Goal: Task Accomplishment & Management: Complete application form

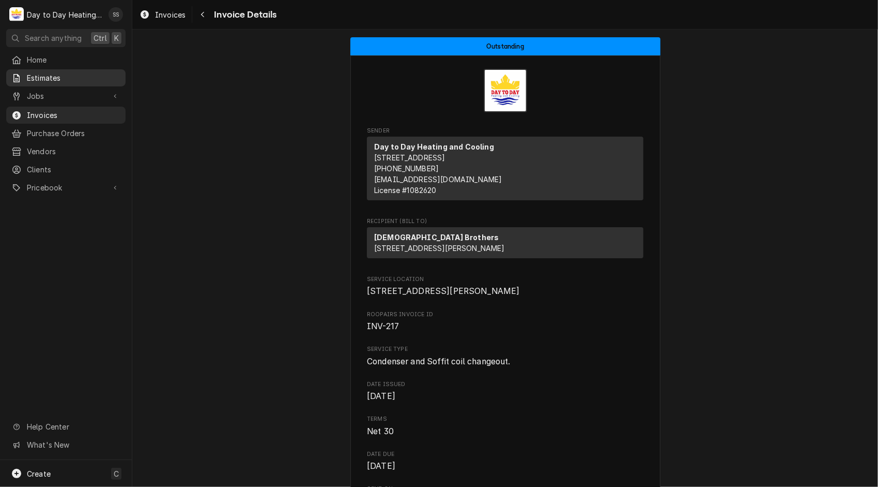
click at [43, 73] on span "Estimates" at bounding box center [74, 77] width 94 height 11
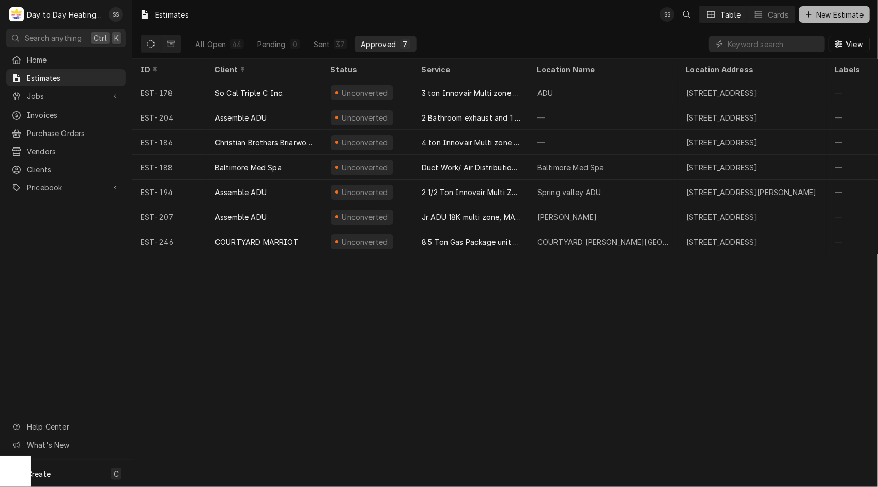
click at [813, 11] on div "Dynamic Content Wrapper" at bounding box center [809, 14] width 10 height 10
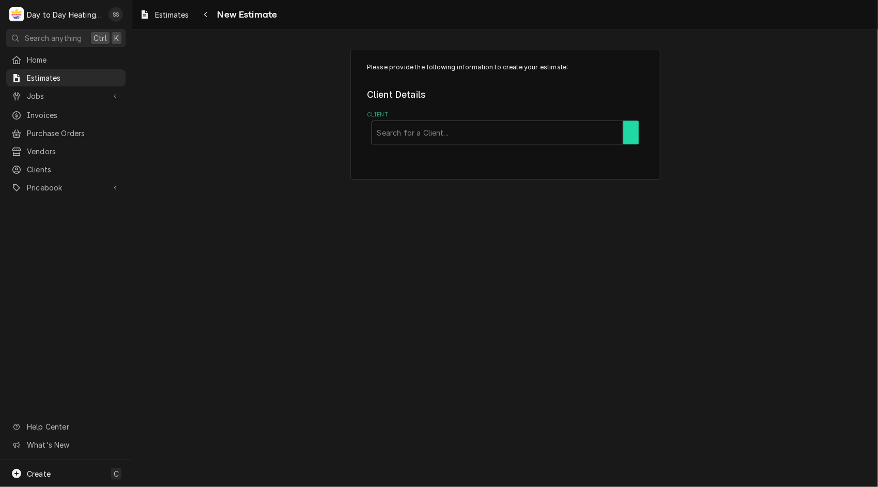
click at [635, 123] on button "Client" at bounding box center [632, 132] width 16 height 24
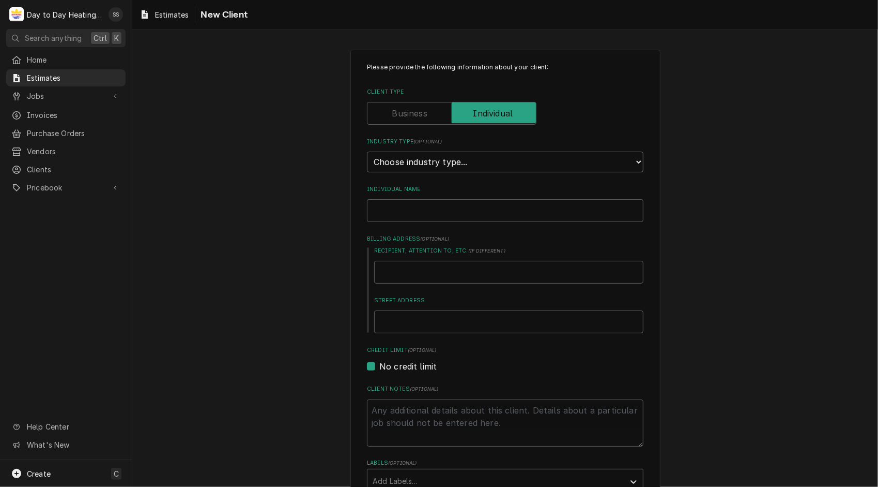
click at [615, 162] on select "Choose industry type... Residential Commercial Industrial Government" at bounding box center [505, 161] width 277 height 21
select select "1"
click at [367, 151] on select "Choose industry type... Residential Commercial Industrial Government" at bounding box center [505, 161] width 277 height 21
click at [489, 210] on input "Individual Name" at bounding box center [505, 210] width 277 height 23
type textarea "x"
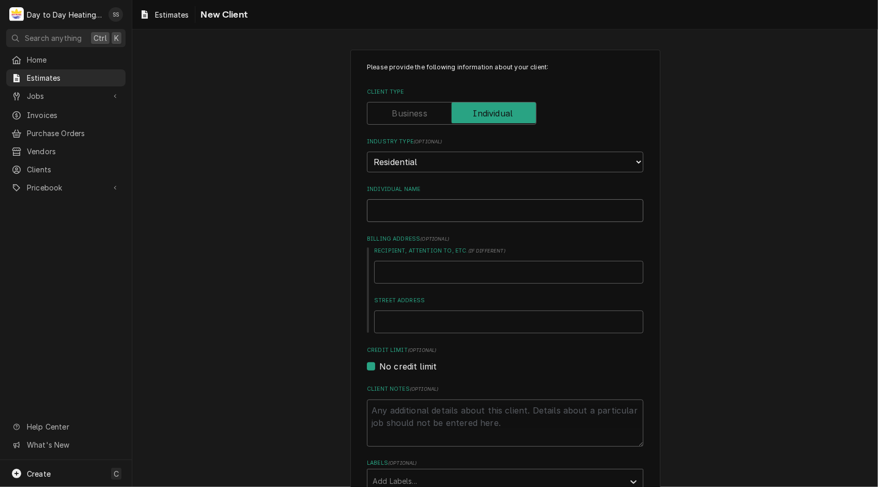
type input "J"
type textarea "x"
type input "Jo"
type textarea "x"
type input "Joh"
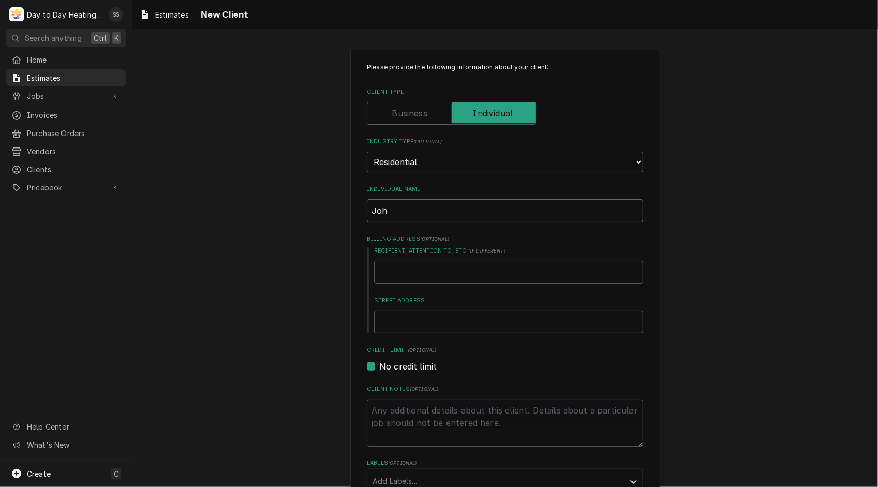
type textarea "x"
type input "[PERSON_NAME]"
type textarea "x"
type input "[PERSON_NAME]"
type textarea "x"
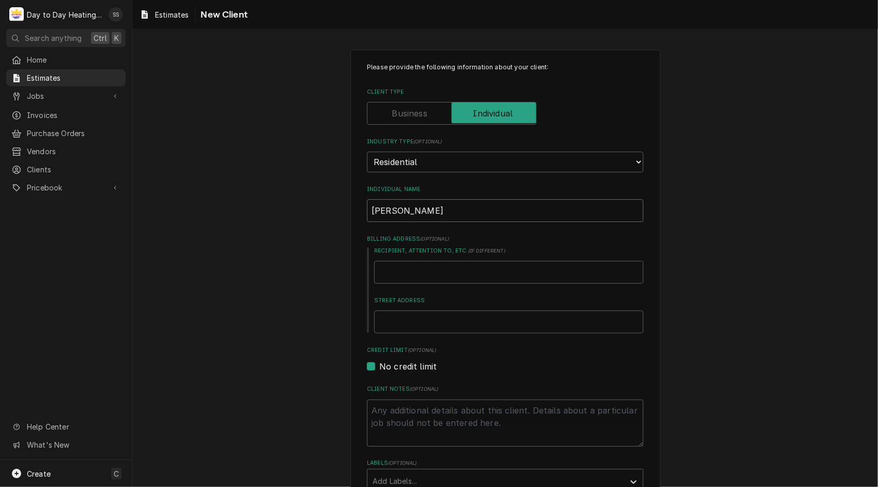
type input "[PERSON_NAME]"
type textarea "x"
type input "[PERSON_NAME]"
type textarea "x"
type input "[PERSON_NAME]"
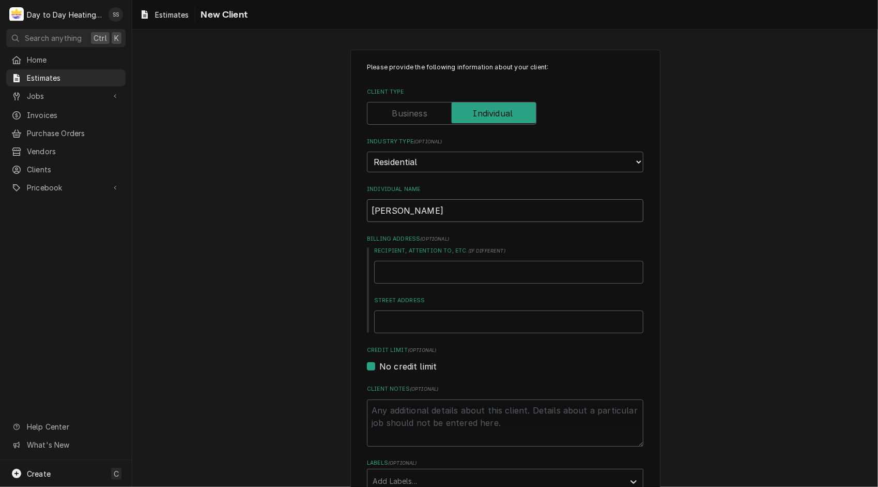
type textarea "x"
type input "[PERSON_NAME]"
type textarea "x"
type input "[PERSON_NAME]"
type textarea "x"
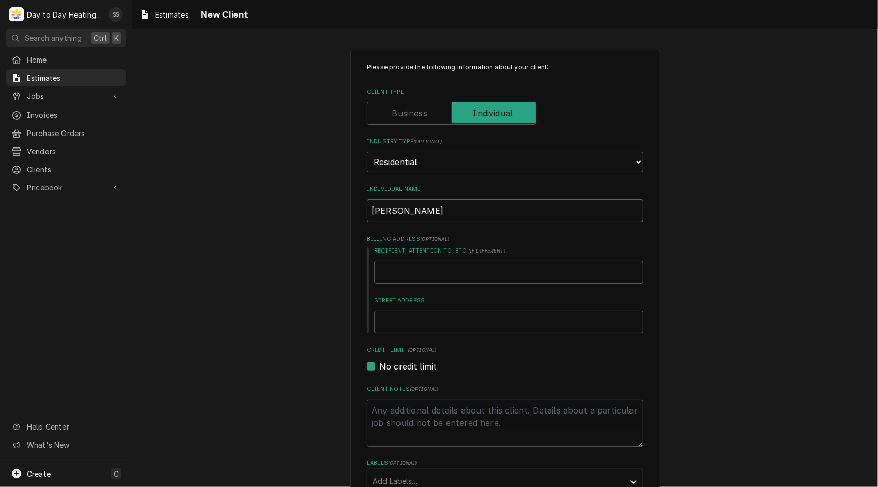
type input "[PERSON_NAME]"
type textarea "x"
type input "[PERSON_NAME]"
type textarea "x"
type input "[PERSON_NAME]"
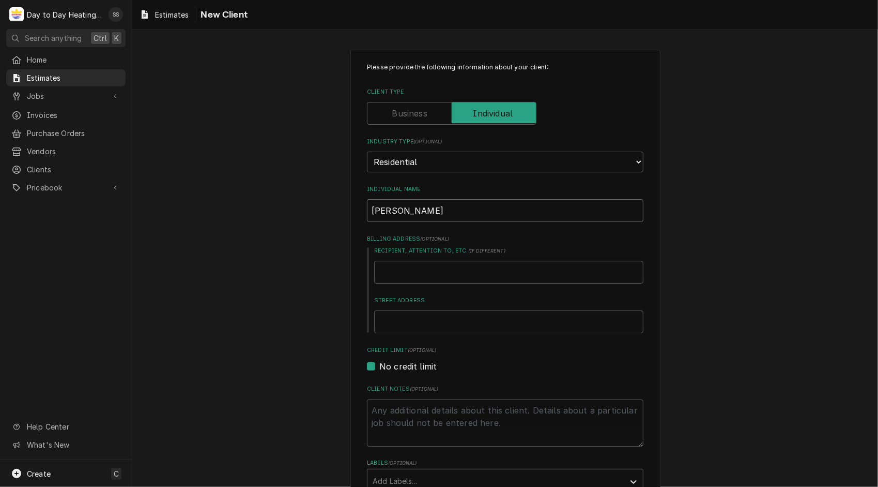
type textarea "x"
type input "[PERSON_NAME]"
type textarea "x"
type input "[PERSON_NAME]"
type textarea "x"
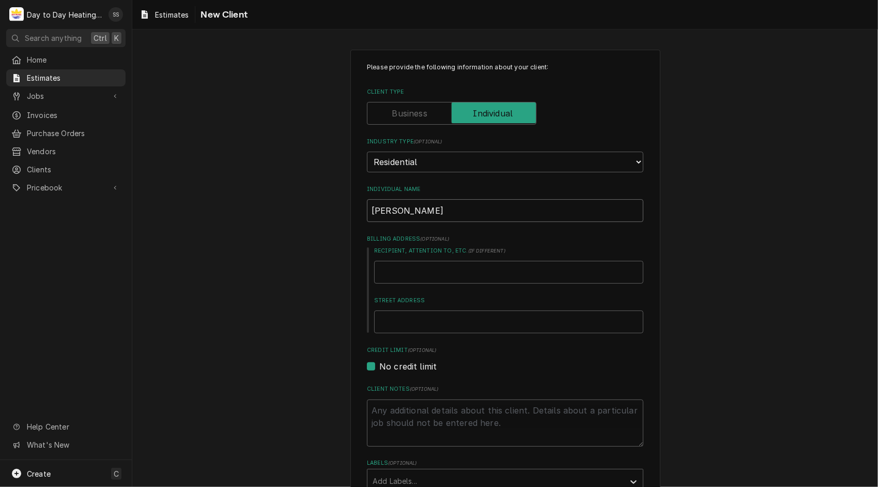
type input "[PERSON_NAME]"
type textarea "x"
type input "[PERSON_NAME]"
type textarea "x"
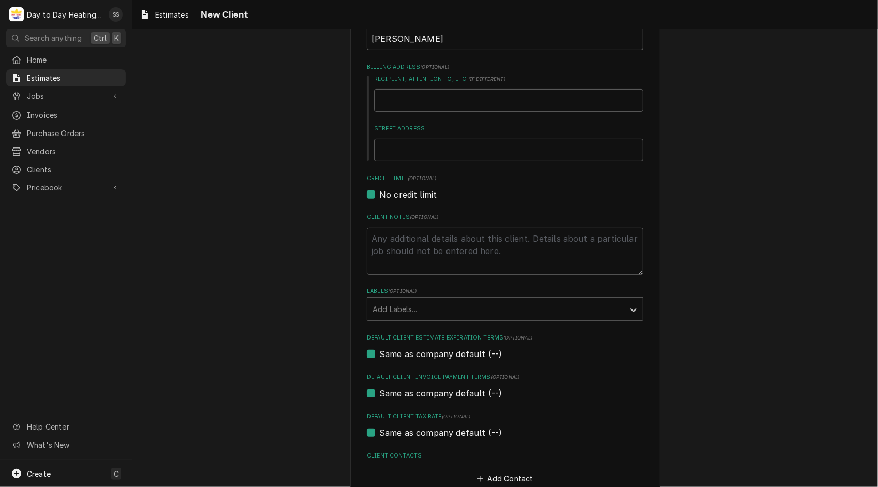
scroll to position [233, 0]
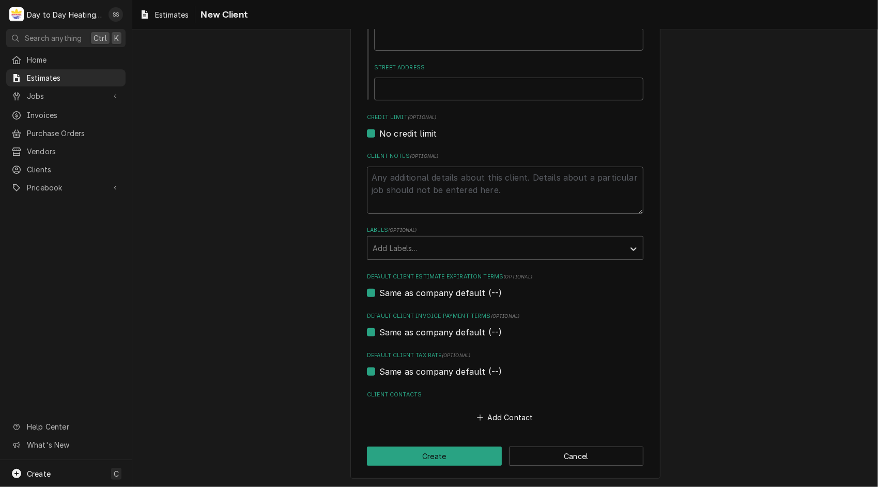
type input "[PERSON_NAME]"
click at [498, 418] on button "Add Contact" at bounding box center [505, 417] width 59 height 14
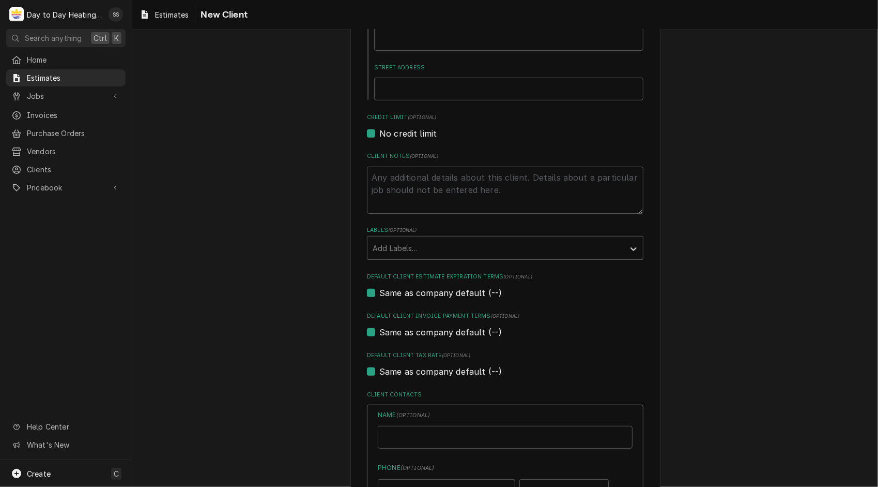
type textarea "x"
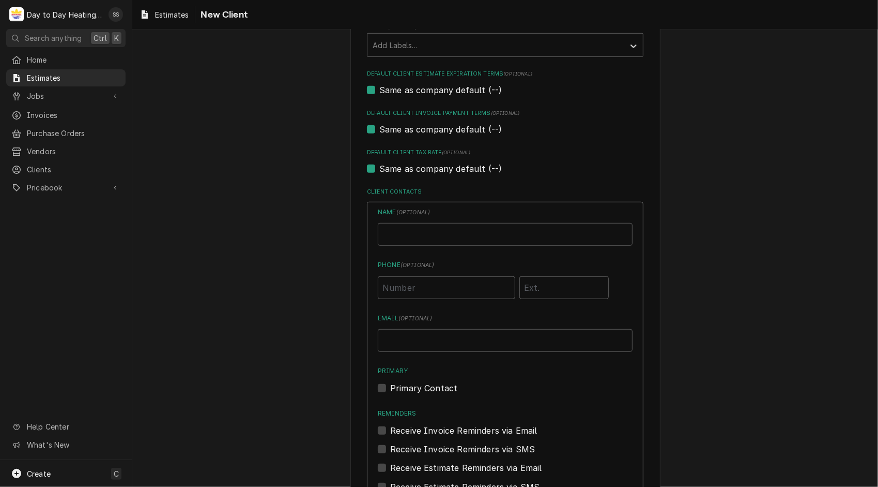
scroll to position [443, 0]
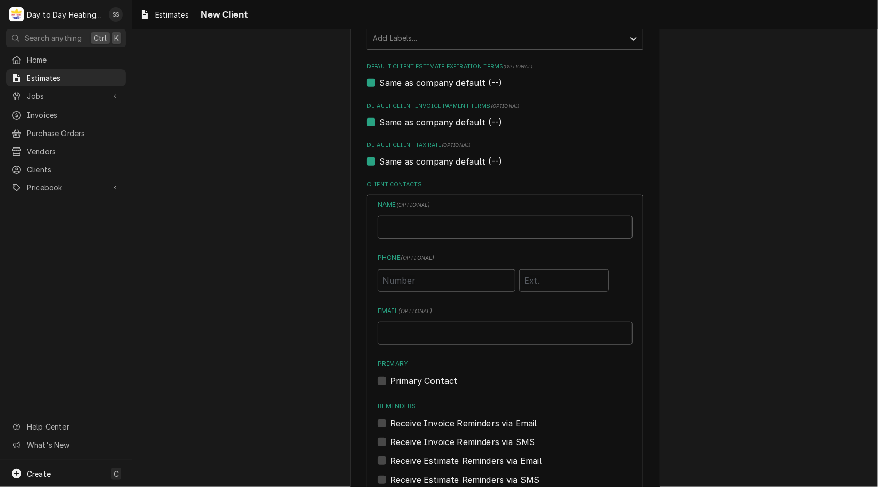
click at [412, 223] on input "Individual Name" at bounding box center [505, 227] width 255 height 23
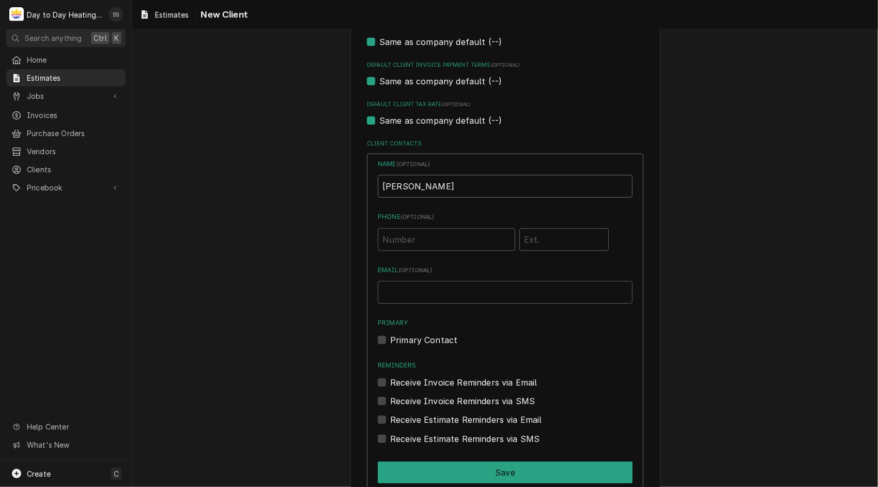
scroll to position [486, 0]
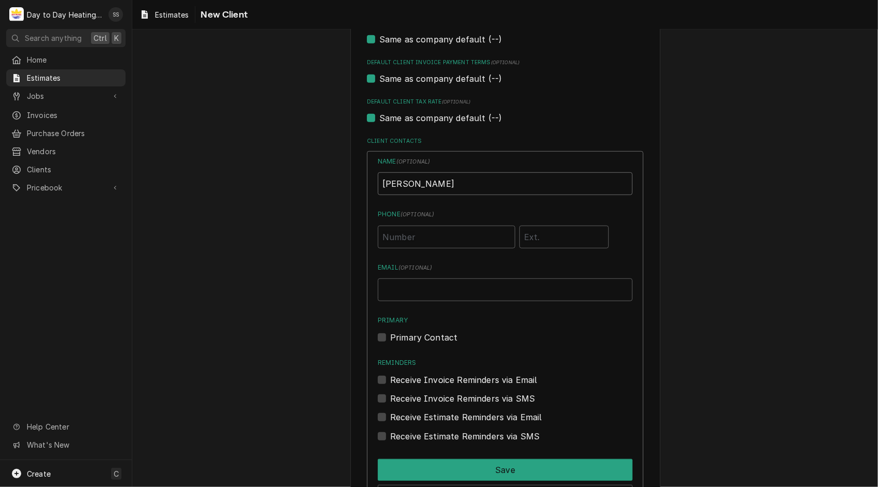
type input "[PERSON_NAME]"
click at [429, 239] on input "Phone ( optional )" at bounding box center [447, 236] width 138 height 23
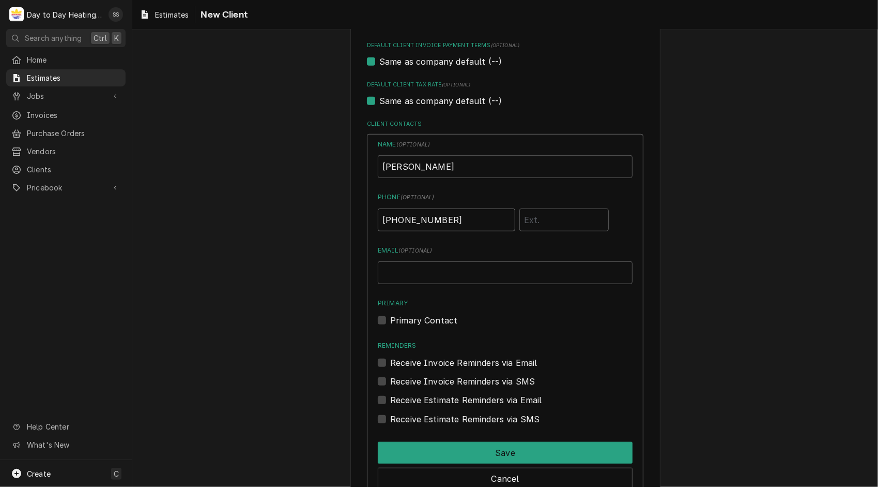
scroll to position [502, 0]
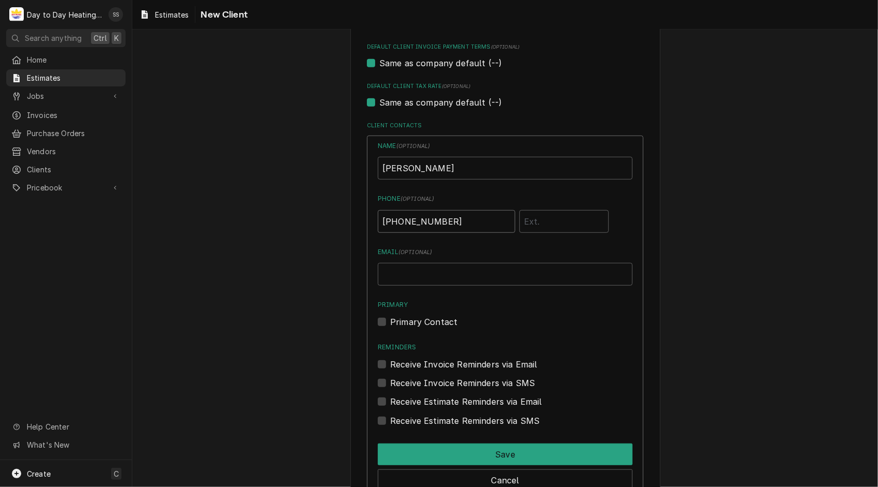
type input "[PHONE_NUMBER]"
click at [390, 321] on label "Primary Contact" at bounding box center [423, 321] width 67 height 12
click at [390, 321] on input "Primary" at bounding box center [517, 326] width 255 height 23
checkbox input "true"
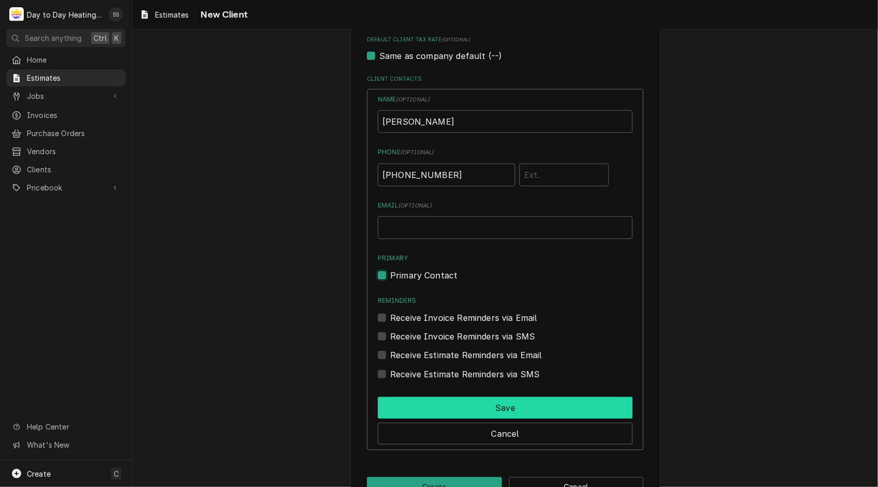
click at [567, 400] on button "Save" at bounding box center [505, 408] width 255 height 22
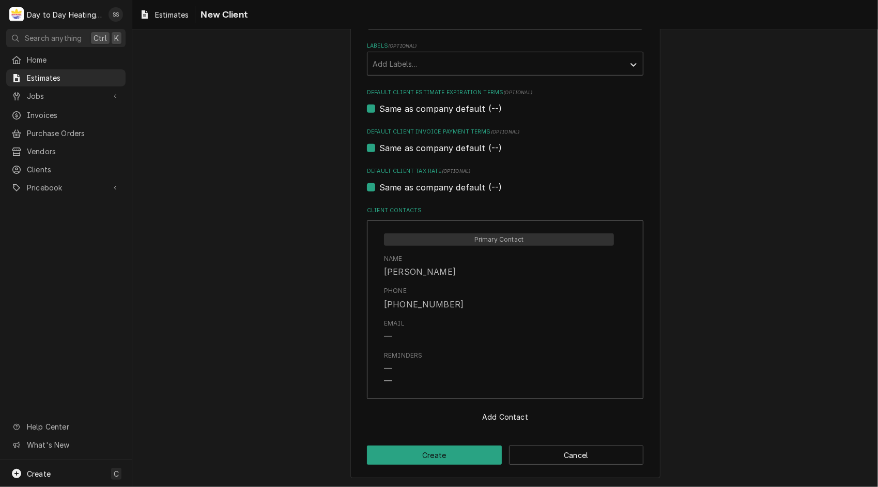
scroll to position [416, 0]
click at [470, 458] on button "Create" at bounding box center [434, 455] width 135 height 19
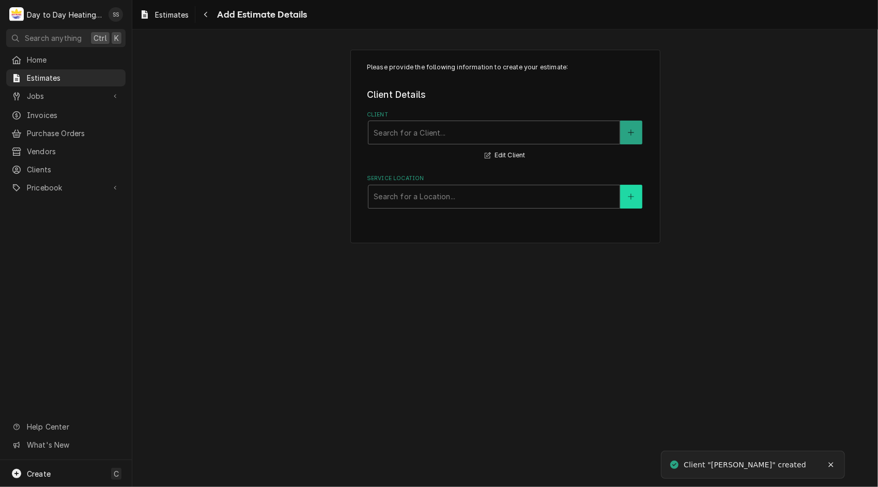
click at [624, 202] on button "Service Location" at bounding box center [631, 197] width 22 height 24
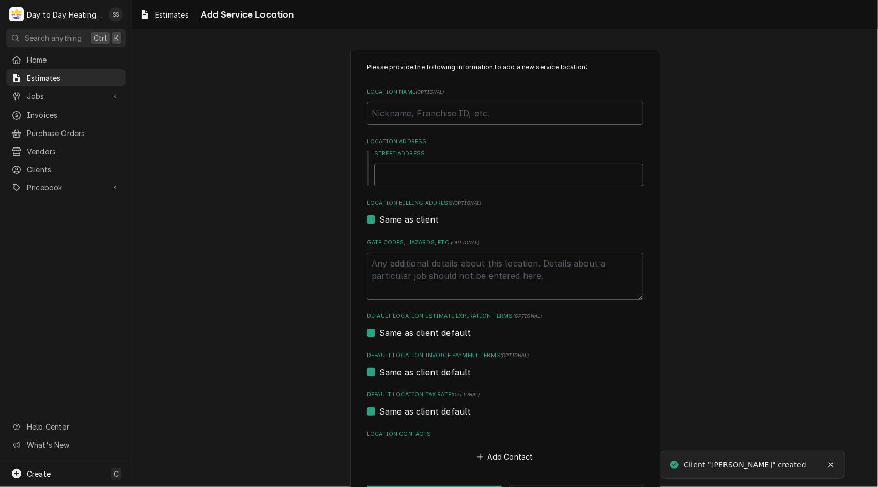
click at [557, 175] on input "Street Address" at bounding box center [508, 174] width 269 height 23
type textarea "x"
type input "4"
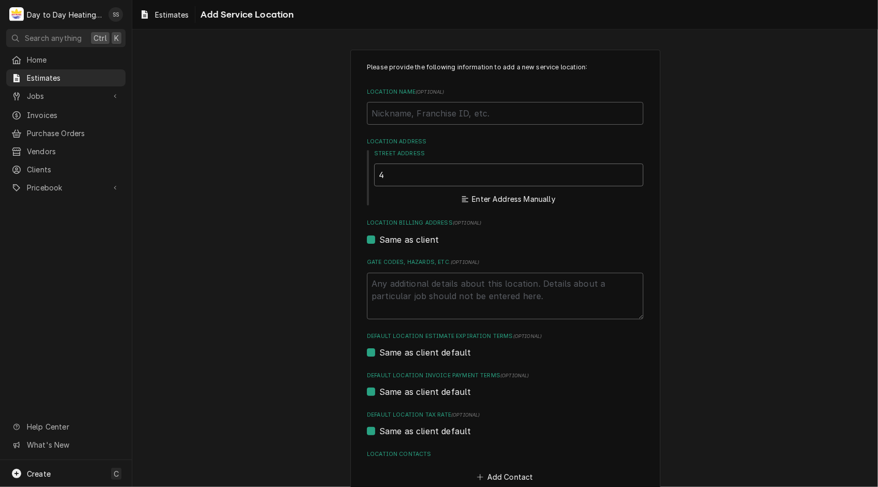
type textarea "x"
type input "44"
type textarea "x"
type input "440"
type textarea "x"
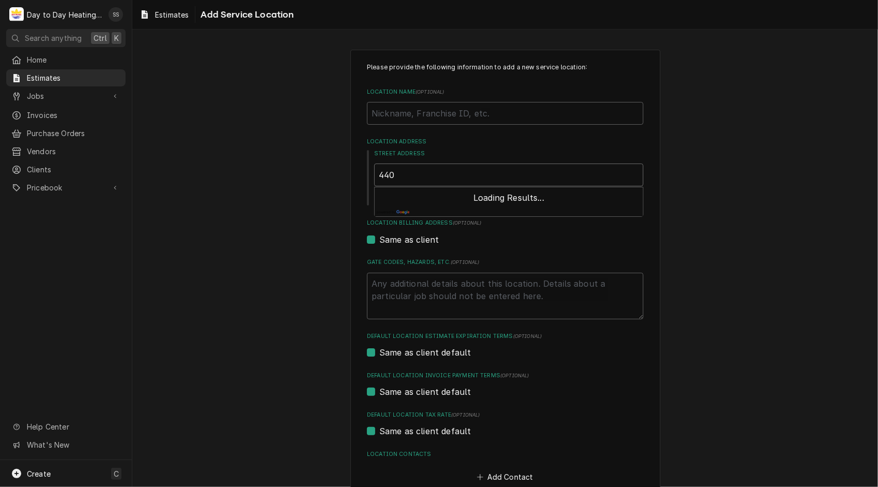
type input "4404"
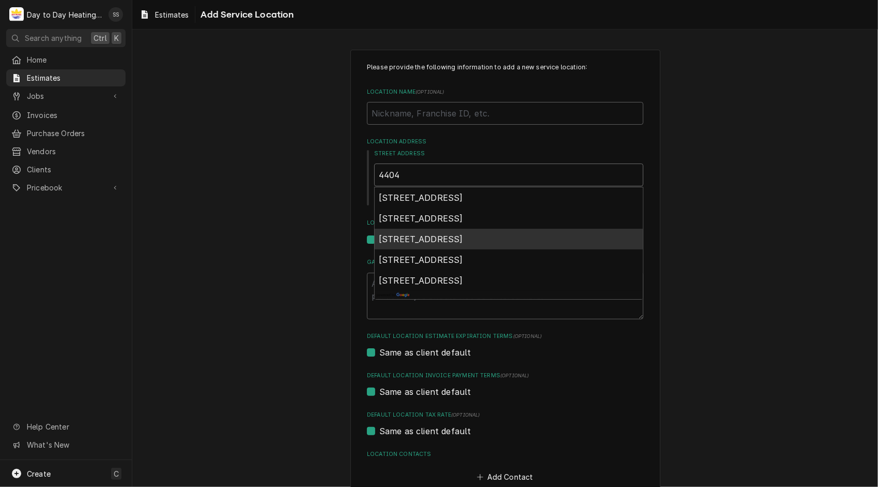
type textarea "x"
type input "4404"
type textarea "x"
type input "4404 t"
type textarea "x"
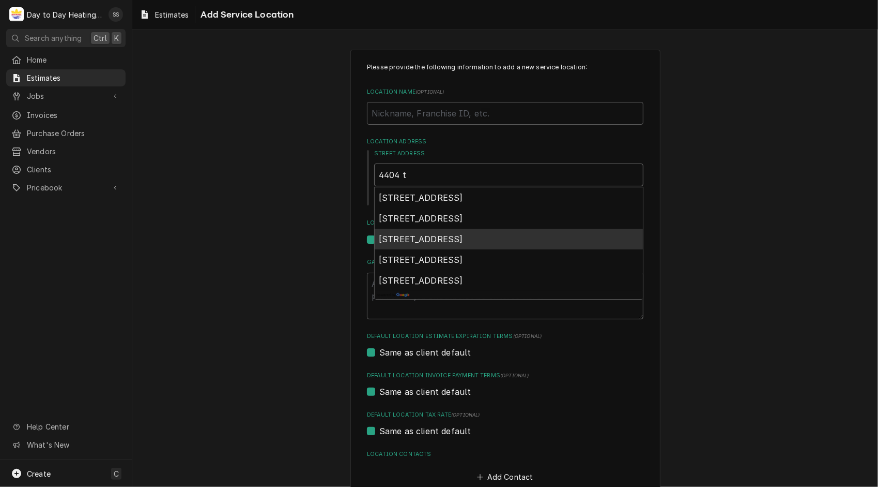
type input "4404 to"
type textarea "x"
type input "4404 top"
type textarea "x"
type input "4404 topa"
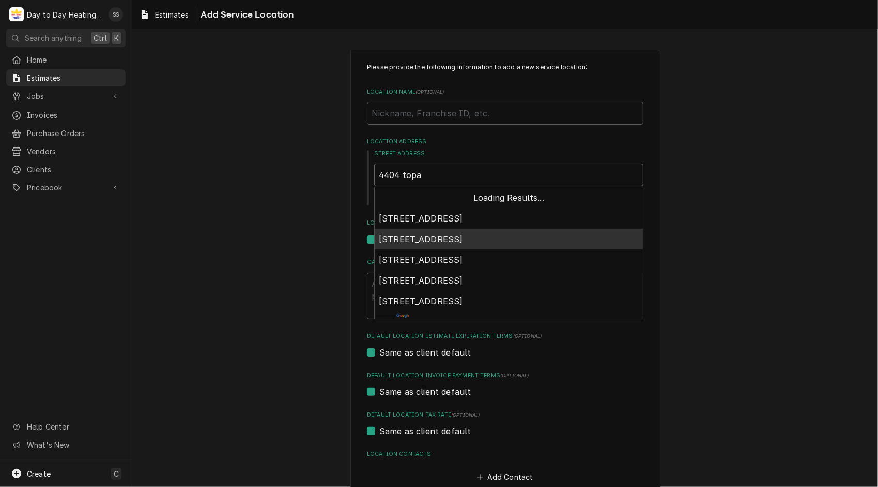
type textarea "x"
type input "4404 topa"
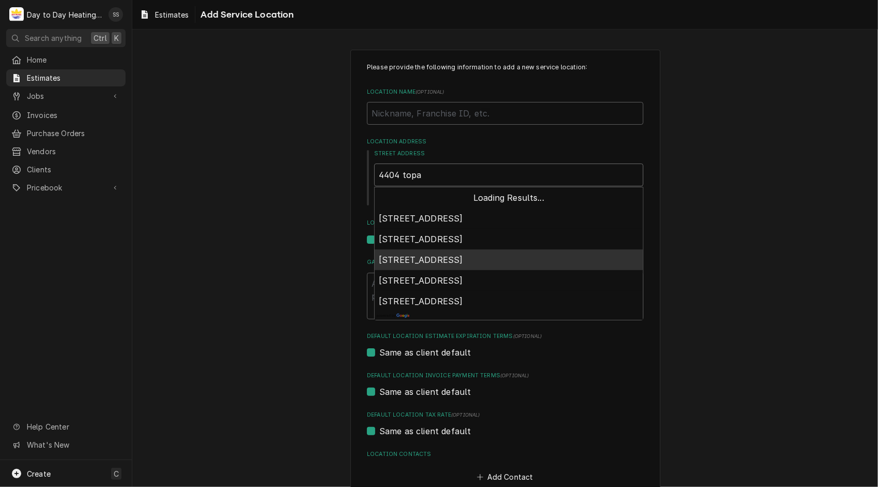
type textarea "x"
type input "4404 topa t"
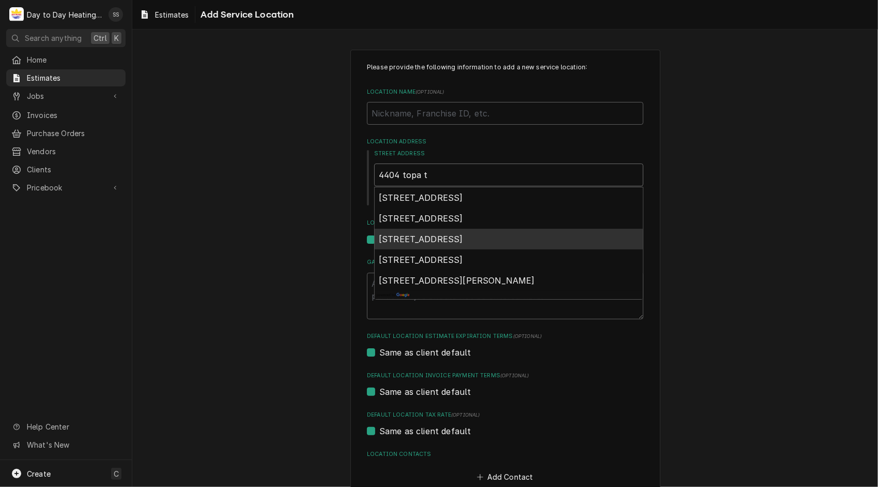
type textarea "x"
type input "4404 topa to"
type textarea "x"
type input "4404 topa top"
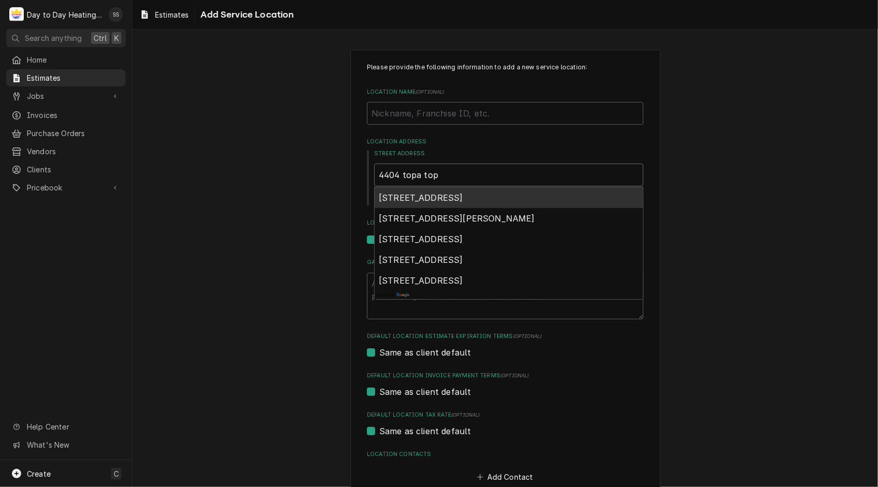
click at [463, 198] on span "[STREET_ADDRESS]" at bounding box center [421, 197] width 84 height 10
type textarea "x"
type input "[STREET_ADDRESS]"
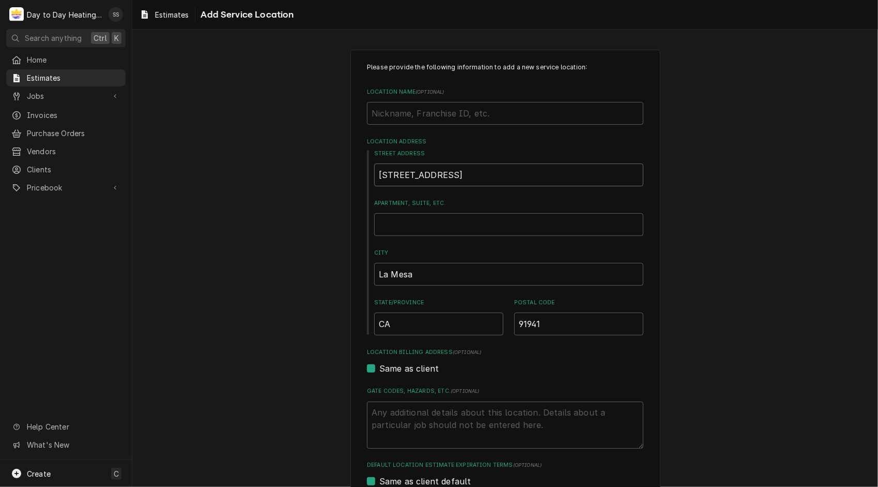
type textarea "x"
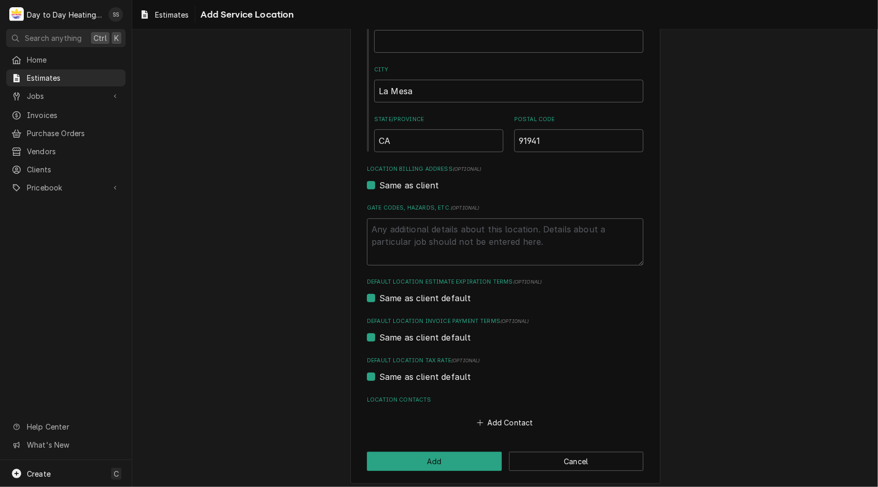
scroll to position [188, 0]
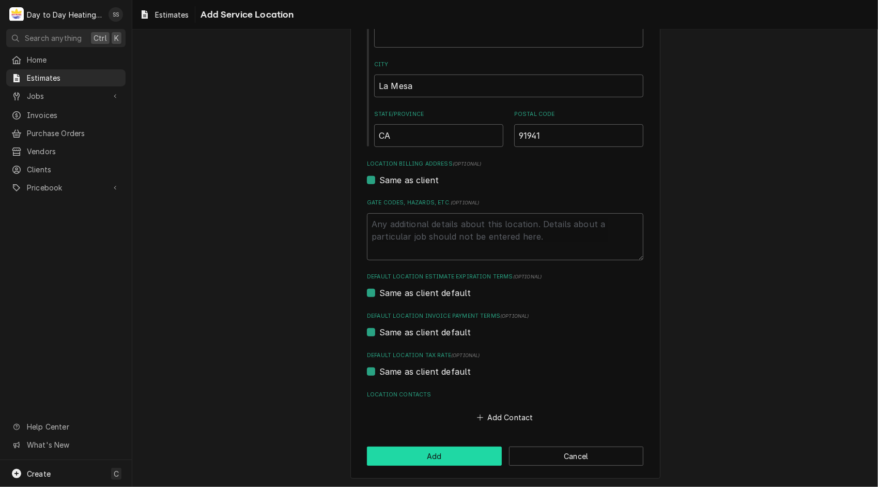
type input "[STREET_ADDRESS]"
click at [454, 462] on button "Add" at bounding box center [434, 455] width 135 height 19
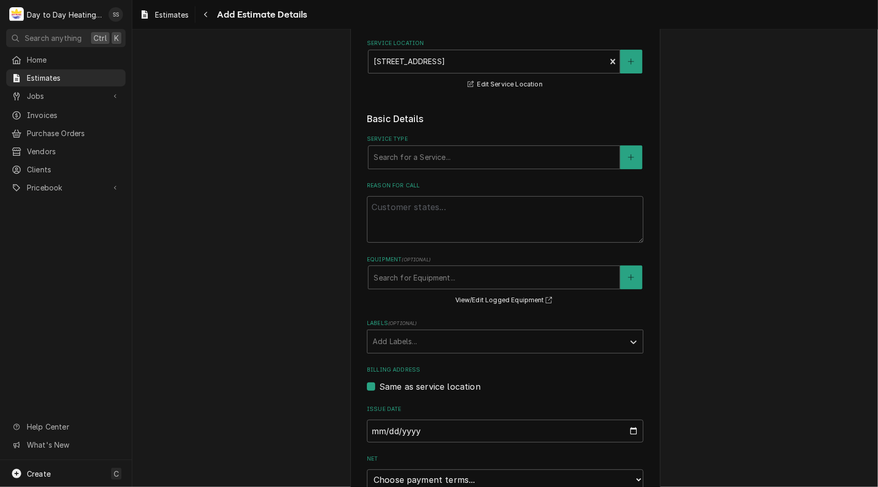
scroll to position [111, 0]
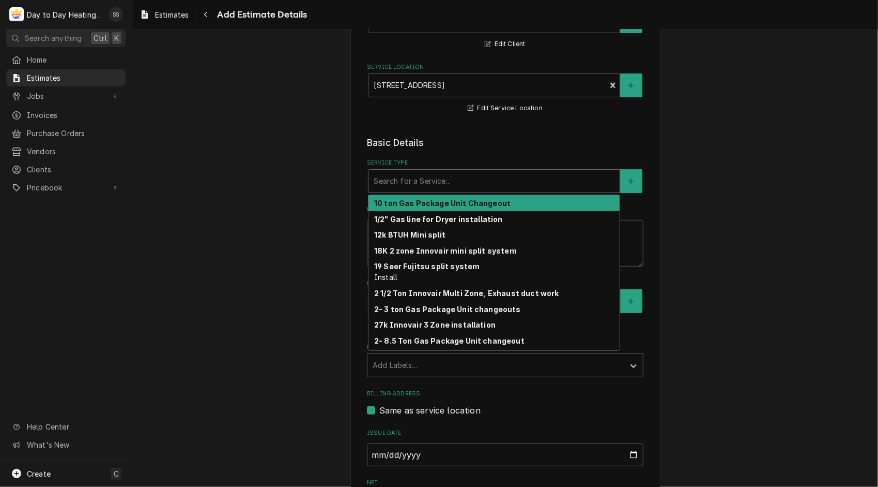
click at [575, 185] on div "Service Type" at bounding box center [494, 181] width 241 height 19
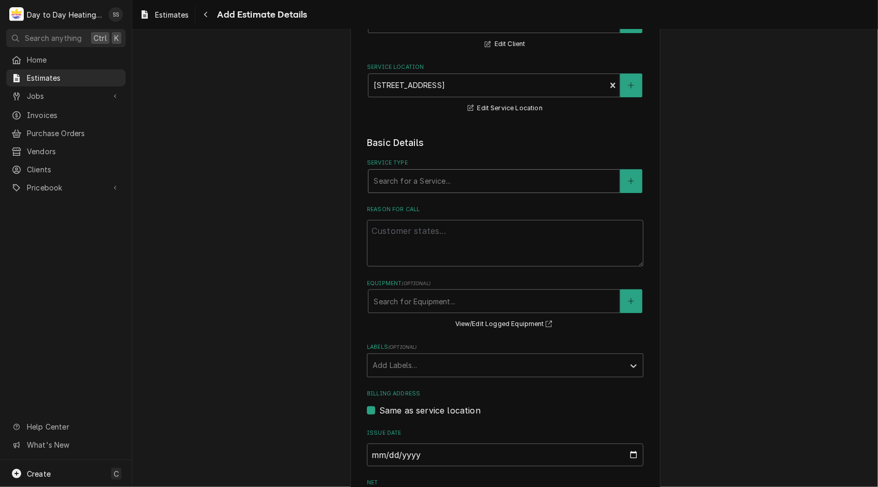
click at [575, 185] on div "Service Type" at bounding box center [494, 181] width 241 height 19
click at [623, 181] on button "Service Type" at bounding box center [631, 181] width 22 height 24
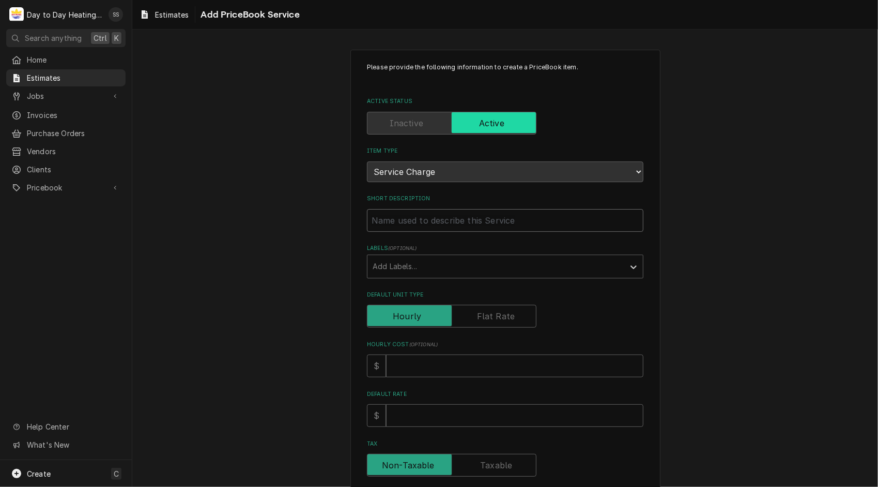
click at [542, 214] on input "Short Description" at bounding box center [505, 220] width 277 height 23
type textarea "x"
type input "W"
type textarea "x"
type input "Wi"
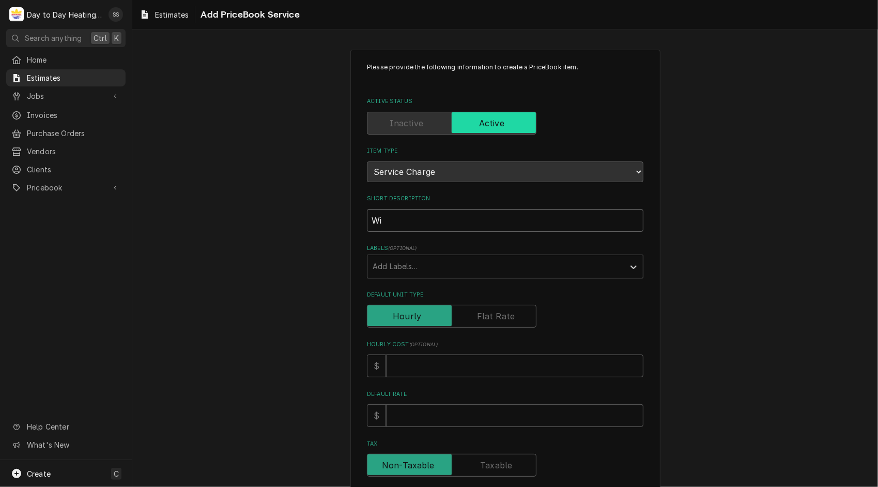
type textarea "x"
type input "Win"
type textarea "x"
type input "Wine"
type textarea "x"
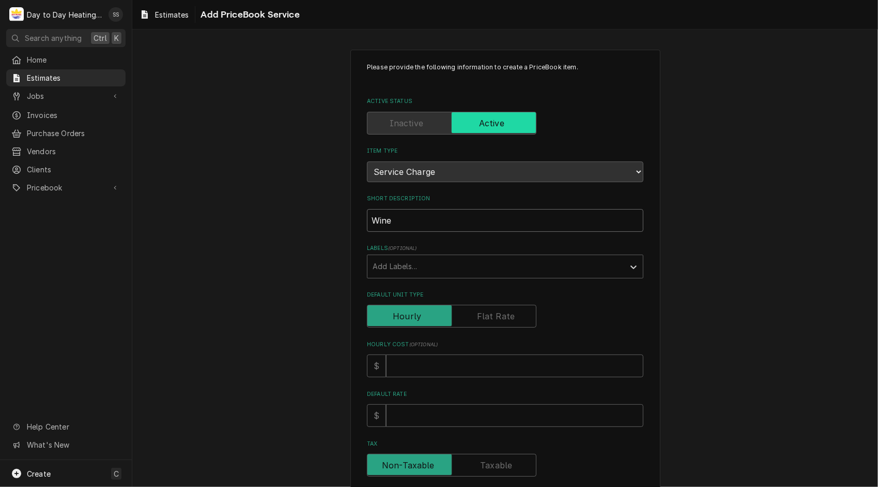
type input "Wine"
type textarea "x"
type input "Wine R"
type textarea "x"
type input "Wine Ro"
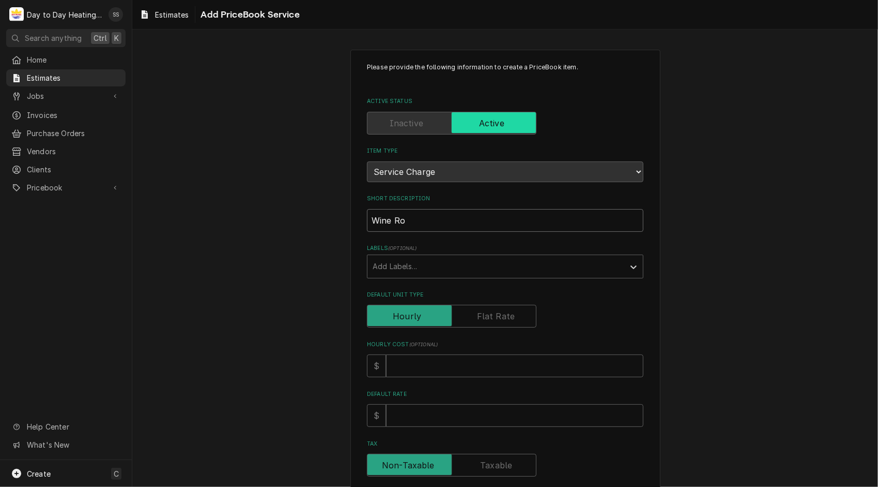
type textarea "x"
type input "Wine Roo"
type textarea "x"
type input "Wine Room"
type textarea "x"
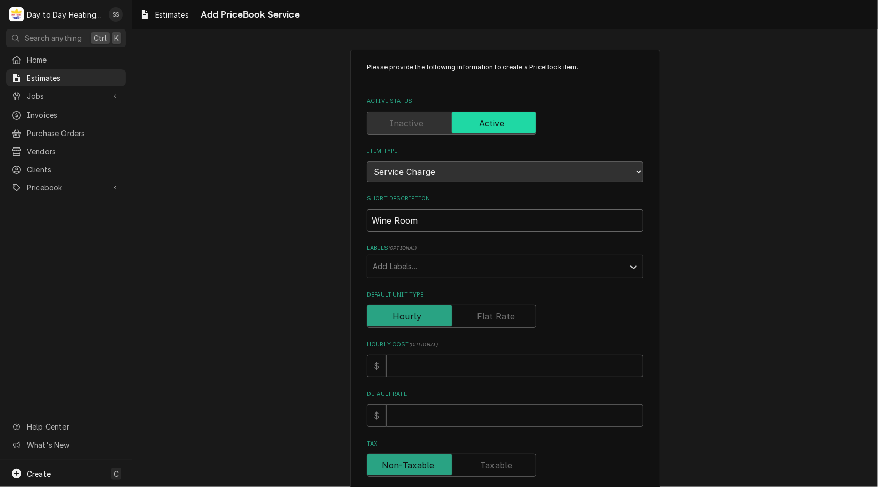
type input "Wine Room"
type textarea "x"
type input "Wine Room C"
type textarea "x"
type input "Wine Room Ch"
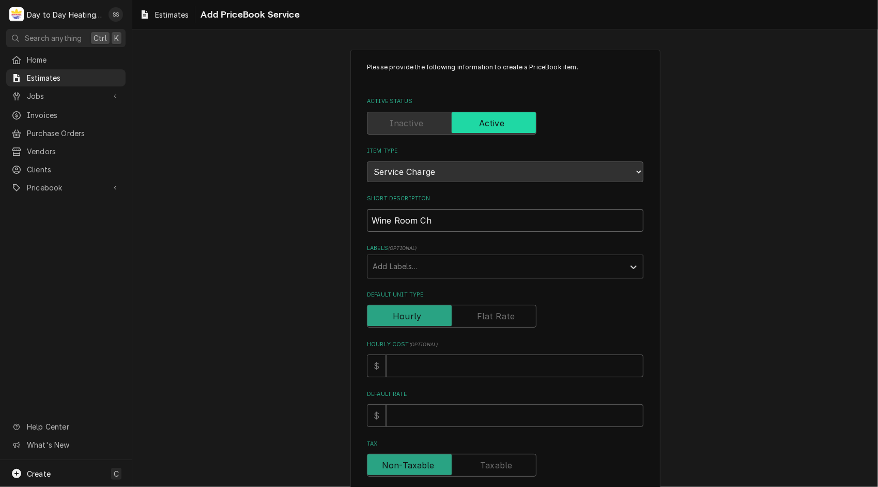
type textarea "x"
type input "Wine Room Cha"
type textarea "x"
type input "Wine Room [PERSON_NAME]"
type textarea "x"
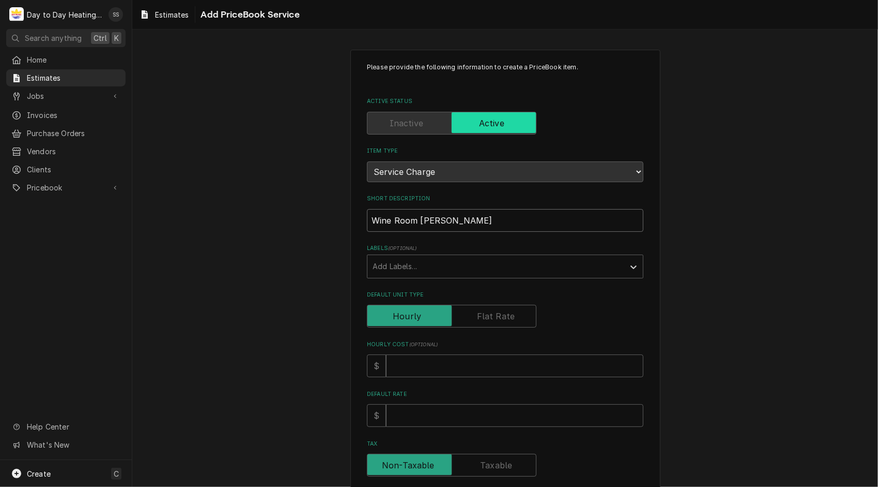
type input "Wine Room [PERSON_NAME]"
type textarea "x"
type input "Wine Room Change"
type textarea "x"
type input "Wine Room Changeo"
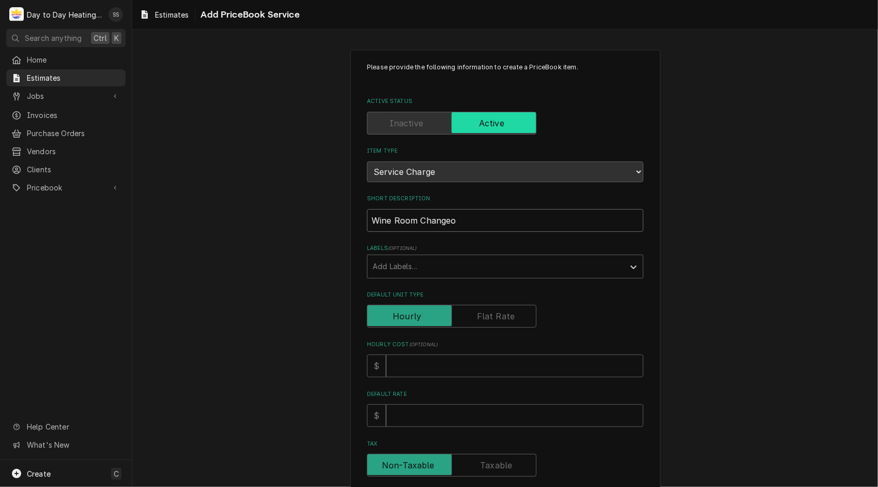
type textarea "x"
type input "Wine Room Changeou"
type textarea "x"
type input "Wine Room Changeout"
type textarea "x"
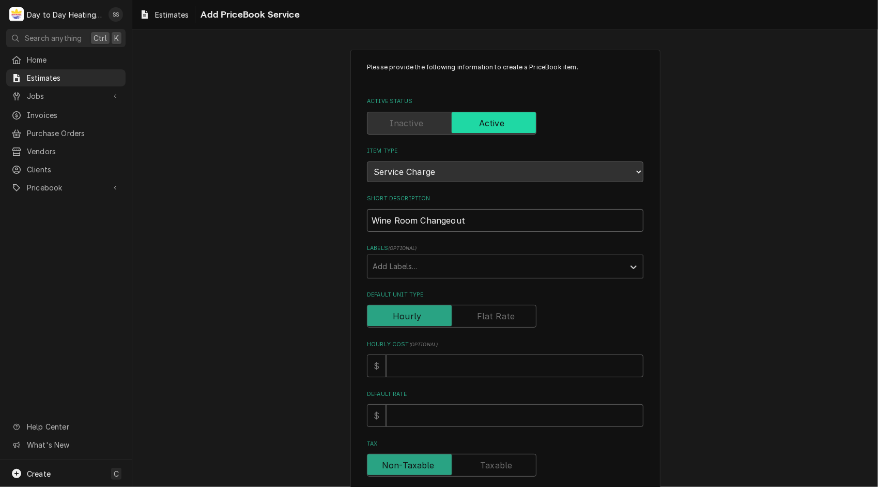
type input "Wine Room Changeout"
click at [497, 323] on input "Default Unit Type" at bounding box center [452, 316] width 160 height 23
checkbox input "true"
type textarea "x"
click at [497, 323] on span "Default Unit Type" at bounding box center [494, 315] width 84 height 21
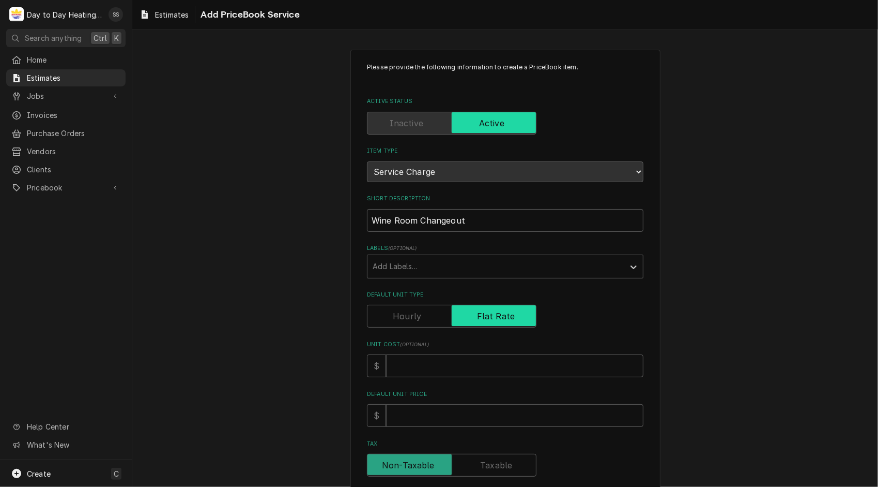
click at [497, 323] on input "Default Unit Type" at bounding box center [452, 316] width 160 height 23
checkbox input "false"
type textarea "x"
click at [497, 323] on input "Default Unit Type" at bounding box center [452, 316] width 160 height 23
checkbox input "true"
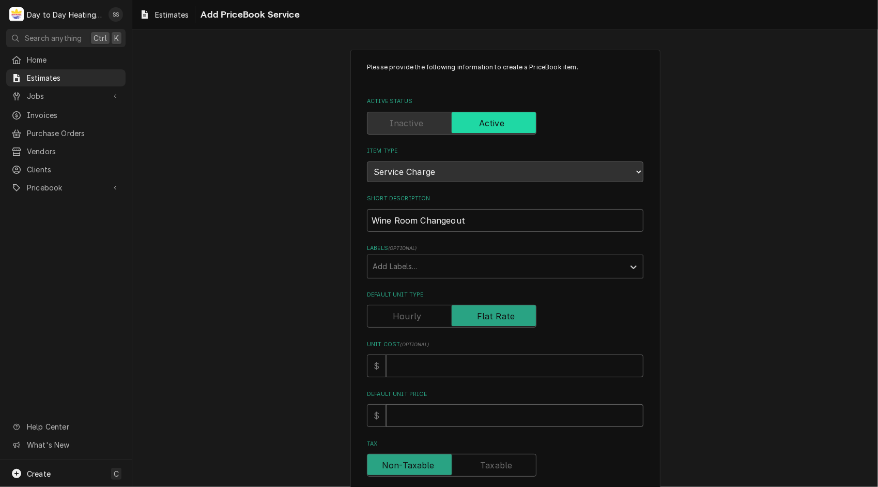
click at [434, 419] on input "Default Unit Price" at bounding box center [514, 415] width 257 height 23
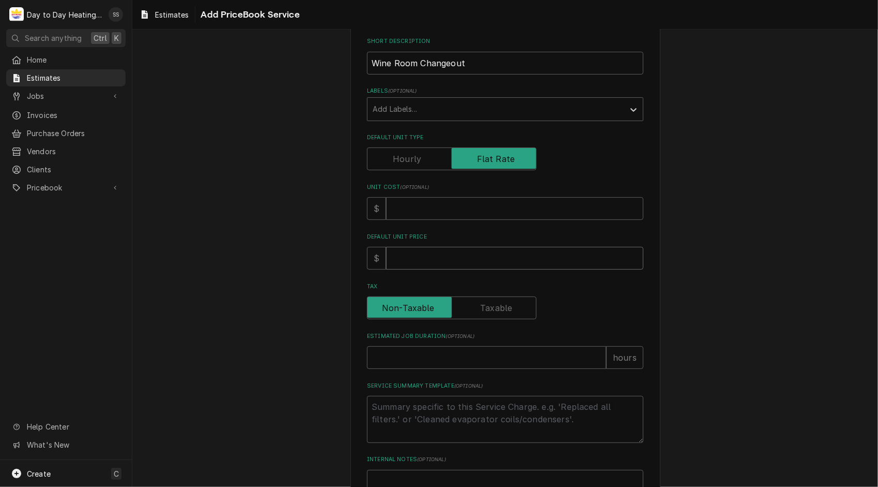
scroll to position [163, 0]
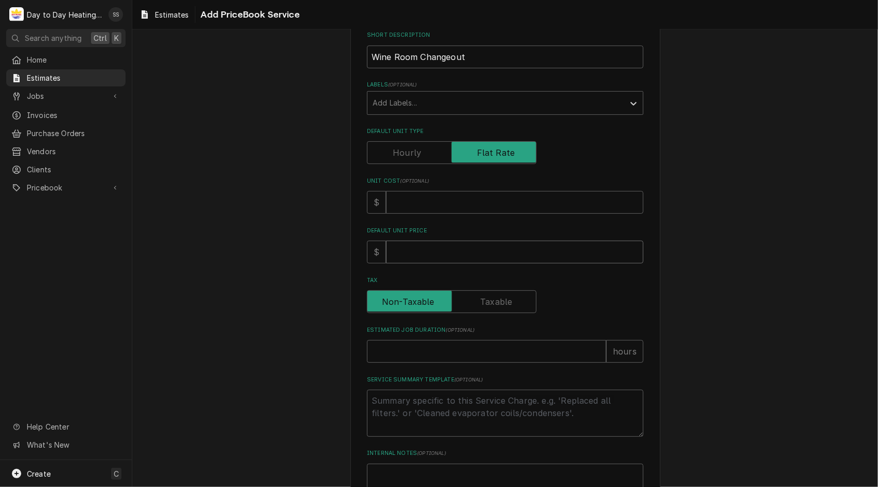
type textarea "x"
type input "6"
type textarea "x"
type input "64"
type textarea "x"
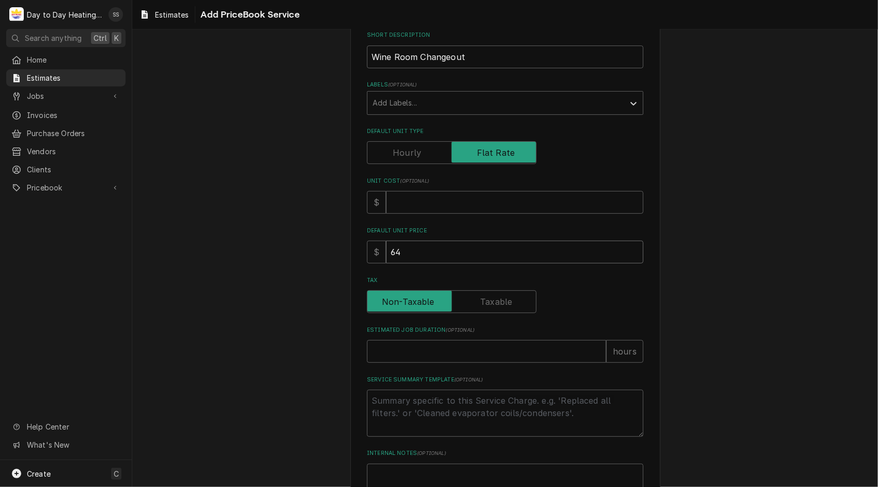
type input "642"
type textarea "x"
type input "6425"
type textarea "x"
type input "6425.0"
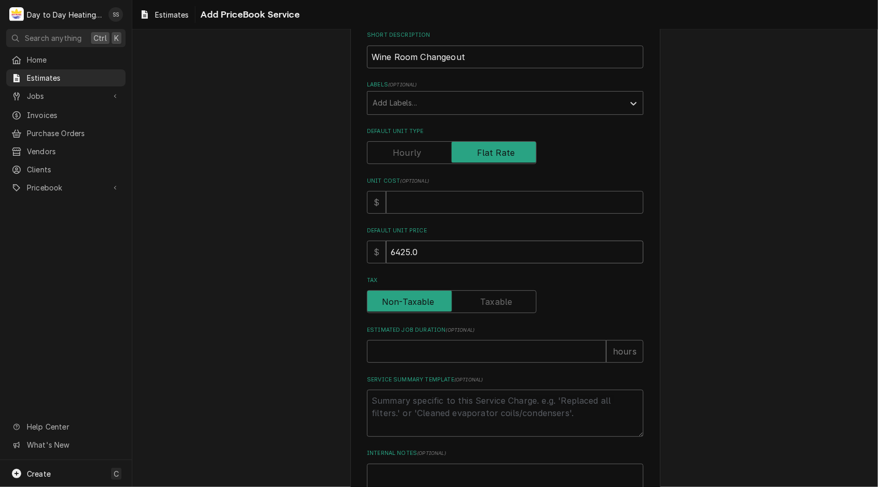
type textarea "x"
type input "6425.00"
type textarea "x"
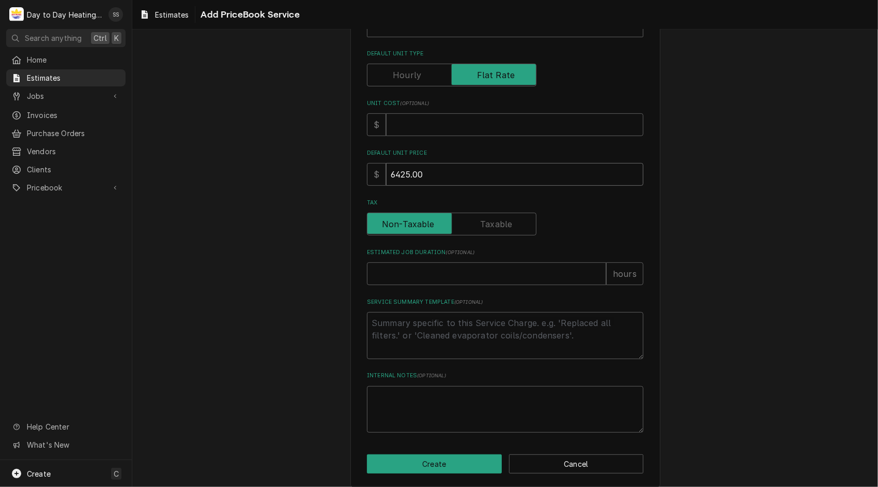
scroll to position [249, 0]
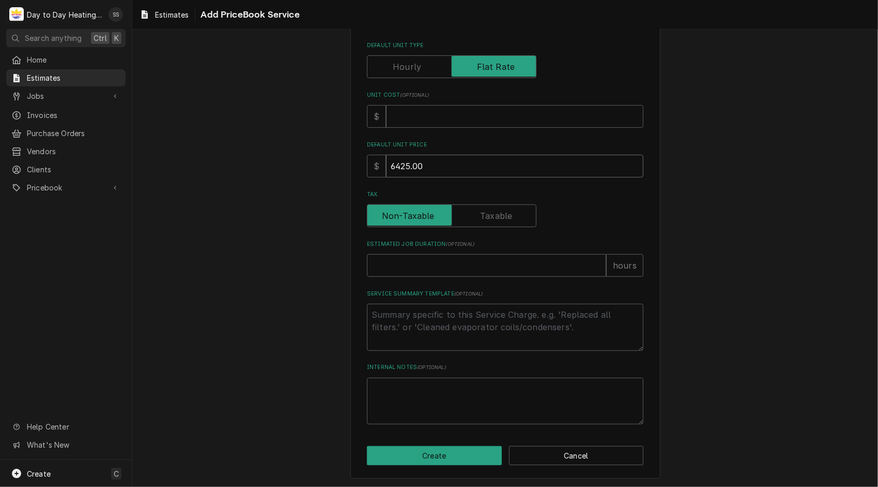
type input "6425.00"
click at [429, 319] on textarea "Service Summary Template ( optional )" at bounding box center [505, 327] width 277 height 47
click at [441, 272] on input "Estimated Job Duration ( optional )" at bounding box center [486, 265] width 239 height 23
type textarea "x"
type input "8"
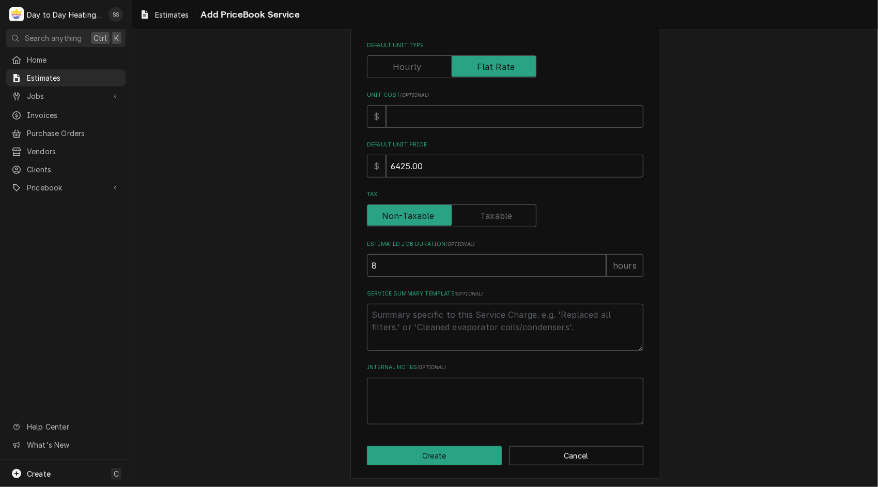
type textarea "x"
type input "8"
click at [425, 307] on textarea "Service Summary Template ( optional )" at bounding box center [505, 327] width 277 height 47
paste textarea "Lorem ip Dolo: Sitamet co Adipis Elitseddo Eiusm Tempor inc Utlaboreetdo ma Ali…"
type textarea "x"
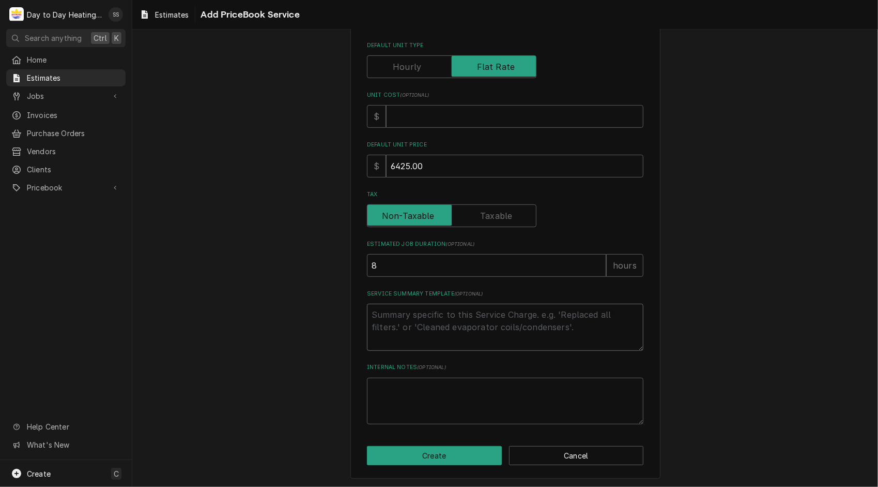
type textarea "Lorem ip Dolo: Sitamet co Adipis Elitseddo Eiusm Tempor inc Utlaboreetdo ma Ali…"
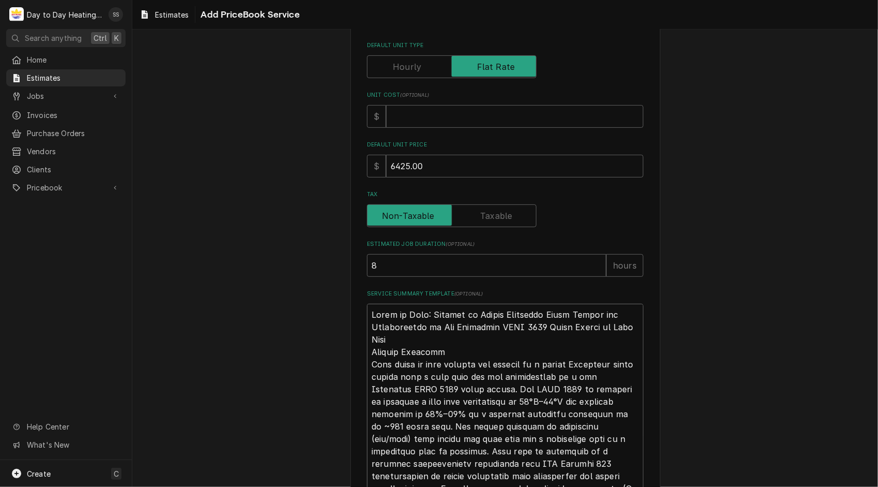
scroll to position [1588, 0]
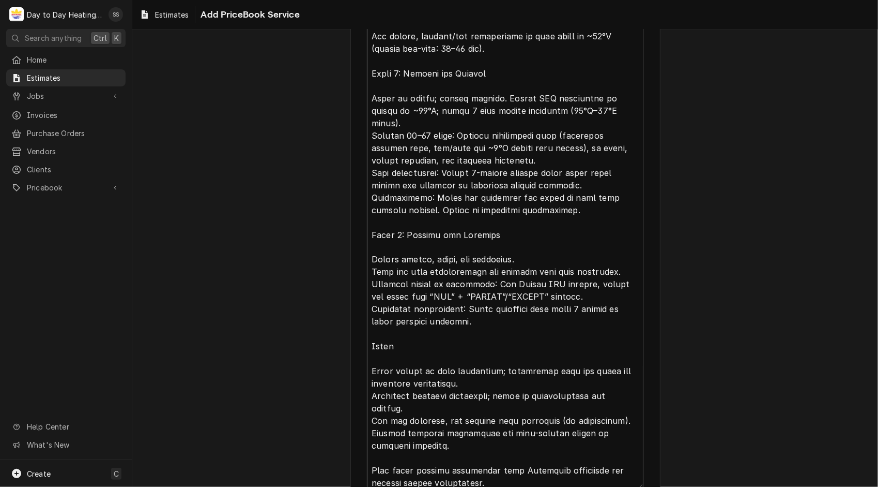
type textarea "x"
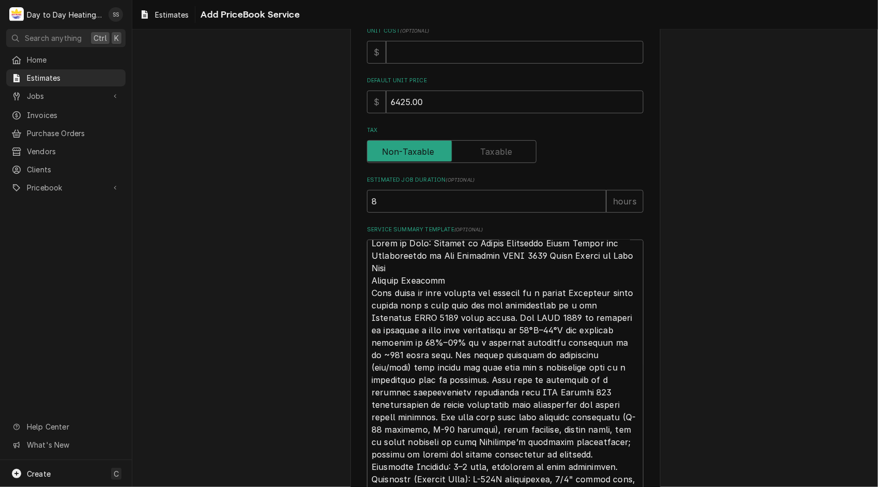
scroll to position [0, 0]
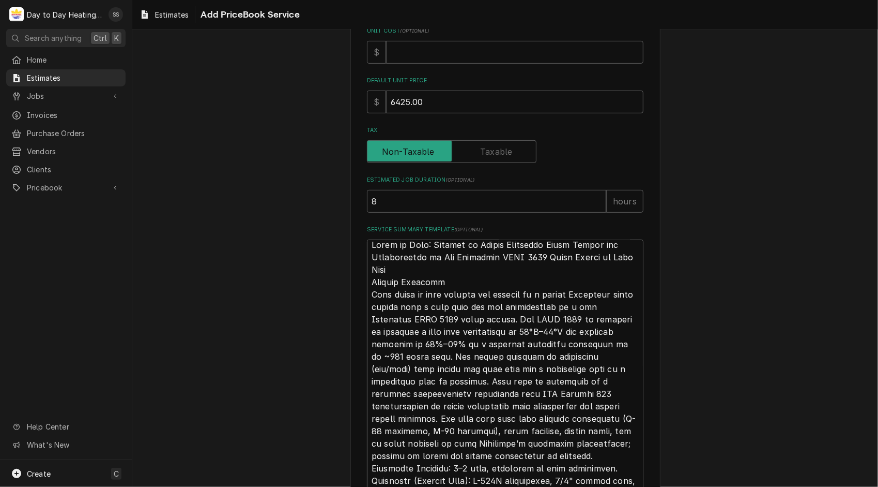
scroll to position [9, 0]
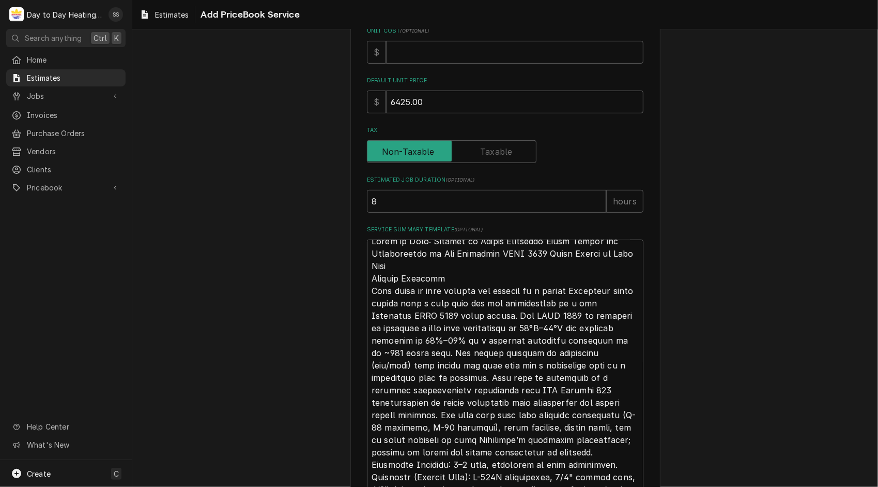
type textarea "Lorem ip Dolo: Sitamet co Adipis Elitseddo Eiusm Tempor inc Utlaboreetdo ma Ali…"
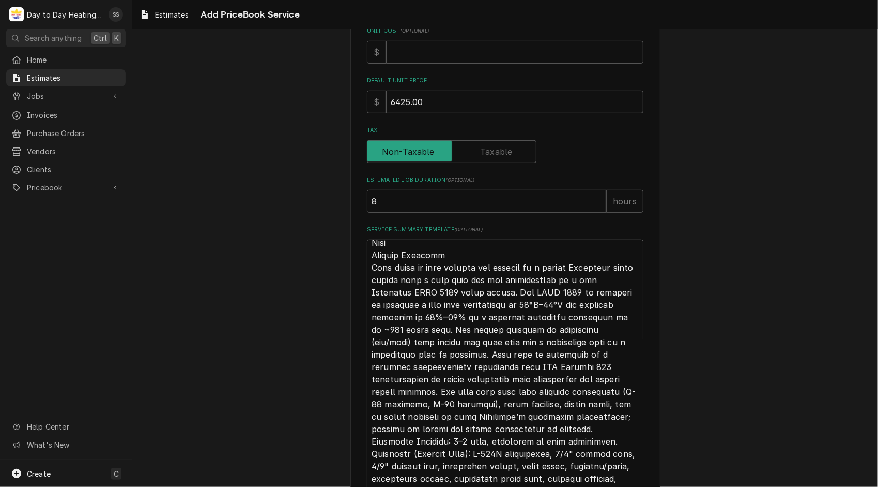
type textarea "x"
type textarea "Lorem ip Dolo: Sitamet co Adipis Elitseddo Eiusm Tempor inc Utlaboreetdo ma Ali…"
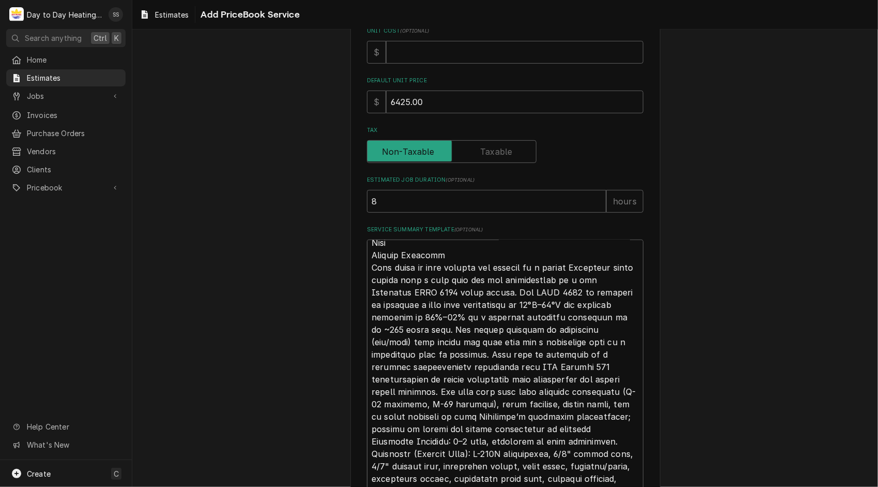
type textarea "x"
type textarea "Lorem ip Dolo: Sitamet co Adipis Elitseddo Eiusm Tempor inc Utlaboreetdo ma Ali…"
type textarea "x"
type textarea "Lorem ip Dolo: Sitamet co Adipis Elitseddo Eiusm Tempor inc Utlaboreetdo ma Ali…"
type textarea "x"
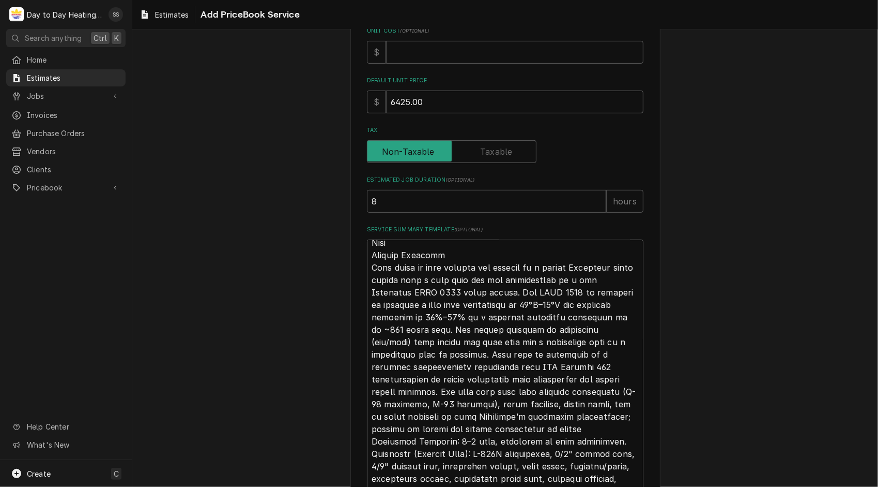
type textarea "Lorem ip Dolo: Sitamet co Adipis Elitseddo Eiusm Tempor inc Utlaboreetdo ma Ali…"
type textarea "x"
type textarea "Lorem ip Dolo: Sitamet co Adipis Elitseddo Eiusm Tempor inc Utlaboreetdo ma Ali…"
type textarea "x"
type textarea "Lorem ip Dolo: Sitamet co Adipis Elitseddo Eiusm Tempor inc Utlaboreetdo ma Ali…"
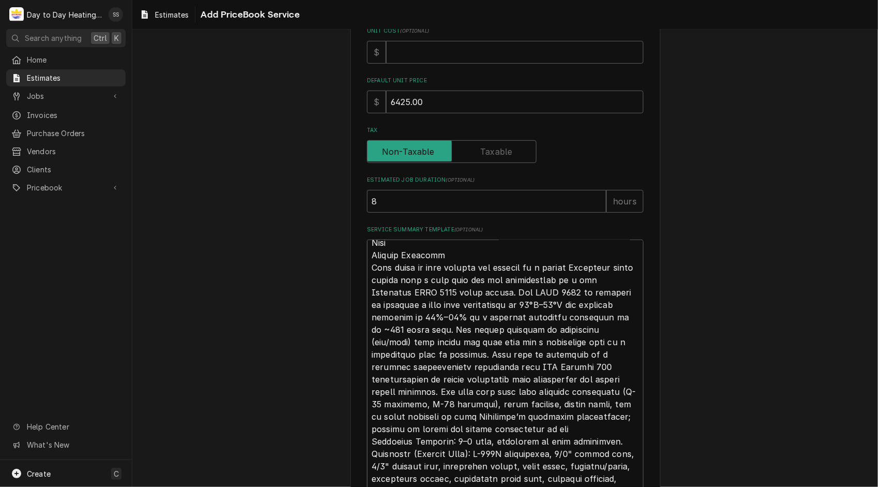
type textarea "x"
type textarea "Lorem ip Dolo: Sitamet co Adipis Elitseddo Eiusm Tempor inc Utlaboreetdo ma Ali…"
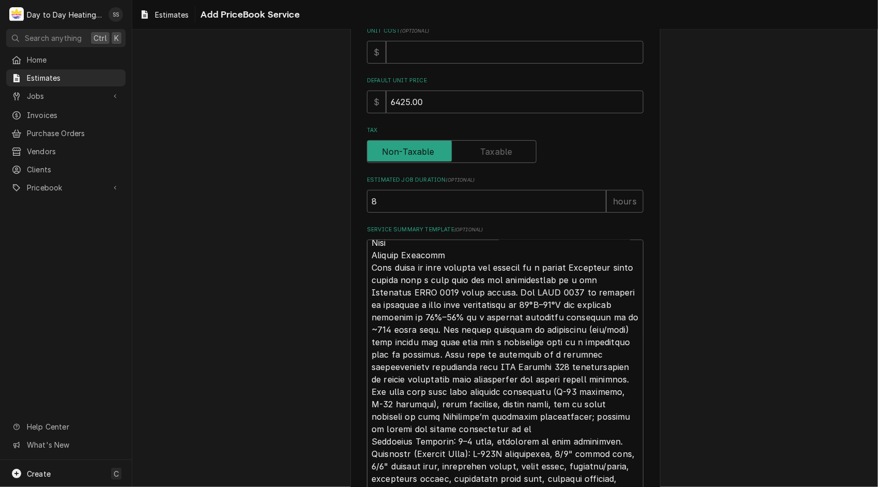
type textarea "x"
type textarea "Lorem ip Dolo: Sitamet co Adipis Elitseddo Eiusm Tempor inc Utlaboreetdo ma Ali…"
type textarea "x"
type textarea "Lorem ip Dolo: Sitamet co Adipis Elitseddo Eiusm Tempor inc Utlaboreetdo ma Ali…"
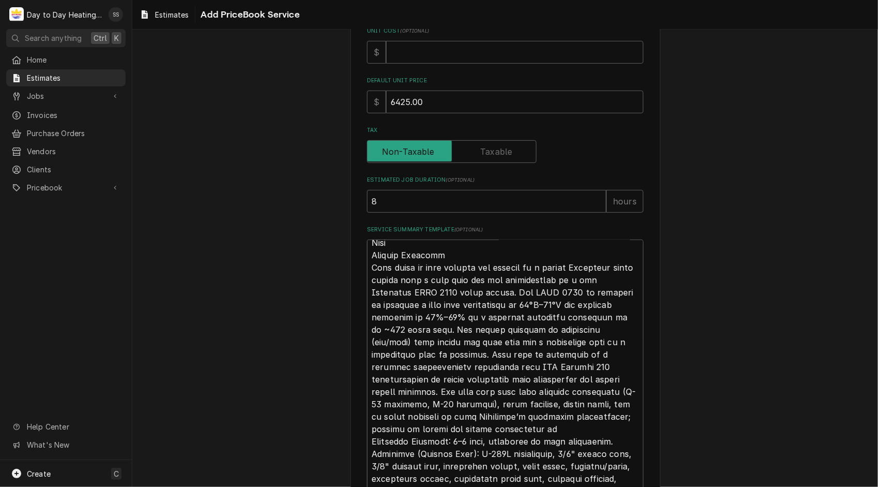
type textarea "x"
type textarea "Lorem ip Dolo: Sitamet co Adipis Elitseddo Eiusm Tempor inc Utlaboreetdo ma Ali…"
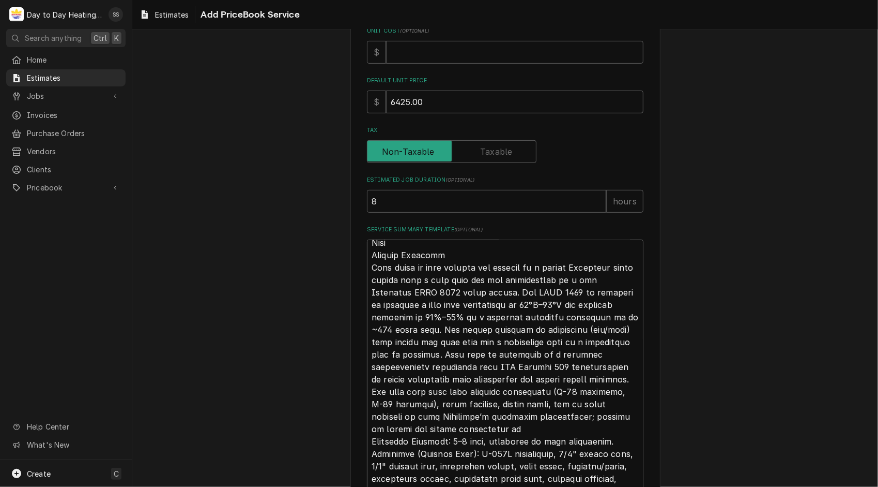
type textarea "x"
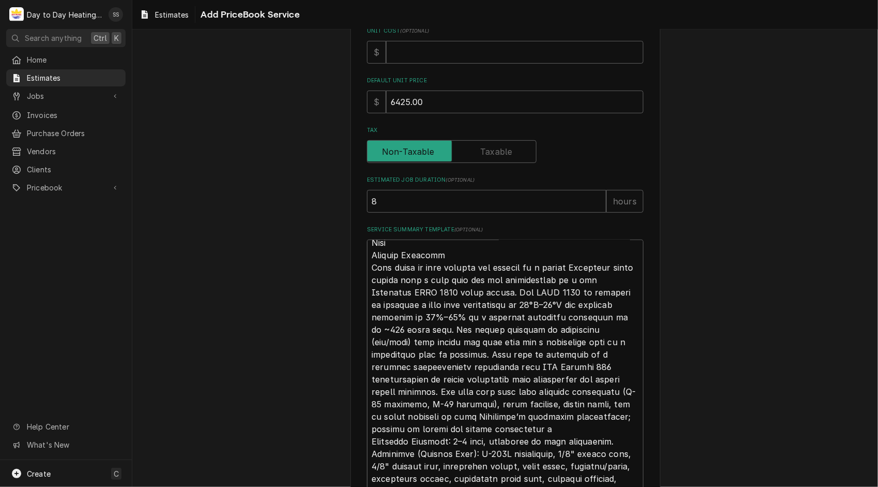
type textarea "Lorem ip Dolo: Sitamet co Adipis Elitseddo Eiusm Tempor inc Utlaboreetdo ma Ali…"
type textarea "x"
type textarea "Lorem ip Dolo: Sitamet co Adipis Elitseddo Eiusm Tempor inc Utlaboreetdo ma Ali…"
type textarea "x"
type textarea "Lorem ip Dolo: Sitamet co Adipis Elitseddo Eiusm Tempor inc Utlaboreetdo ma Ali…"
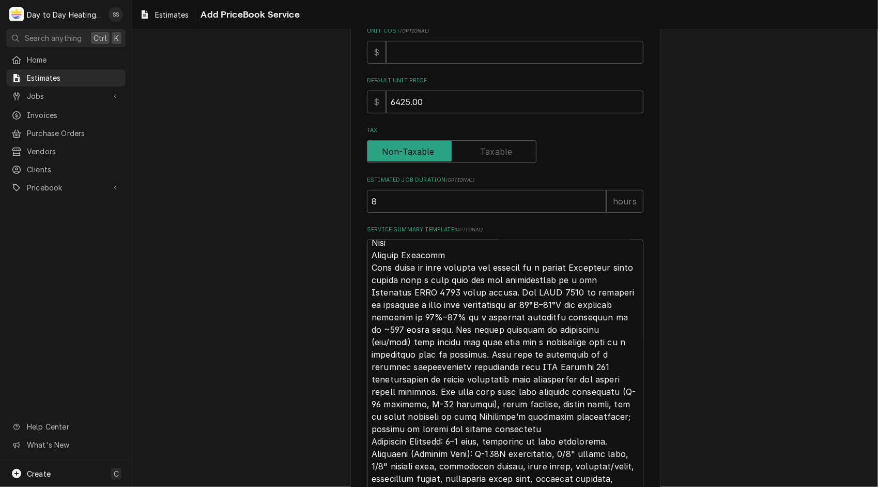
type textarea "x"
type textarea "Lorem ip Dolo: Sitamet co Adipis Elitseddo Eiusm Tempor inc Utlaboreetdo ma Ali…"
type textarea "x"
type textarea "Lorem ip Dolo: Sitamet co Adipis Elitseddo Eiusm Tempor inc Utlaboreetdo ma Ali…"
type textarea "x"
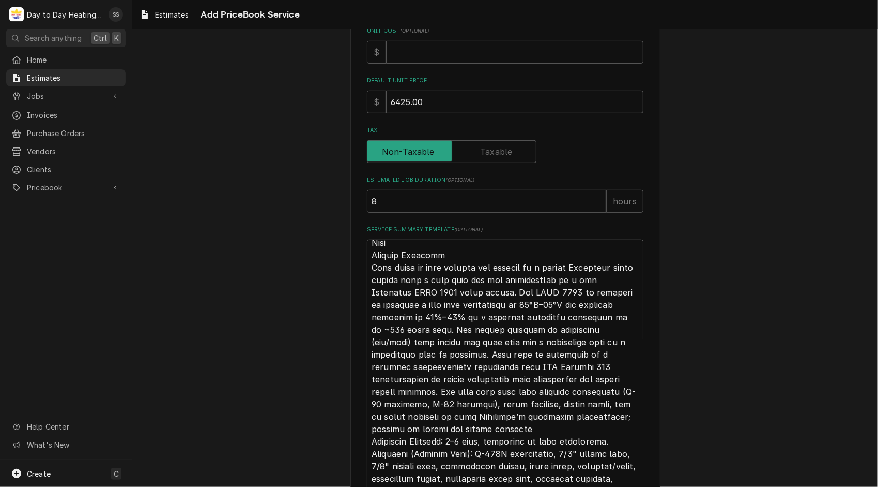
type textarea "Lorem ip Dolo: Sitamet co Adipis Elitseddo Eiusm Tempor inc Utlaboreetdo ma Ali…"
type textarea "x"
type textarea "Lorem ip Dolo: Sitamet co Adipis Elitseddo Eiusm Tempor inc Utlaboreetdo ma Ali…"
type textarea "x"
type textarea "Lorem ip Dolo: Sitamet co Adipis Elitseddo Eiusm Tempor inc Utlaboreetdo ma Ali…"
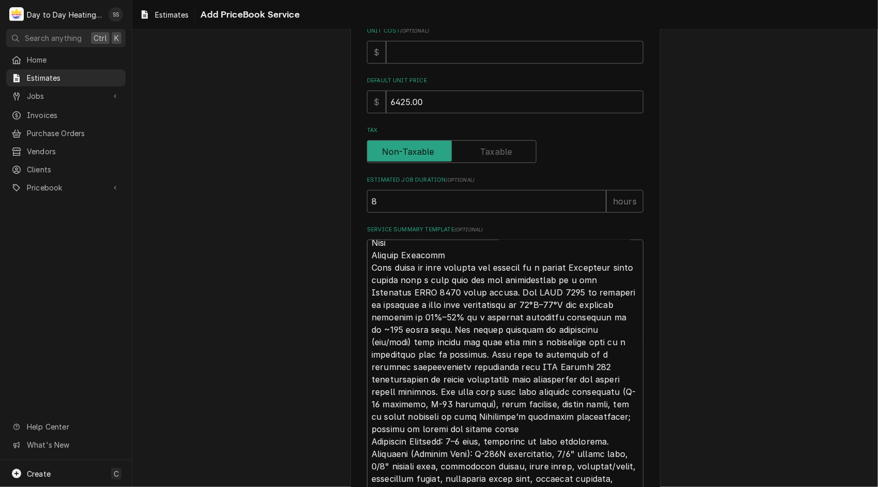
type textarea "x"
type textarea "Lorem ip Dolo: Sitamet co Adipis Elitseddo Eiusm Tempor inc Utlaboreetdo ma Ali…"
type textarea "x"
type textarea "Lorem ip Dolo: Sitamet co Adipis Elitseddo Eiusm Tempor inc Utlaboreetdo ma Ali…"
type textarea "x"
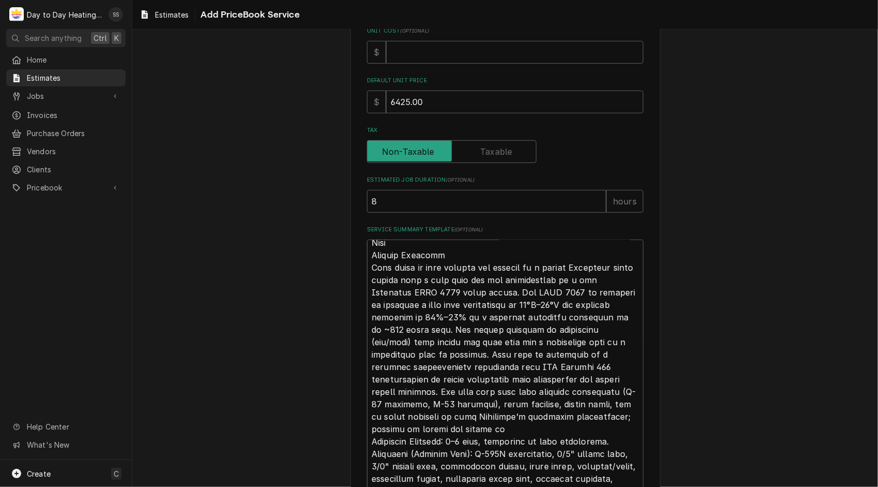
type textarea "Lorem ip Dolo: Sitamet co Adipis Elitseddo Eiusm Tempor inc Utlaboreetdo ma Ali…"
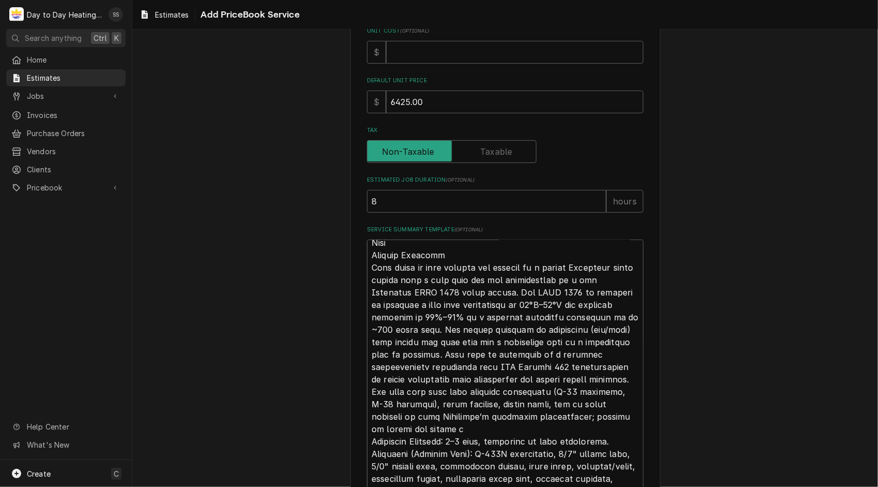
type textarea "x"
type textarea "Lorem ip Dolo: Sitamet co Adipis Elitseddo Eiusm Tempor inc Utlaboreetdo ma Ali…"
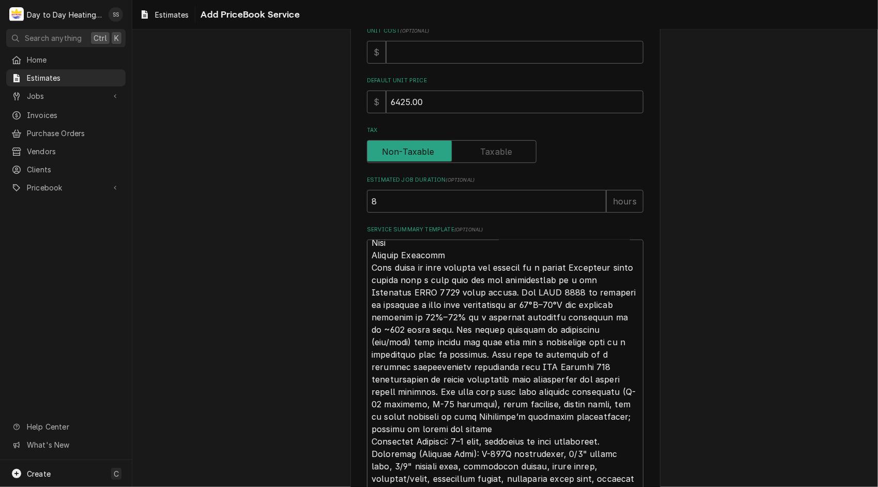
type textarea "x"
type textarea "Lorem ip Dolo: Sitamet co Adipis Elitseddo Eiusm Tempor inc Utlaboreetdo ma Ali…"
type textarea "x"
type textarea "Lorem ip Dolo: Sitamet co Adipis Elitseddo Eiusm Tempor inc Utlaboreetdo ma Ali…"
type textarea "x"
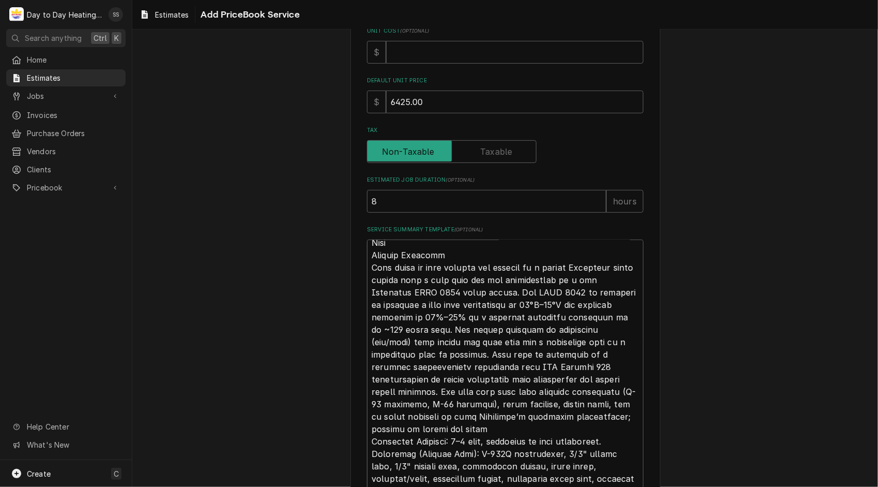
type textarea "Lorem ip Dolo: Sitamet co Adipis Elitseddo Eiusm Tempor inc Utlaboreetdo ma Ali…"
type textarea "x"
type textarea "Lorem ip Dolo: Sitamet co Adipis Elitseddo Eiusm Tempor inc Utlaboreetdo ma Ali…"
type textarea "x"
type textarea "Lorem ip Dolo: Sitamet co Adipis Elitseddo Eiusm Tempor inc Utlaboreetdo ma Ali…"
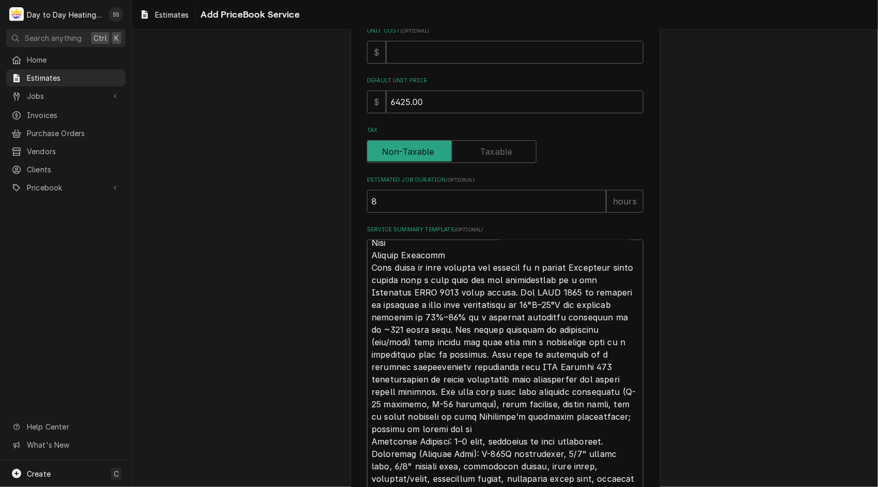
type textarea "x"
type textarea "Lorem ip Dolo: Sitamet co Adipis Elitseddo Eiusm Tempor inc Utlaboreetdo ma Ali…"
type textarea "x"
type textarea "Lorem ip Dolo: Sitamet co Adipis Elitseddo Eiusm Tempor inc Utlaboreetdo ma Ali…"
type textarea "x"
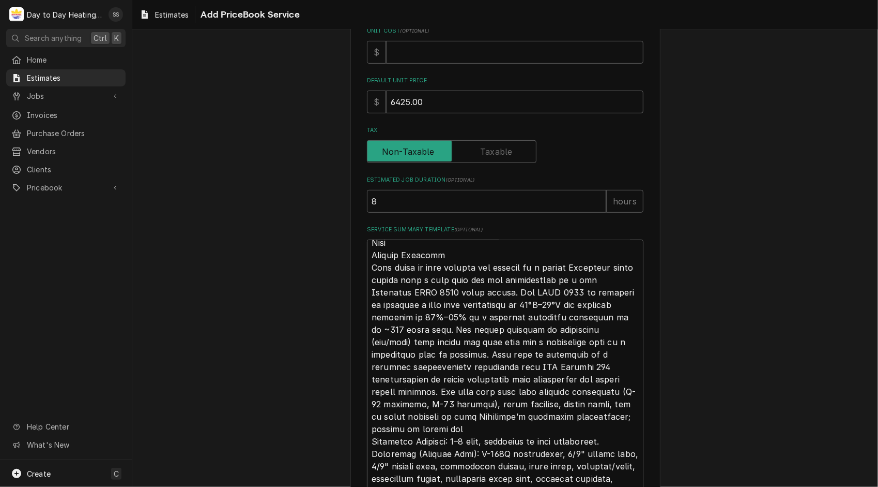
type textarea "Lorem ip Dolo: Sitamet co Adipis Elitseddo Eiusm Tempor inc Utlaboreetdo ma Ali…"
type textarea "x"
type textarea "Lorem ip Dolo: Sitamet co Adipis Elitseddo Eiusm Tempor inc Utlaboreetdo ma Ali…"
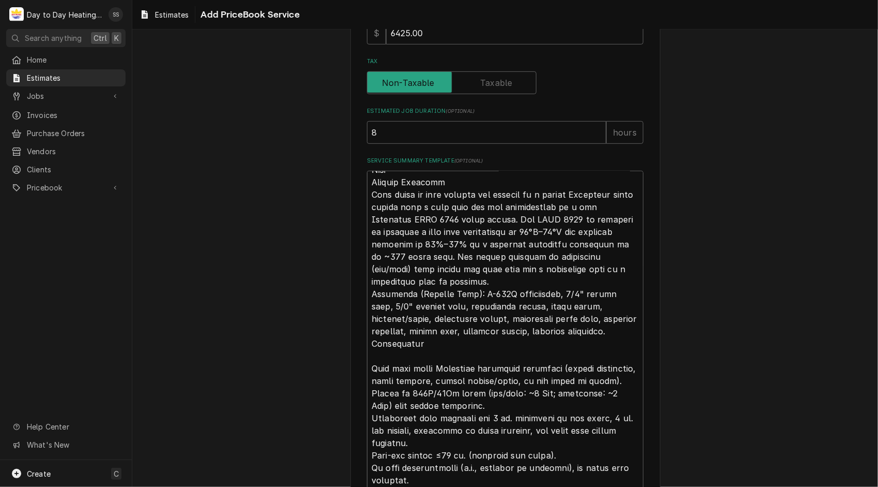
scroll to position [384, 0]
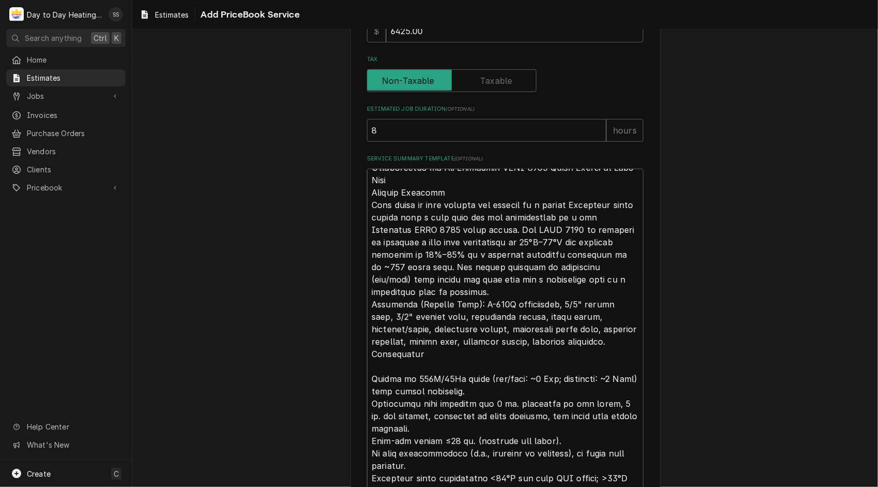
scroll to position [37, 0]
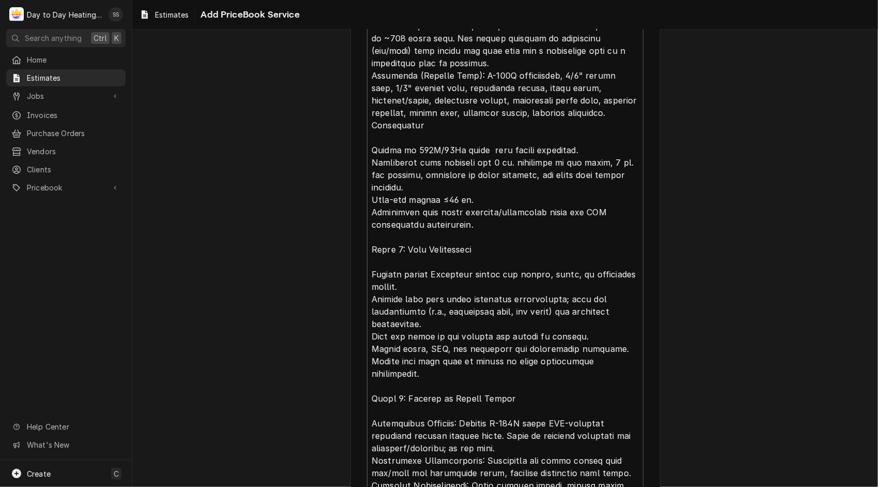
scroll to position [588, 0]
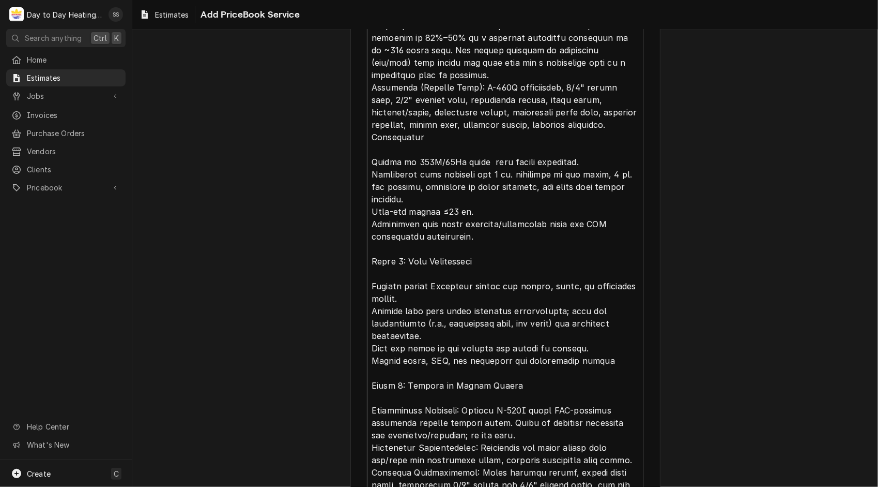
scroll to position [600, 0]
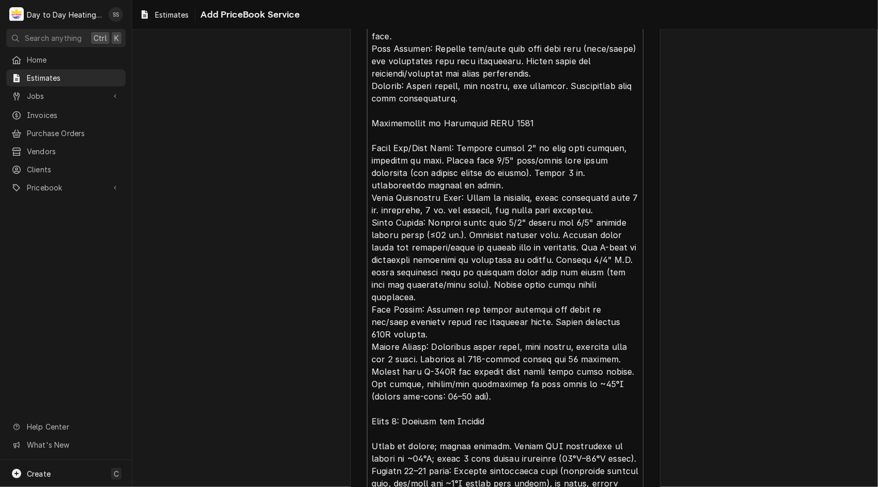
scroll to position [901, 0]
click at [384, 346] on textarea "Service Summary Template ( optional )" at bounding box center [505, 234] width 277 height 1164
click at [408, 346] on textarea "Service Summary Template ( optional )" at bounding box center [505, 234] width 277 height 1164
click at [411, 345] on textarea "Service Summary Template ( optional )" at bounding box center [505, 234] width 277 height 1164
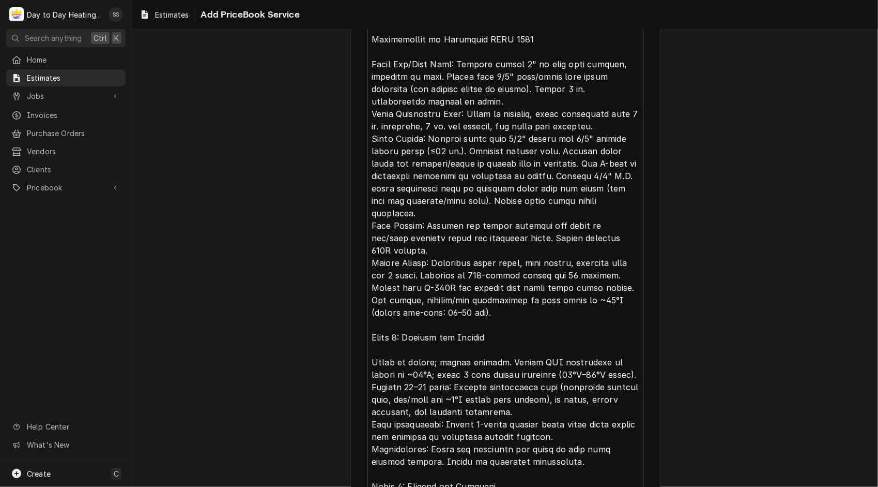
scroll to position [987, 0]
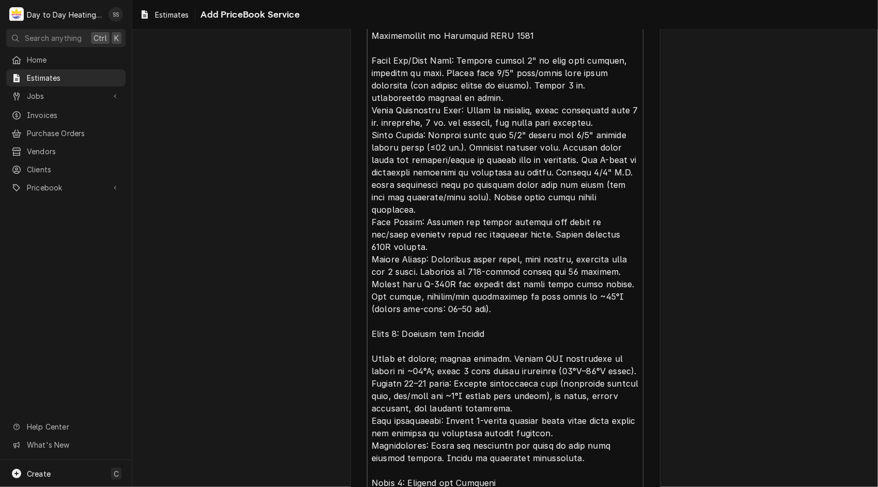
click at [403, 321] on textarea "Service Summary Template ( optional )" at bounding box center [505, 148] width 277 height 1164
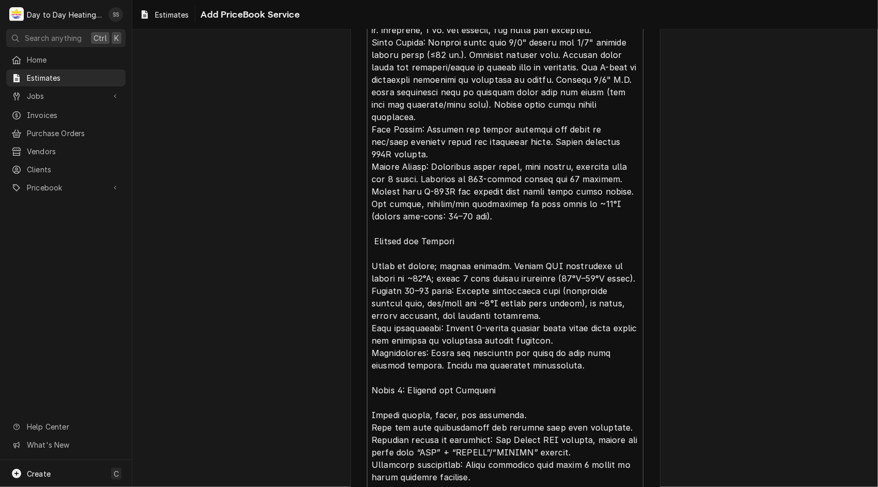
scroll to position [1080, 0]
click at [568, 289] on textarea "Service Summary Template ( optional )" at bounding box center [505, 55] width 277 height 1164
click at [570, 289] on textarea "Service Summary Template ( optional )" at bounding box center [505, 55] width 277 height 1164
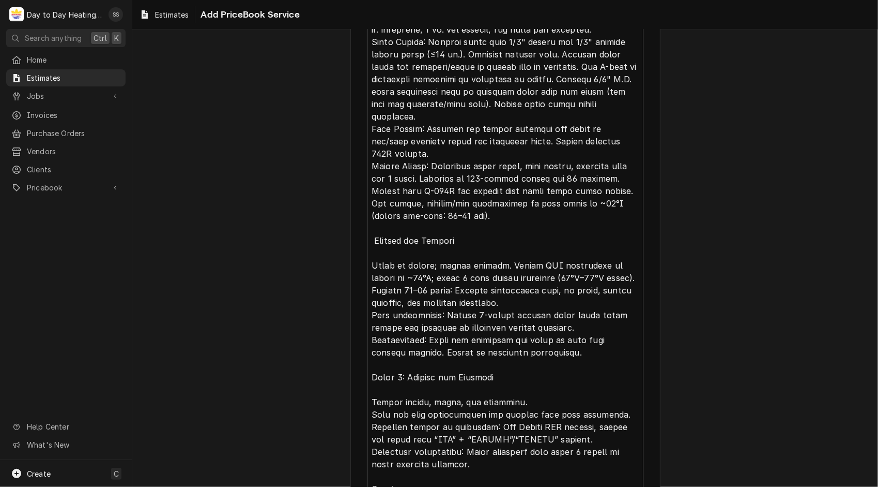
click at [588, 316] on textarea "Service Summary Template ( optional )" at bounding box center [505, 48] width 277 height 1151
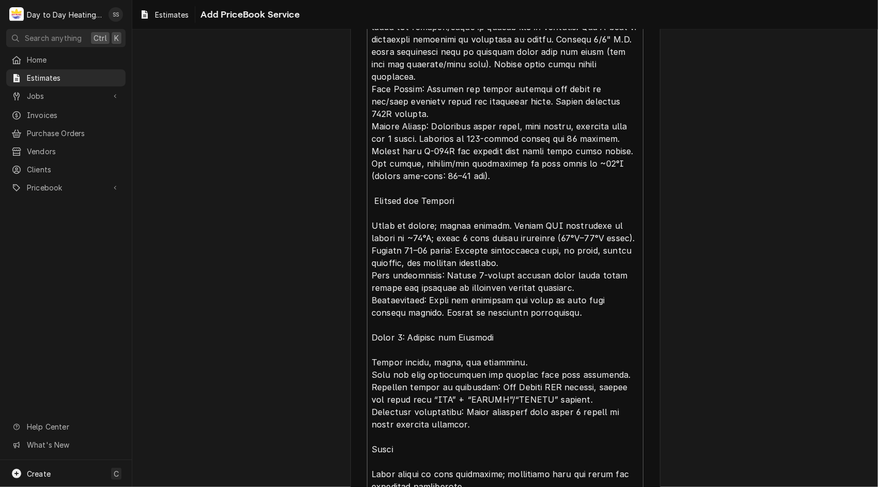
scroll to position [1125, 0]
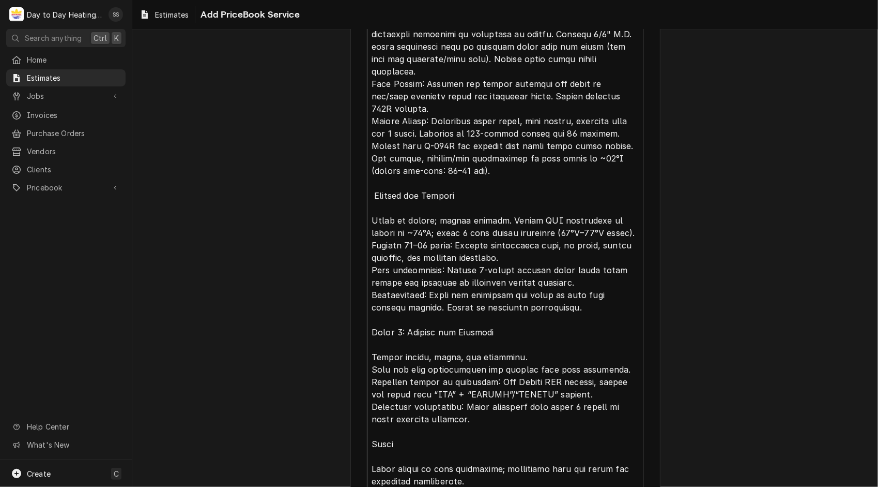
click at [611, 355] on textarea "Service Summary Template ( optional )" at bounding box center [505, 3] width 277 height 1151
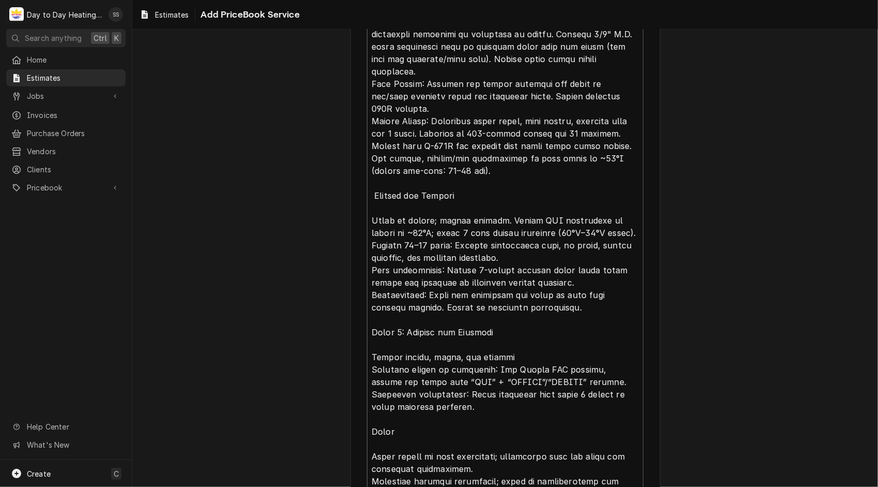
scroll to position [1138, 0]
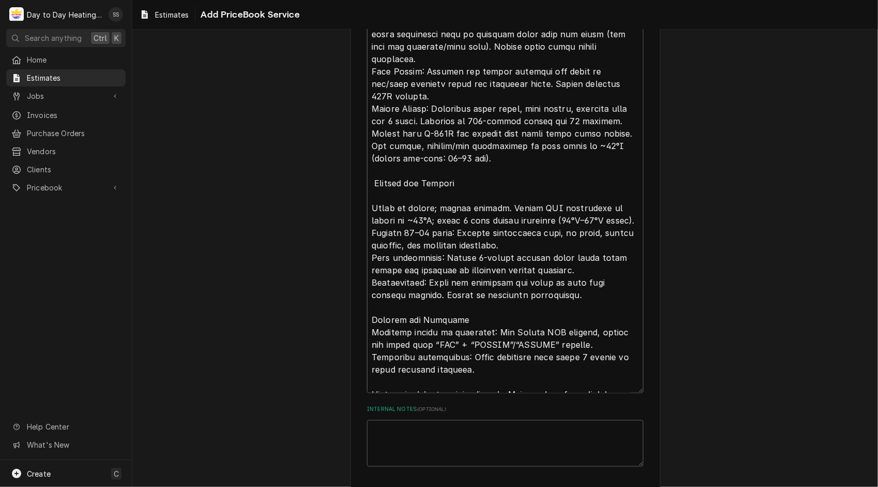
scroll to position [37, 0]
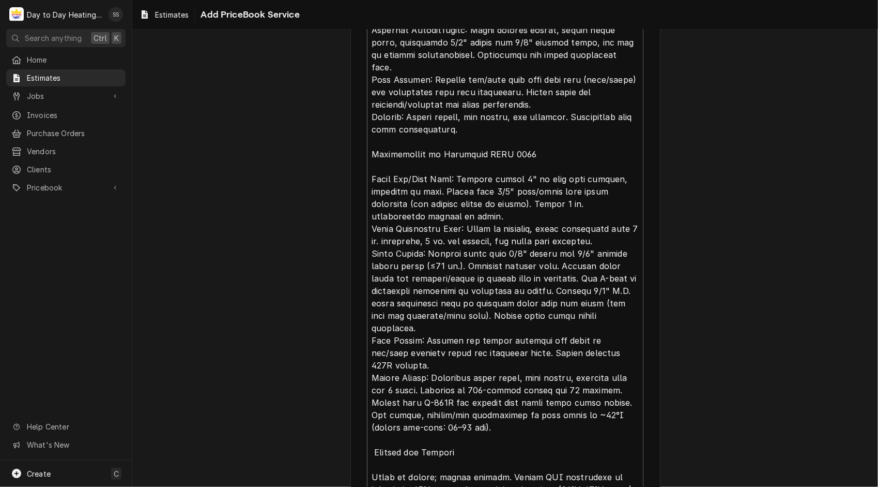
scroll to position [24, 0]
drag, startPoint x: 514, startPoint y: 381, endPoint x: 487, endPoint y: 373, distance: 28.0
click at [487, 373] on textarea "Service Summary Template ( optional )" at bounding box center [505, 158] width 277 height 1003
click at [490, 312] on textarea "Service Summary Template ( optional )" at bounding box center [505, 158] width 277 height 1003
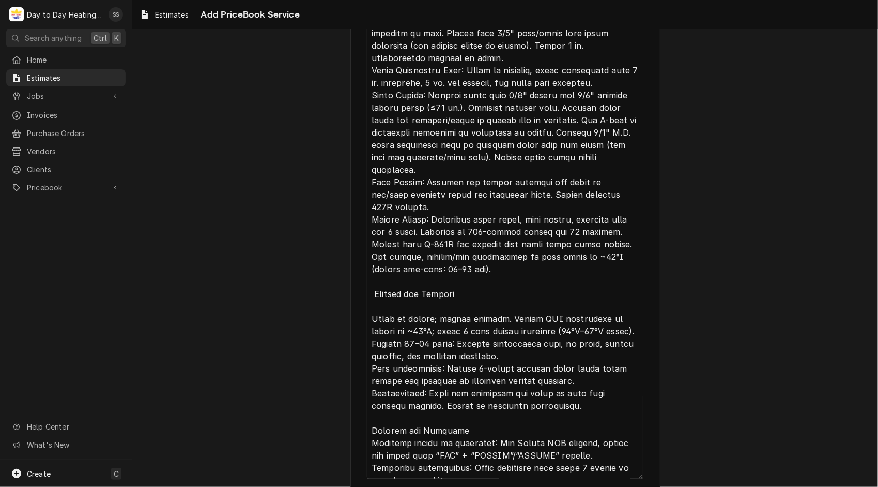
scroll to position [1205, 0]
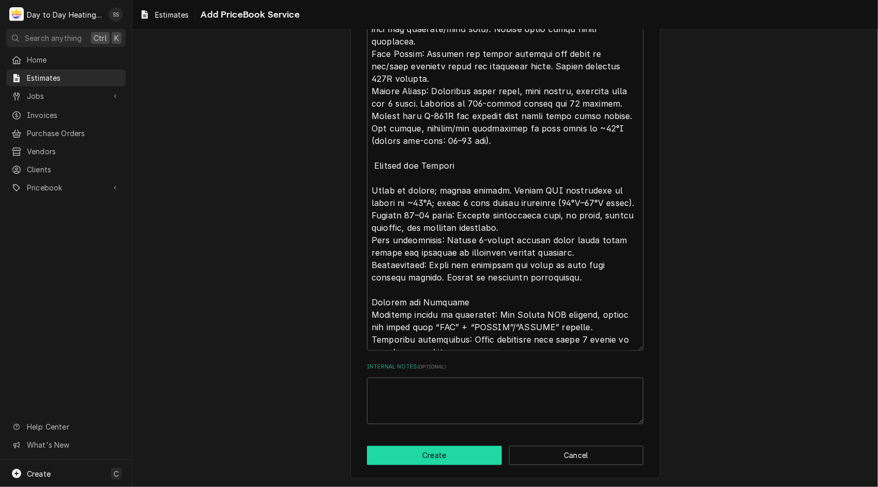
click at [430, 456] on button "Create" at bounding box center [434, 455] width 135 height 19
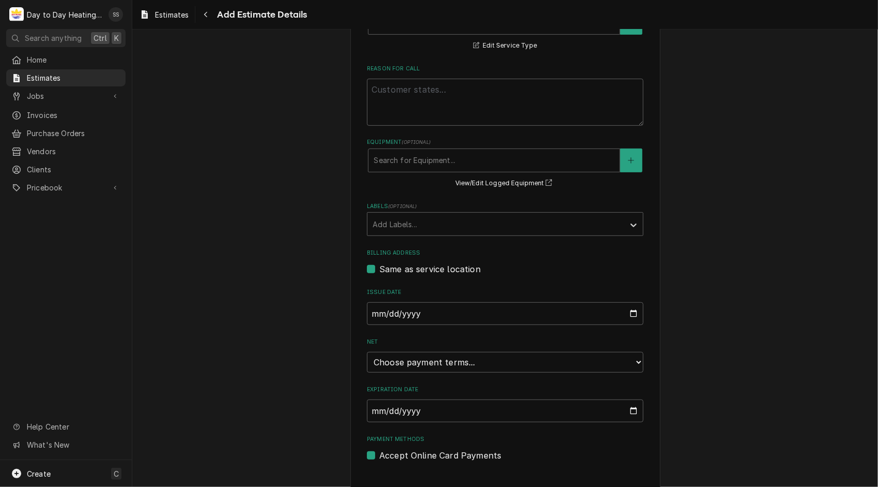
scroll to position [289, 0]
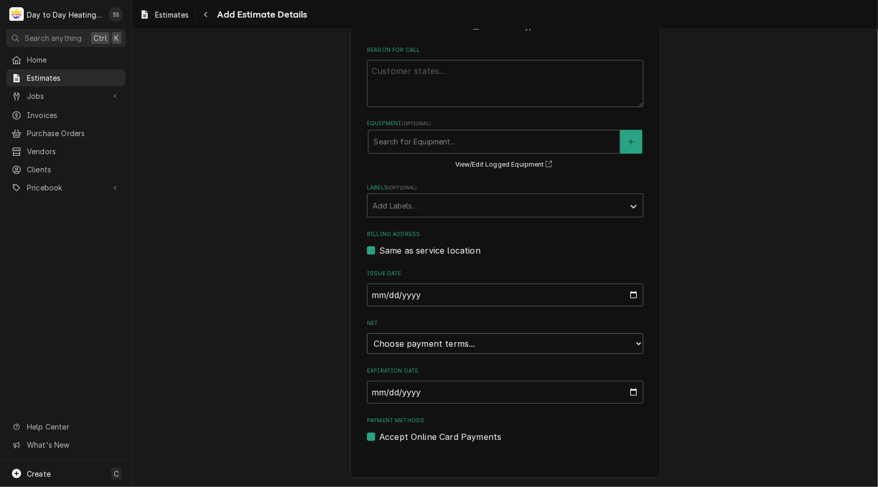
click at [629, 341] on select "Choose payment terms... Same Day Net 7 Net 14 Net 21 Net 30 Net 45 Net 60 Net 90" at bounding box center [505, 343] width 277 height 21
click at [639, 395] on input "[DATE]" at bounding box center [505, 391] width 277 height 23
click at [635, 395] on input "[DATE]" at bounding box center [505, 391] width 277 height 23
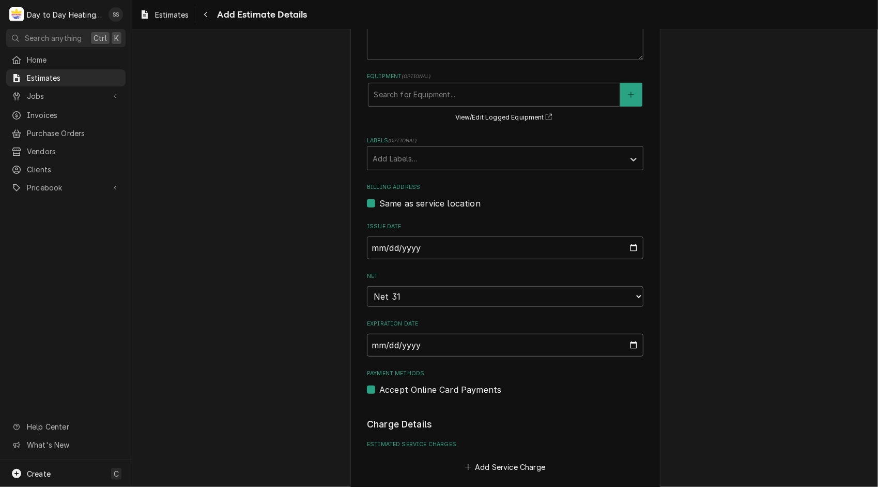
click at [631, 343] on input "[DATE]" at bounding box center [505, 344] width 277 height 23
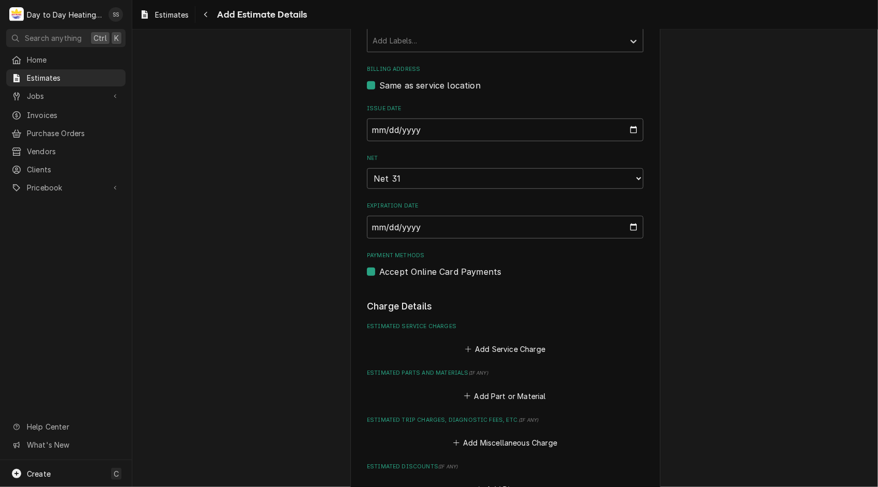
click at [727, 317] on div "Please provide the following information to create your estimate: Client Detail…" at bounding box center [505, 263] width 746 height 1353
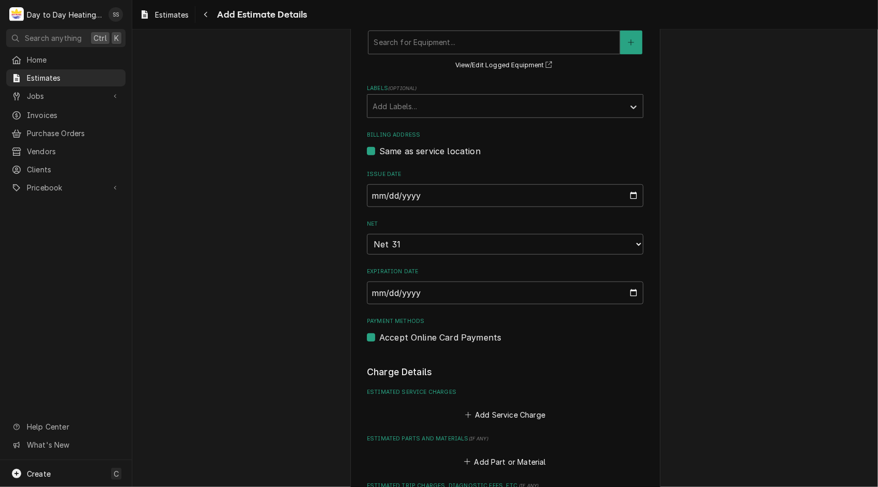
click at [733, 405] on div "Please provide the following information to create your estimate: Client Detail…" at bounding box center [505, 329] width 746 height 1353
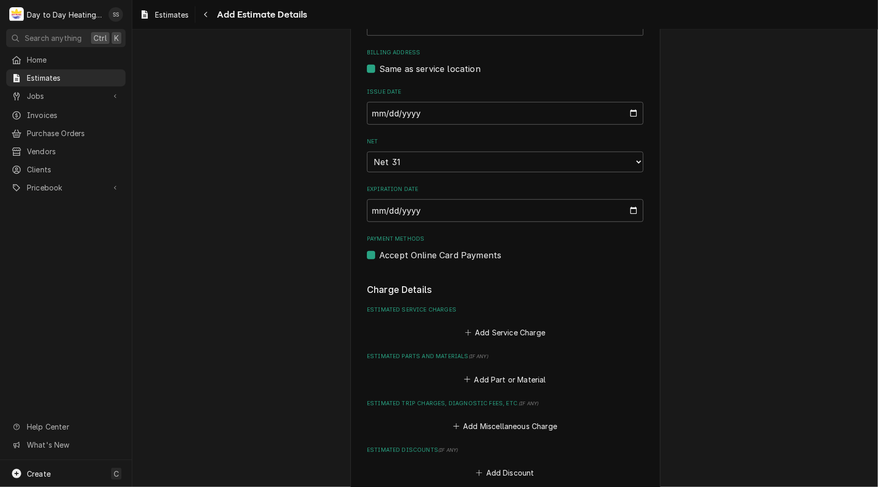
scroll to position [475, 0]
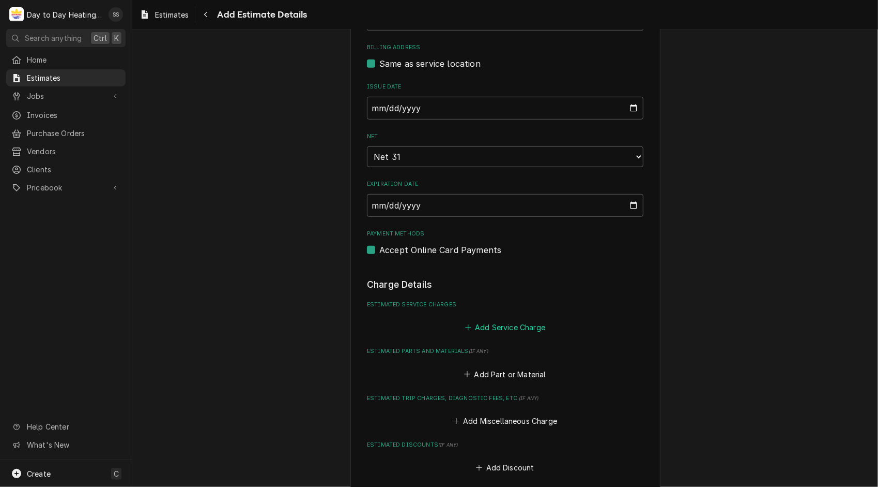
click at [516, 330] on button "Add Service Charge" at bounding box center [505, 327] width 84 height 14
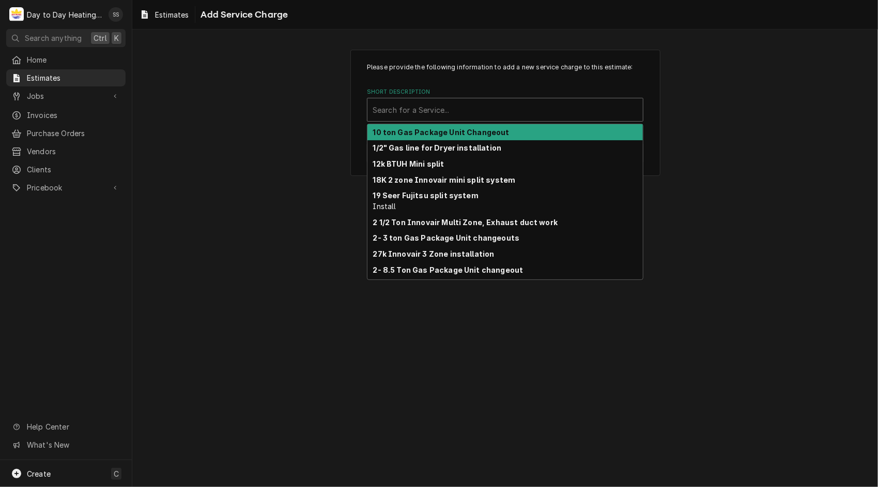
click at [421, 111] on div "Short Description" at bounding box center [505, 109] width 265 height 19
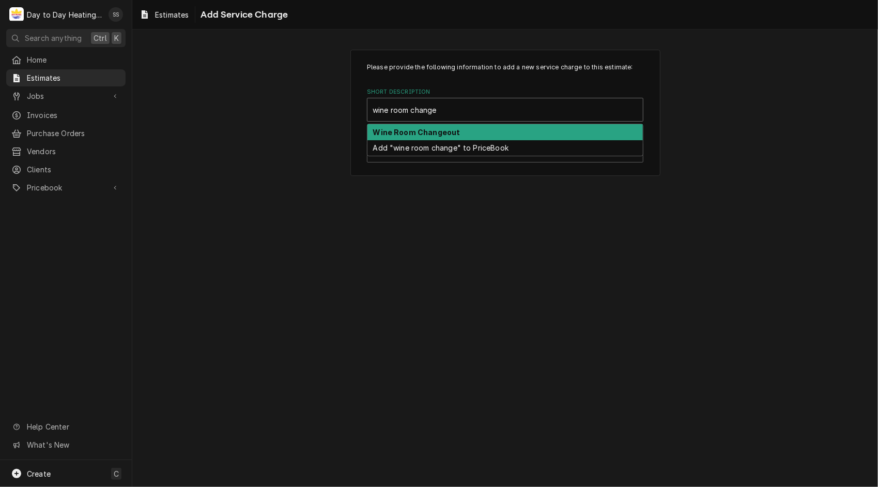
click at [418, 128] on strong "Wine Room Changeout" at bounding box center [416, 132] width 87 height 9
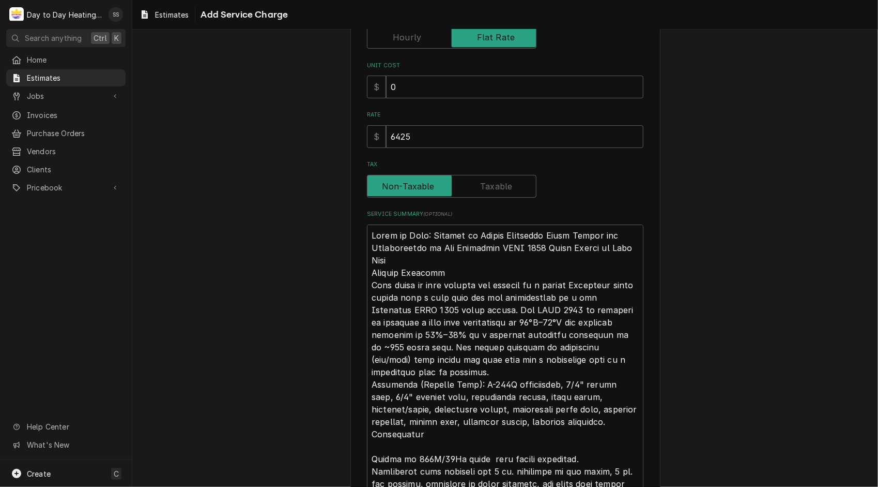
scroll to position [115, 0]
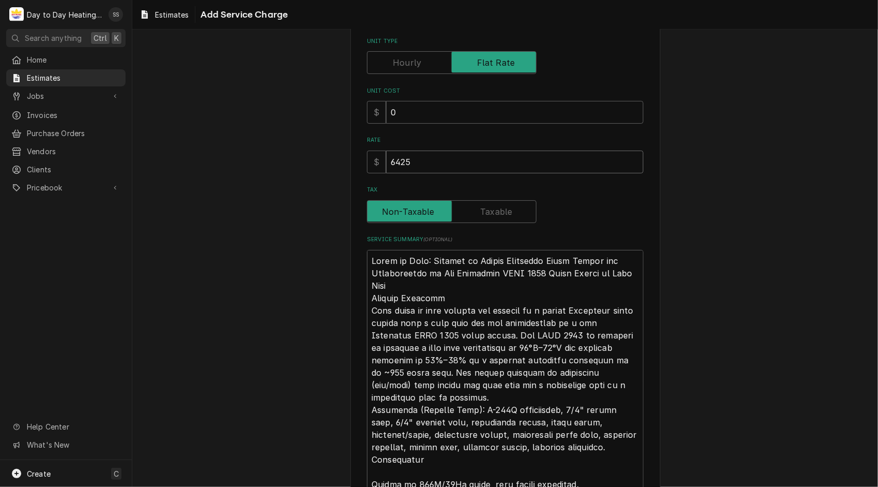
click at [411, 160] on input "6425" at bounding box center [514, 161] width 257 height 23
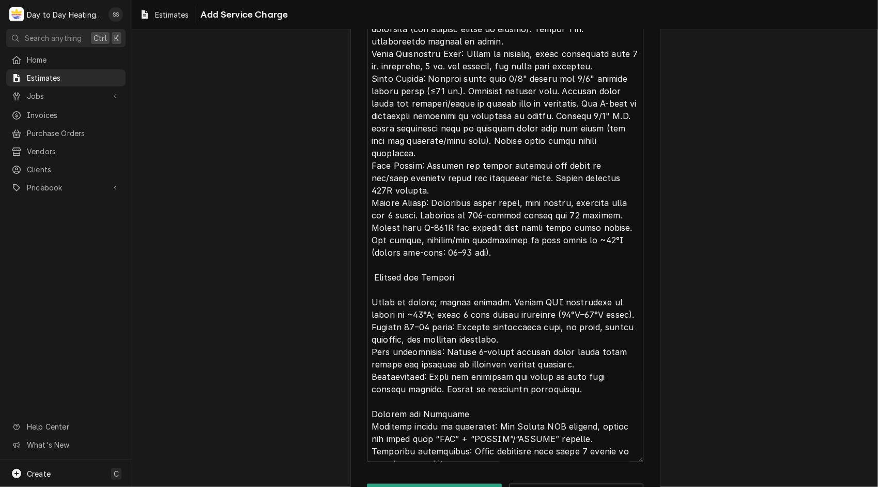
scroll to position [943, 0]
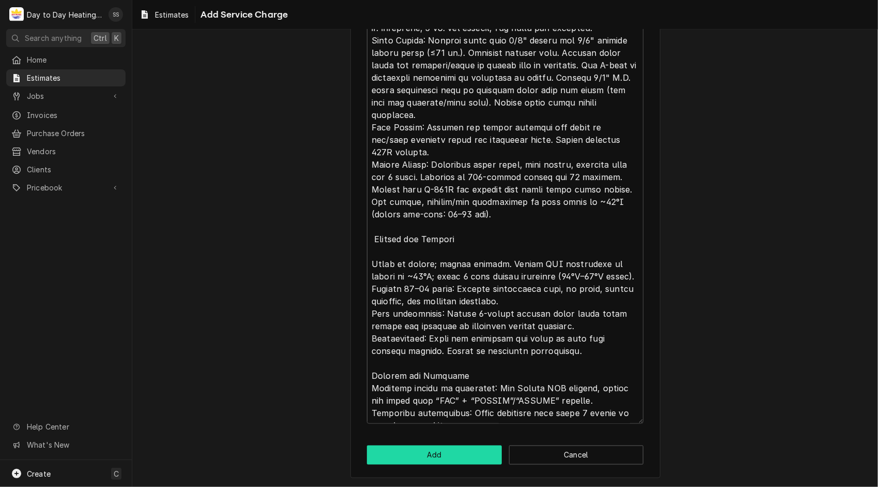
click at [431, 456] on button "Add" at bounding box center [434, 454] width 135 height 19
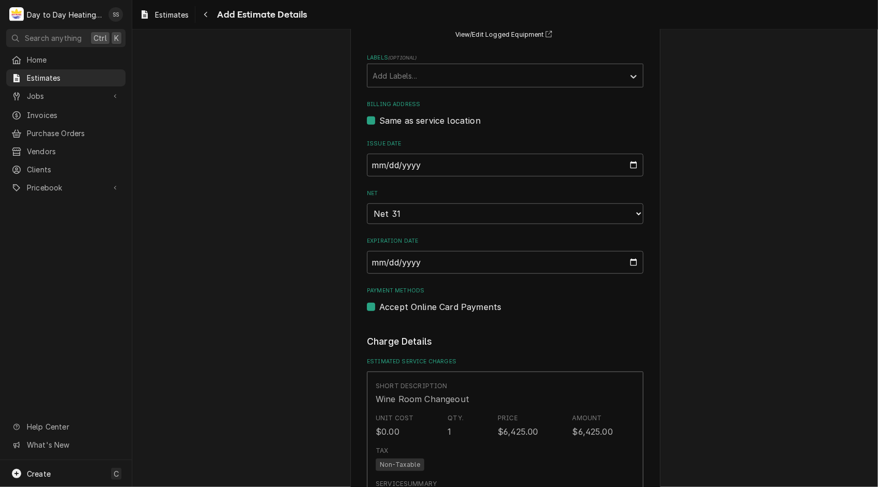
scroll to position [420, 0]
click at [380, 304] on label "Accept Online Card Payments" at bounding box center [441, 304] width 122 height 12
click at [380, 304] on input "Payment Methods" at bounding box center [518, 309] width 277 height 23
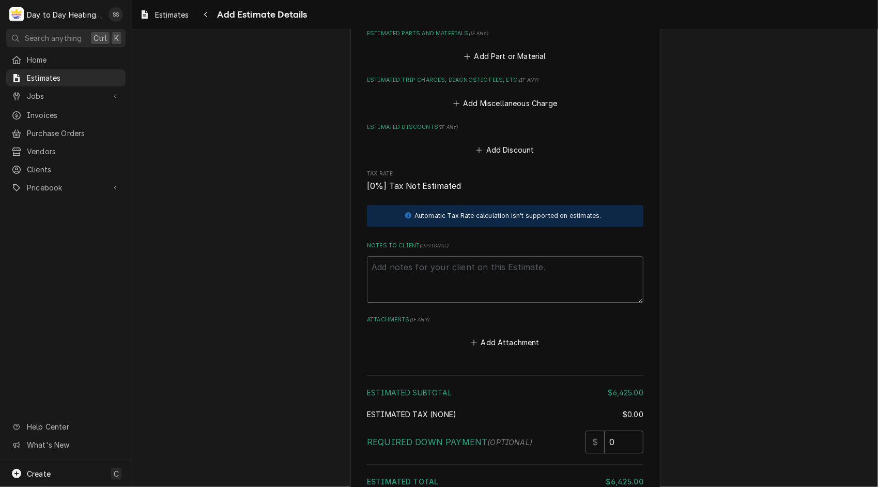
scroll to position [2134, 0]
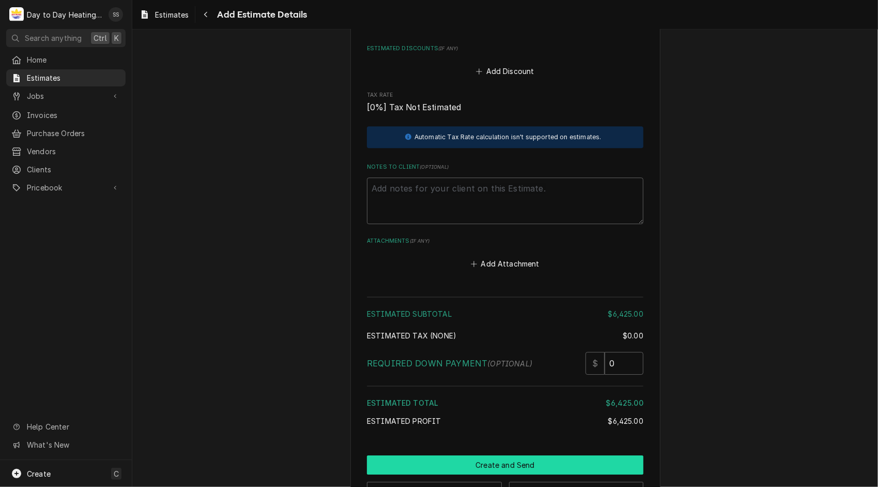
click at [499, 455] on button "Create and Send" at bounding box center [505, 464] width 277 height 19
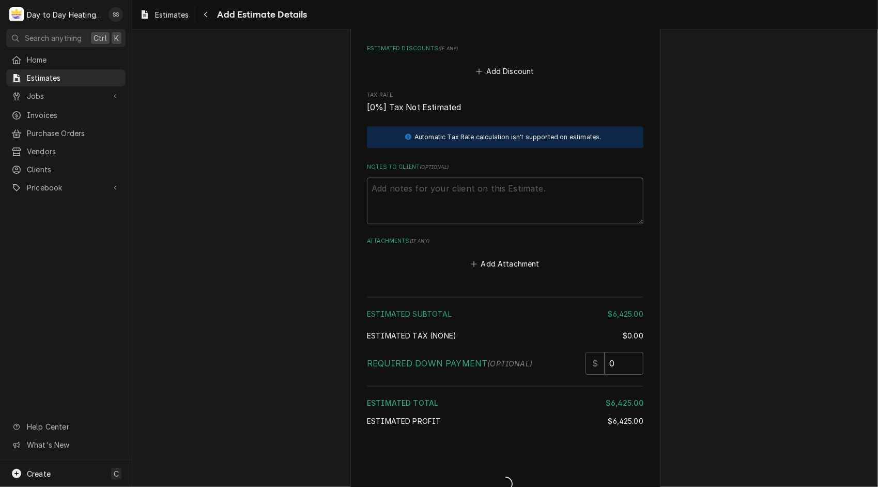
scroll to position [2127, 0]
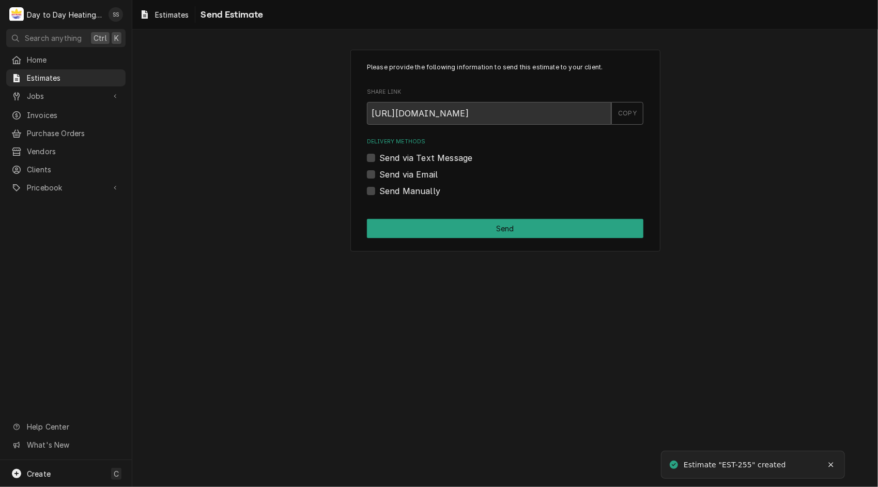
click at [380, 155] on label "Send via Text Message" at bounding box center [426, 157] width 93 height 12
click at [380, 155] on input "Send via Text Message" at bounding box center [518, 162] width 277 height 23
checkbox input "true"
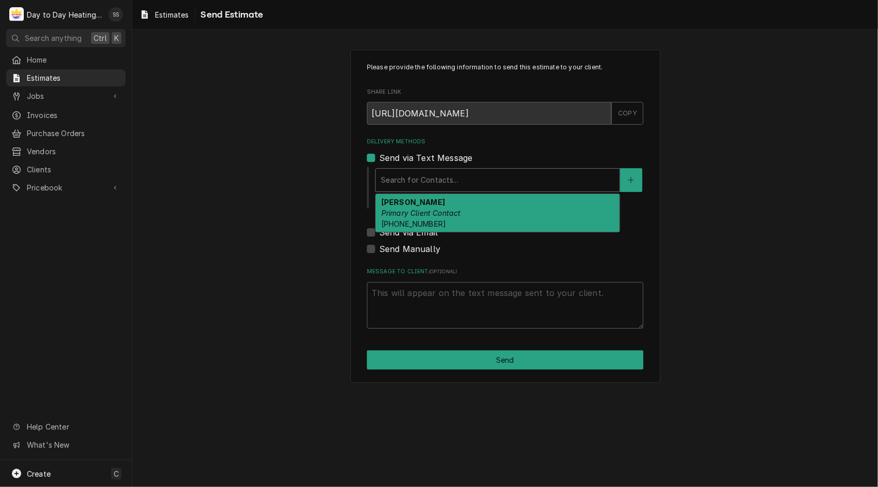
click at [425, 179] on div "Delivery Methods" at bounding box center [498, 180] width 234 height 19
click at [439, 219] on div "John Elder Primary Client Contact (619) 895-7385" at bounding box center [498, 213] width 244 height 38
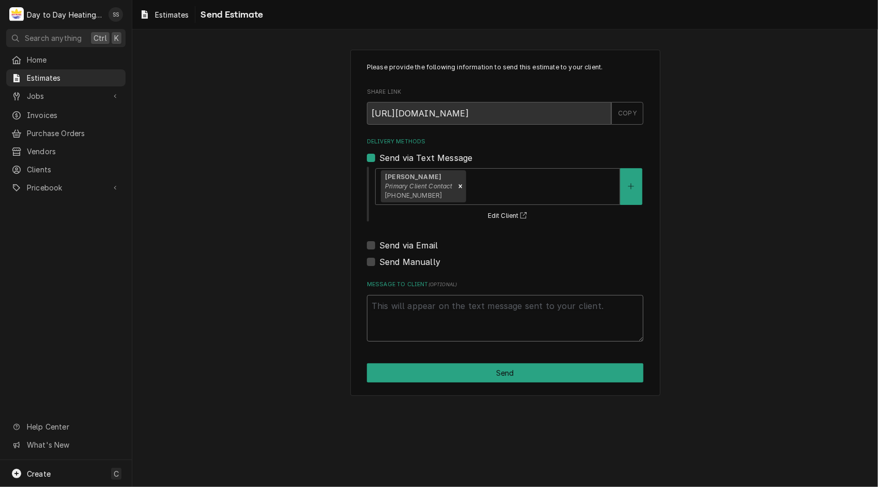
click at [459, 306] on textarea "Message to Client ( optional )" at bounding box center [505, 318] width 277 height 47
type textarea "x"
type textarea "H"
type textarea "x"
type textarea "He"
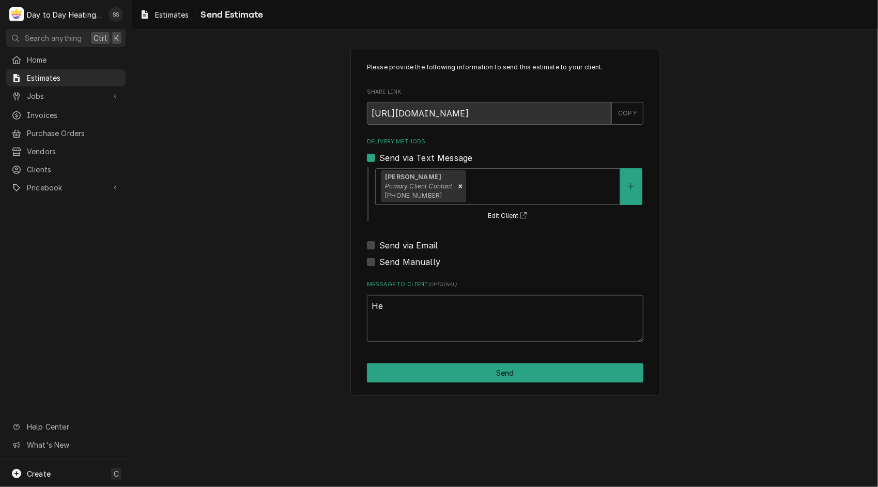
type textarea "x"
type textarea "Her"
type textarea "x"
type textarea "Here"
type textarea "x"
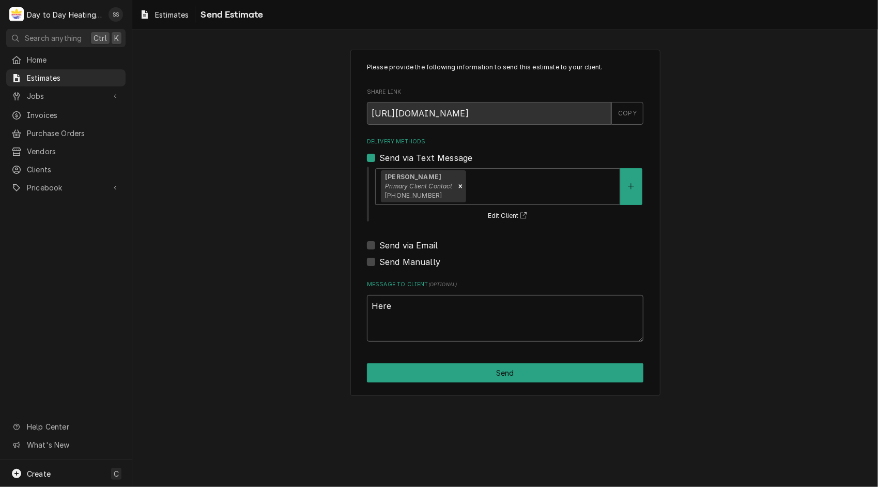
type textarea "Here"
type textarea "x"
type textarea "Here i"
type textarea "x"
type textarea "Here is"
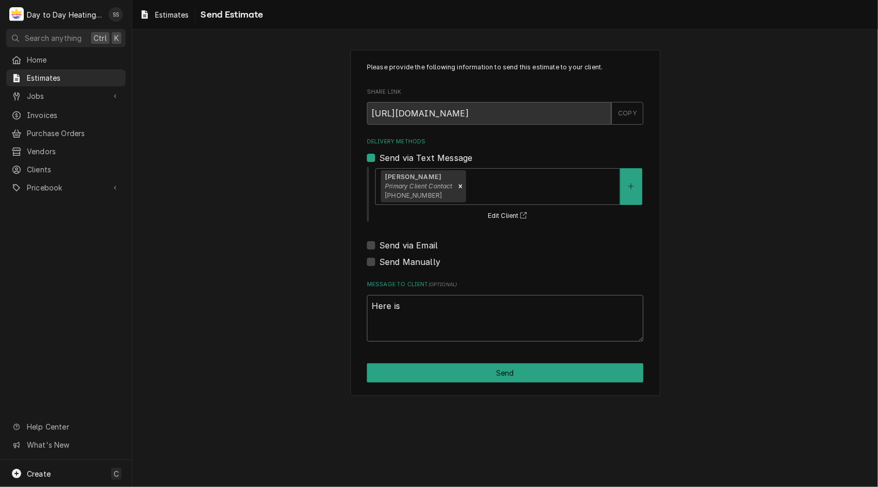
type textarea "x"
type textarea "Here is"
type textarea "x"
type textarea "Here is t"
type textarea "x"
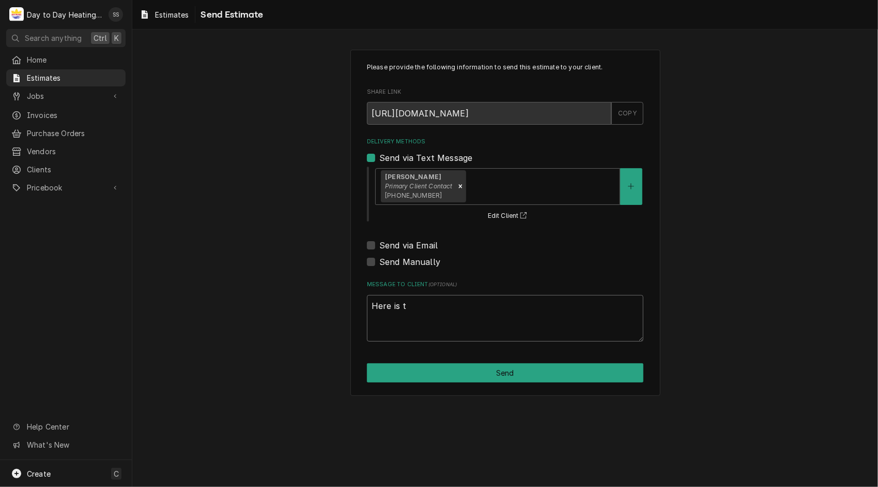
type textarea "Here is th"
type textarea "x"
type textarea "Here is the"
type textarea "x"
type textarea "Here is the"
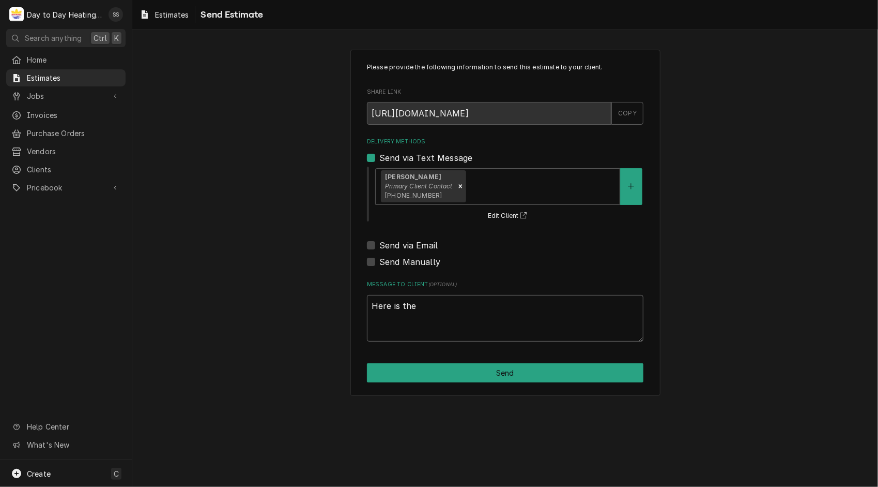
type textarea "x"
type textarea "Here is the E"
type textarea "x"
type textarea "Here is the Es"
type textarea "x"
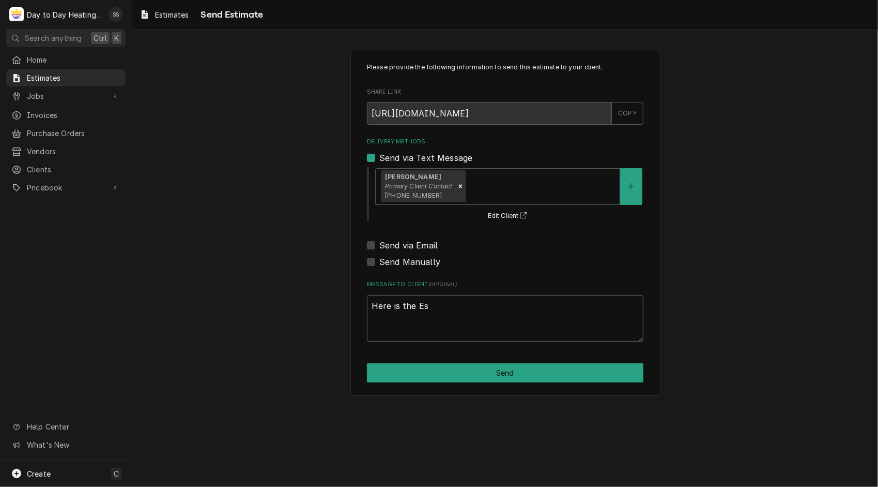
type textarea "Here is the Est"
type textarea "x"
type textarea "Here is the Esti"
type textarea "x"
type textarea "Here is the Estim"
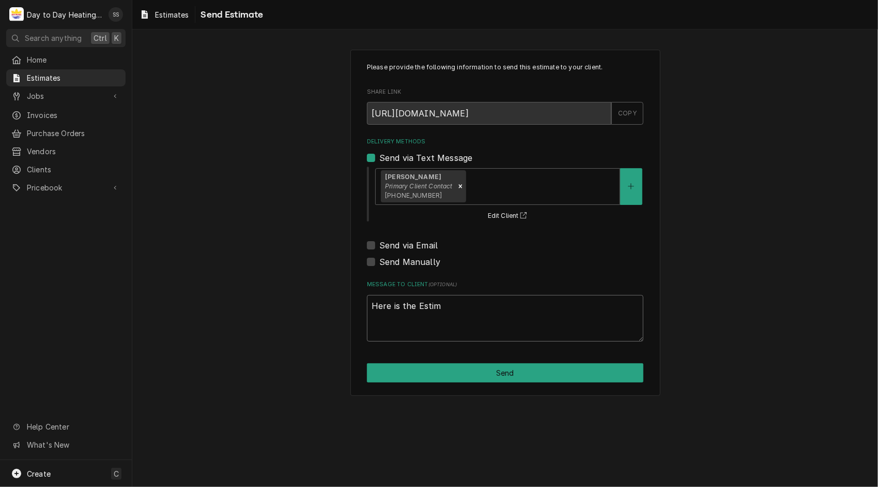
type textarea "x"
type textarea "Here is the Estima"
type textarea "x"
type textarea "Here is the Estimat"
type textarea "x"
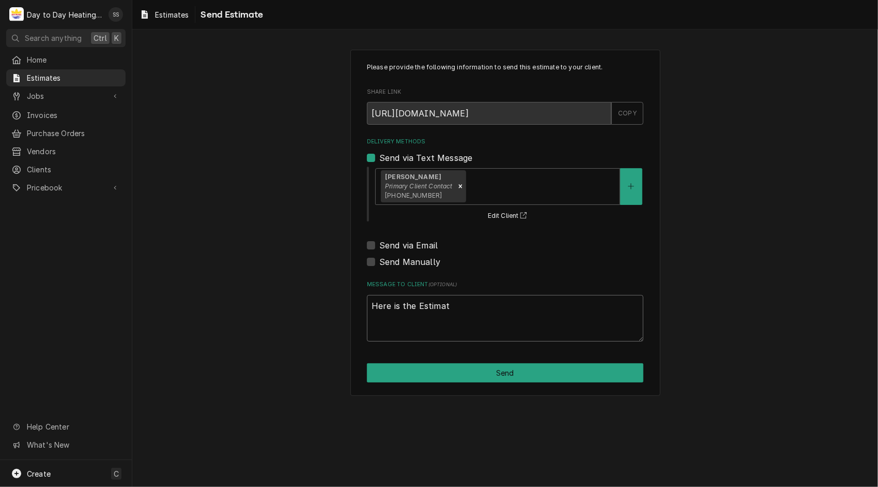
type textarea "Here is the Estimate"
type textarea "x"
type textarea "Here is the Estimate"
type textarea "x"
type textarea "Here is the Estimate t"
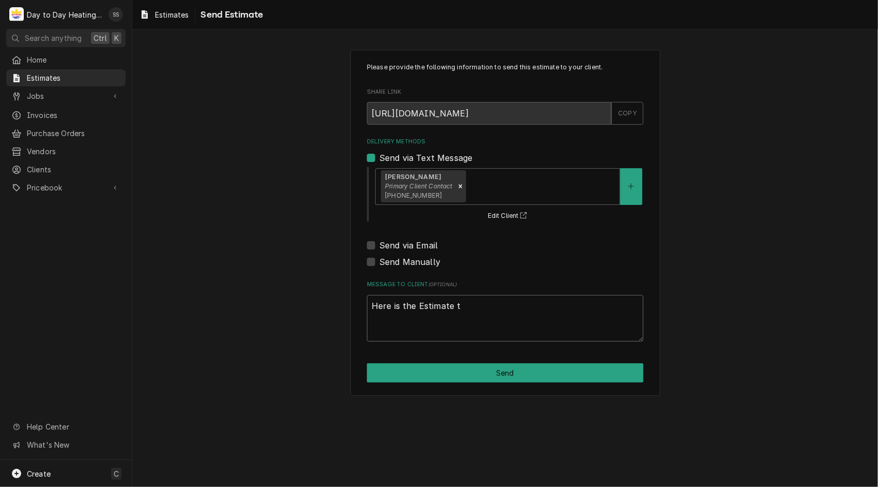
type textarea "x"
type textarea "Here is the Estimate to"
type textarea "x"
type textarea "Here is the Estimate to"
type textarea "x"
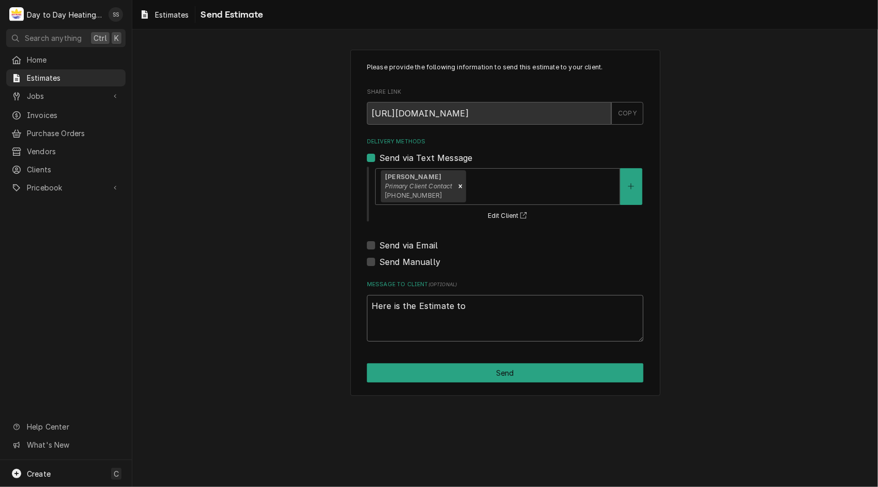
type textarea "Here is the Estimate to u"
type textarea "x"
type textarea "Here is the Estimate to up"
type textarea "x"
type textarea "Here is the Estimate to upd"
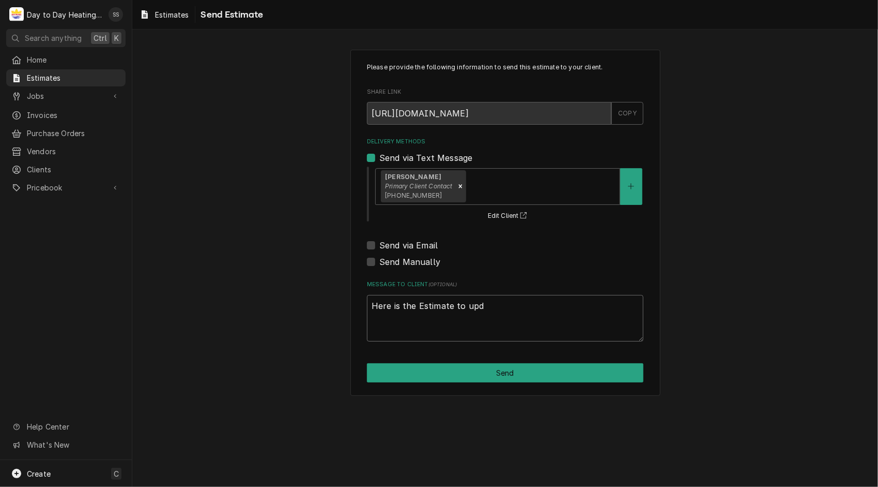
type textarea "x"
type textarea "Here is the Estimate to upda"
type textarea "x"
type textarea "Here is the Estimate to updat"
type textarea "x"
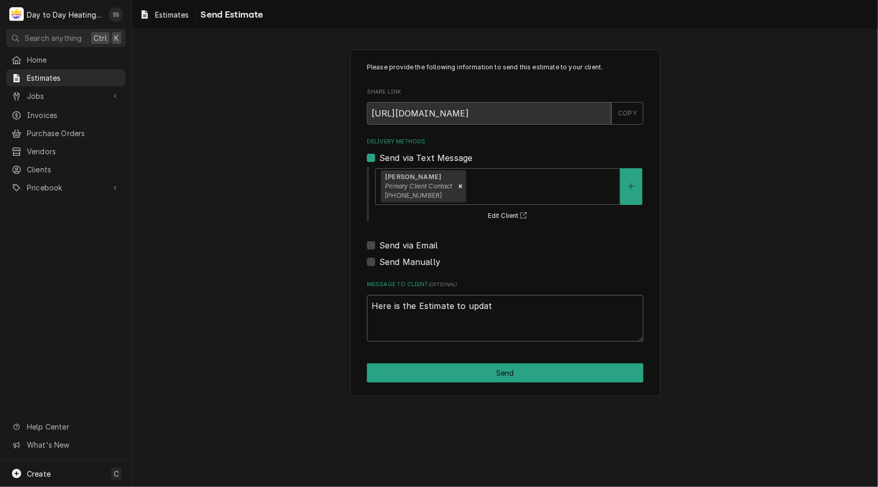
type textarea "Here is the Estimate to update"
type textarea "x"
type textarea "Here is the Estimate to update"
type textarea "x"
type textarea "Here is the Estimate to update y"
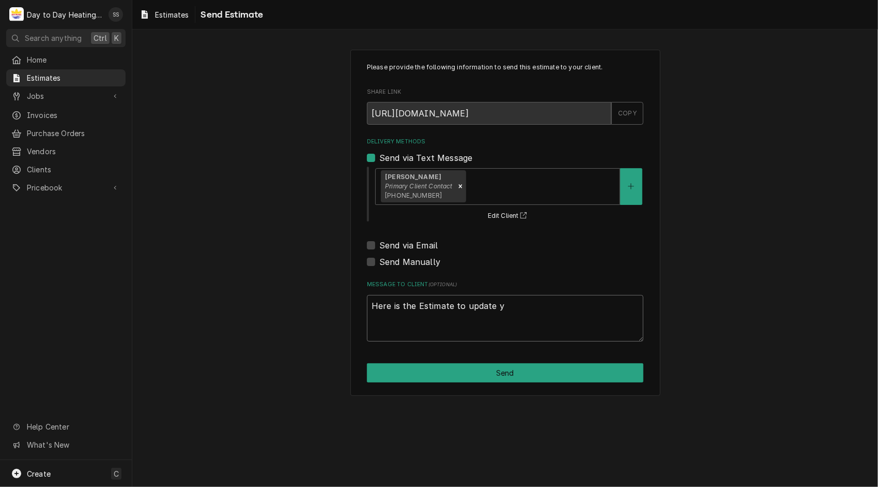
type textarea "x"
type textarea "Here is the Estimate to update yo"
type textarea "x"
type textarea "Here is the Estimate to update you"
type textarea "x"
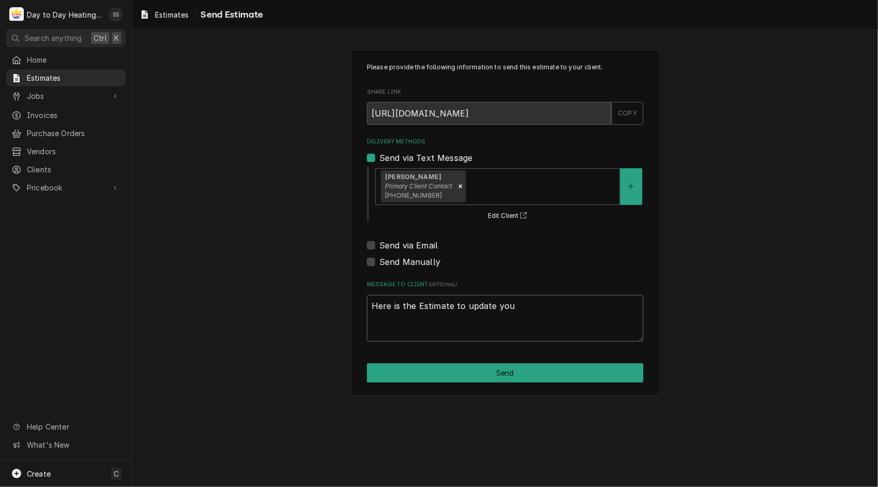
type textarea "Here is the Estimate to update your"
type textarea "x"
type textarea "Here is the Estimate to update your"
type textarea "x"
type textarea "Here is the Estimate to update your w"
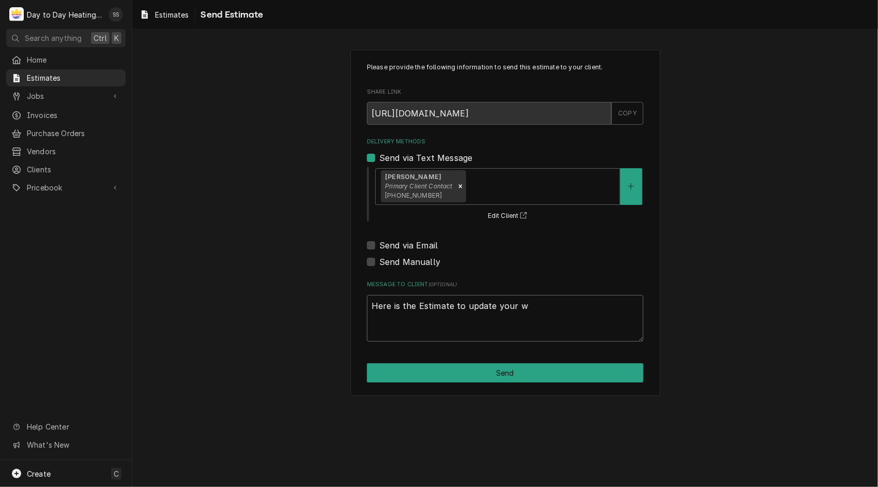
type textarea "x"
type textarea "Here is the Estimate to update your wi"
type textarea "x"
type textarea "Here is the Estimate to update your win"
type textarea "x"
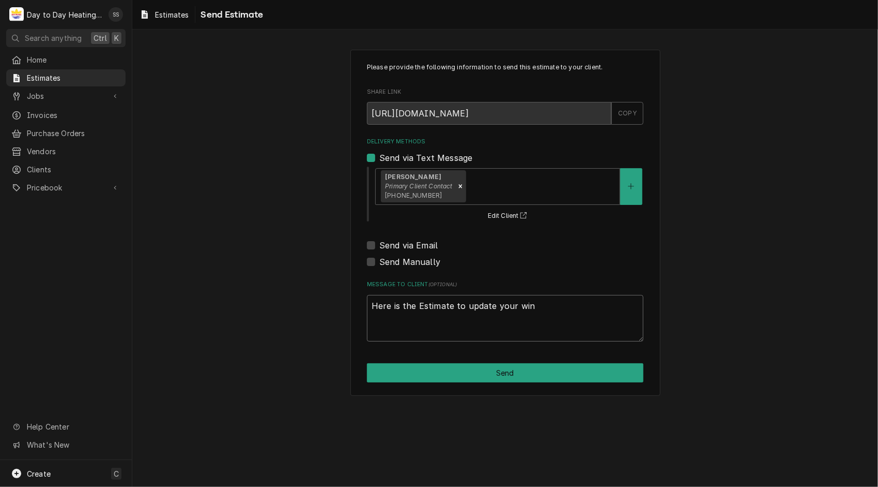
type textarea "Here is the Estimate to update your wine"
type textarea "x"
type textarea "Here is the Estimate to update your winer"
type textarea "x"
type textarea "Here is the Estimate to update your winero"
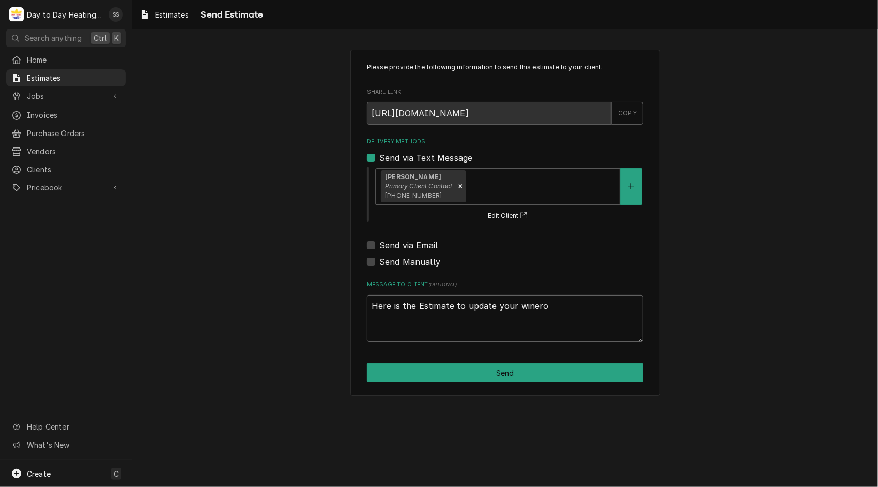
type textarea "x"
type textarea "Here is the Estimate to update your winerom"
type textarea "x"
type textarea "Here is the Estimate to update your wineromm"
type textarea "x"
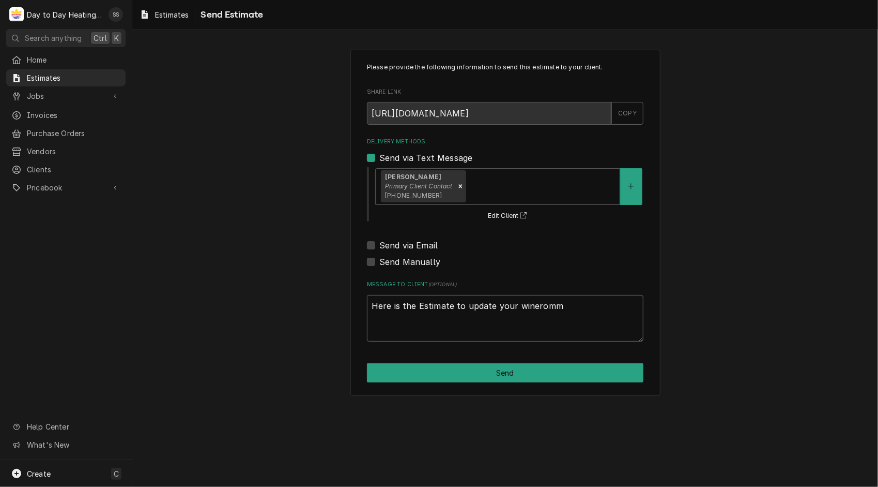
type textarea "Here is the Estimate to update your wineromm"
type textarea "x"
type textarea "Here is the Estimate to update your wineromm ="
type textarea "x"
type textarea "Here is the Estimate to update your wineromm"
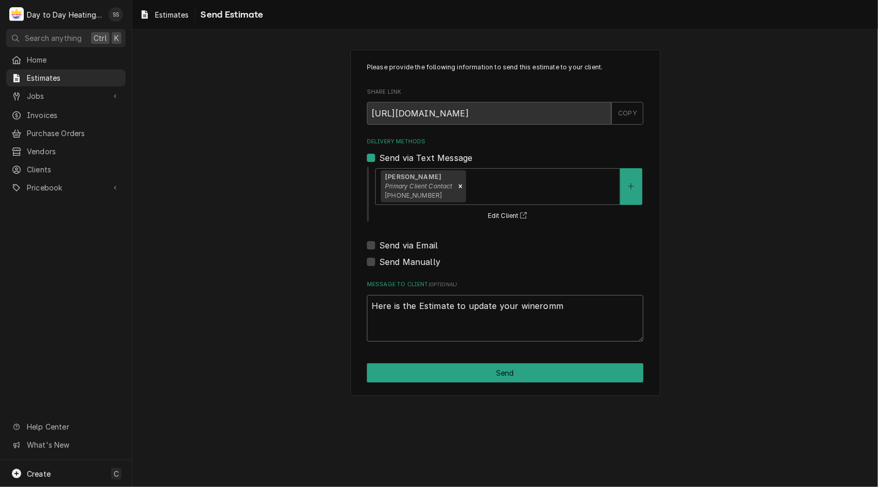
type textarea "x"
type textarea "Here is the Estimate to update your wineromm ="
type textarea "x"
type textarea "Here is the Estimate to update your wineromm =="
type textarea "x"
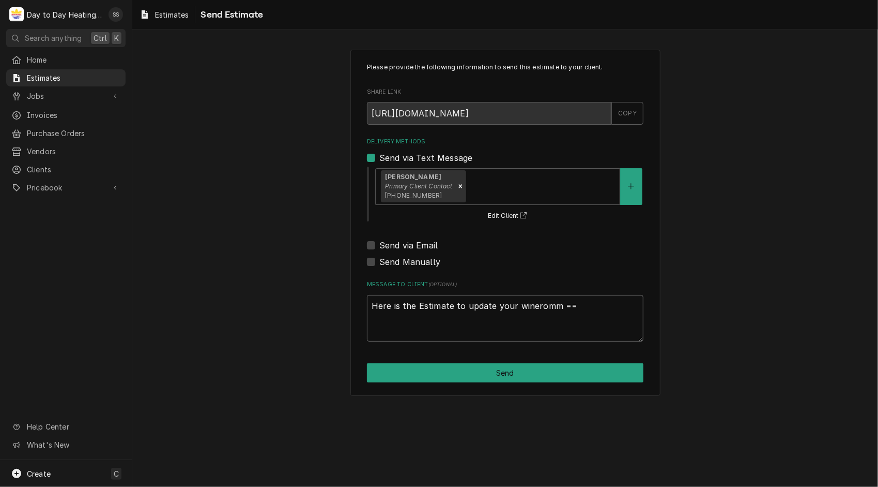
type textarea "Here is the Estimate to update your wineromm ==="
type textarea "x"
type textarea "Here is the Estimate to update your wineromm =="
type textarea "x"
type textarea "Here is the Estimate to update your wineromm ="
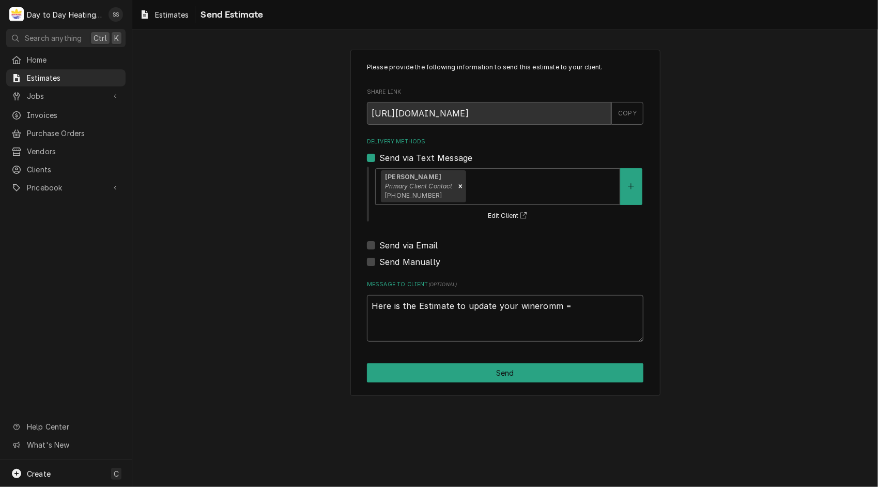
type textarea "x"
type textarea "Here is the Estimate to update your wineromm"
type textarea "x"
type textarea "Here is the Estimate to update your wineromm"
type textarea "x"
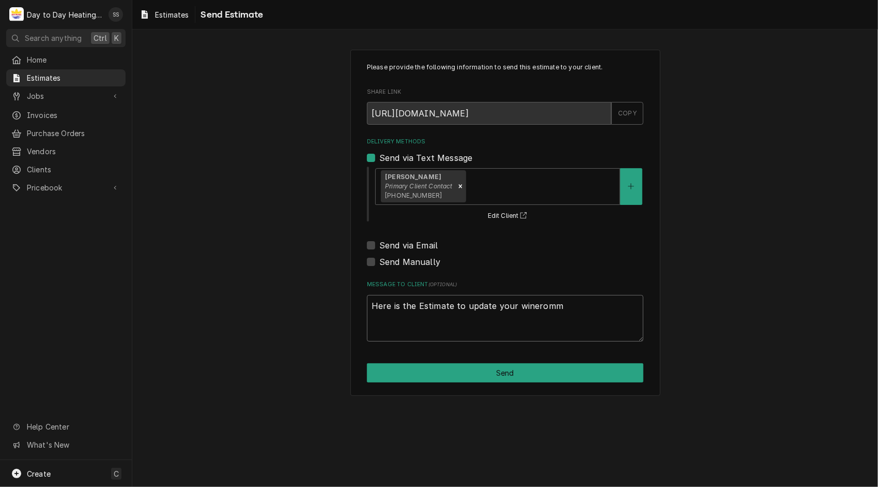
type textarea "Here is the Estimate to update your winerom"
type textarea "x"
type textarea "Here is the Estimate to update your winero"
type textarea "x"
type textarea "Here is the Estimate to update your wineroo"
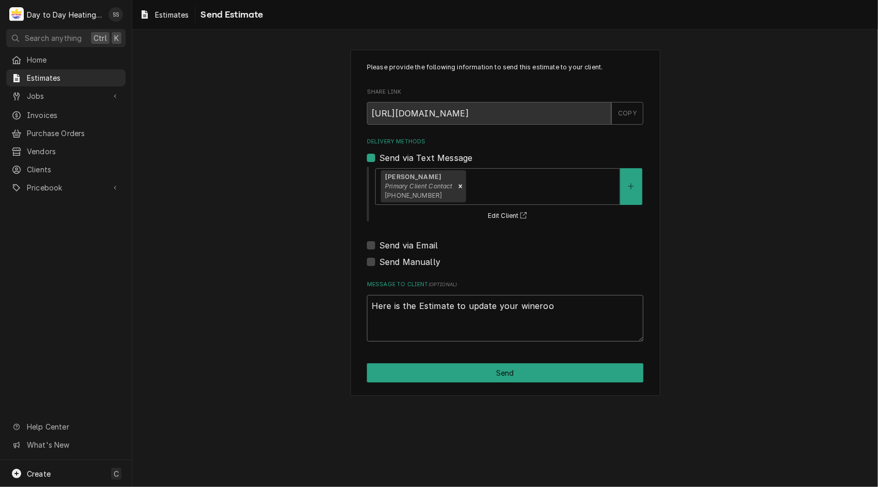
type textarea "x"
type textarea "Here is the Estimate to update your winerooo"
type textarea "x"
type textarea "Here is the Estimate to update your wineroo"
type textarea "x"
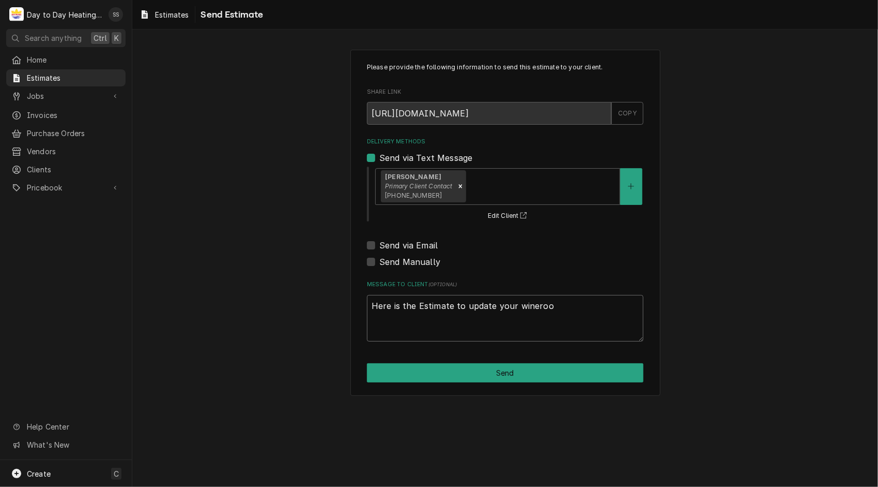
type textarea "Here is the Estimate to update your wineroom"
type textarea "x"
type textarea "Here is the Estimate to update your wineroom"
type textarea "x"
type textarea "Here is the Estimate to update your wine room"
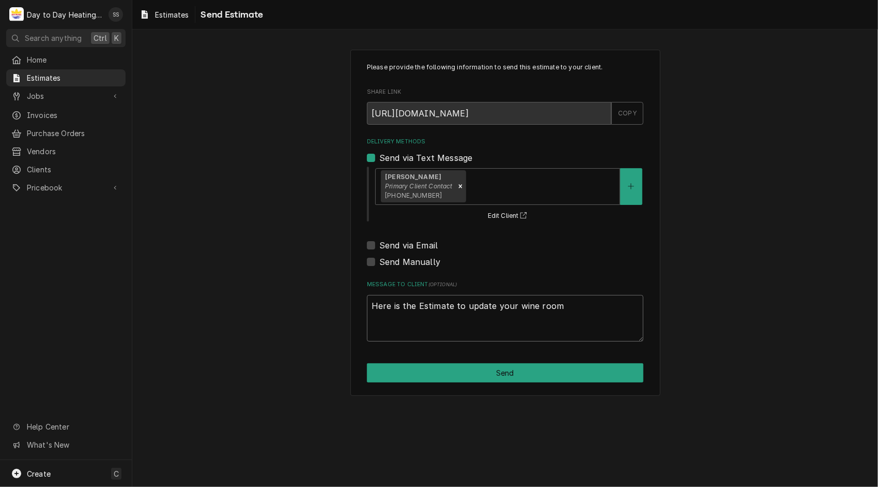
click at [559, 311] on textarea "Here is the Estimate to update your wine room" at bounding box center [505, 318] width 277 height 47
type textarea "x"
type textarea "Here is the Estimate to update your wine room s"
type textarea "x"
type textarea "Here is the Estimate to update your wine room sy"
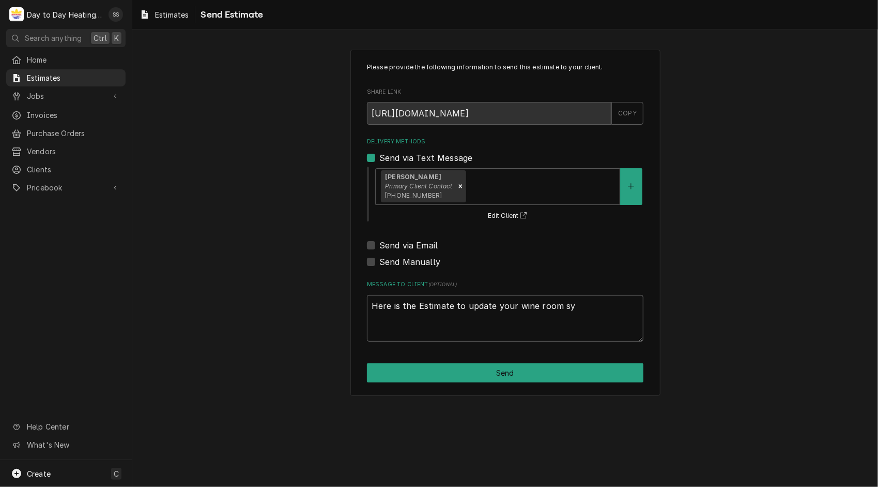
type textarea "x"
type textarea "Here is the Estimate to update your wine room sys"
type textarea "x"
type textarea "Here is the Estimate to update your wine room syst"
type textarea "x"
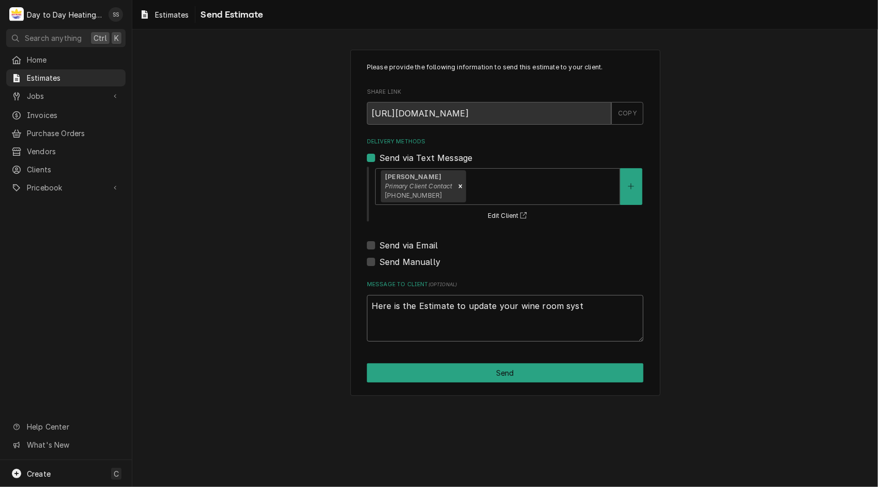
type textarea "Here is the Estimate to update your wine room syste"
type textarea "x"
type textarea "Here is the Estimate to update your wine room system"
type textarea "x"
type textarea "Here is the Estimate to update your wine room system."
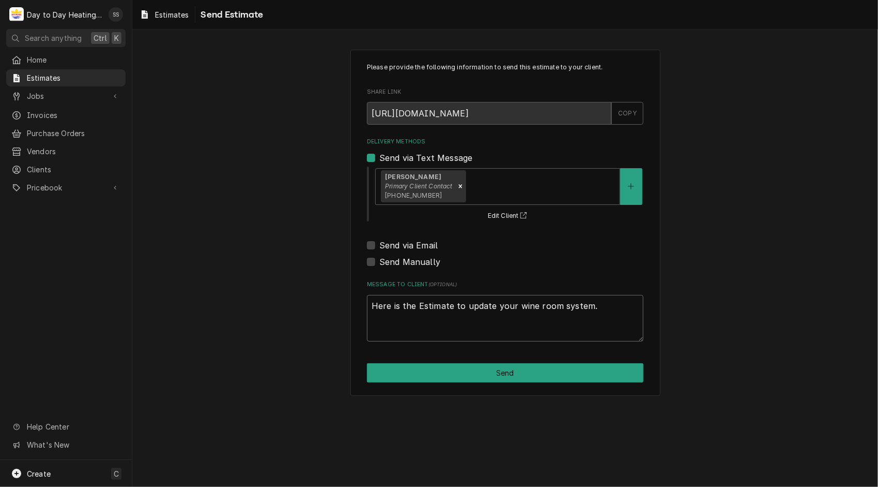
type textarea "x"
type textarea "Here is the Estimate to update your wine room system."
type textarea "x"
type textarea "Here is the Estimate to update your wine room system. a"
type textarea "x"
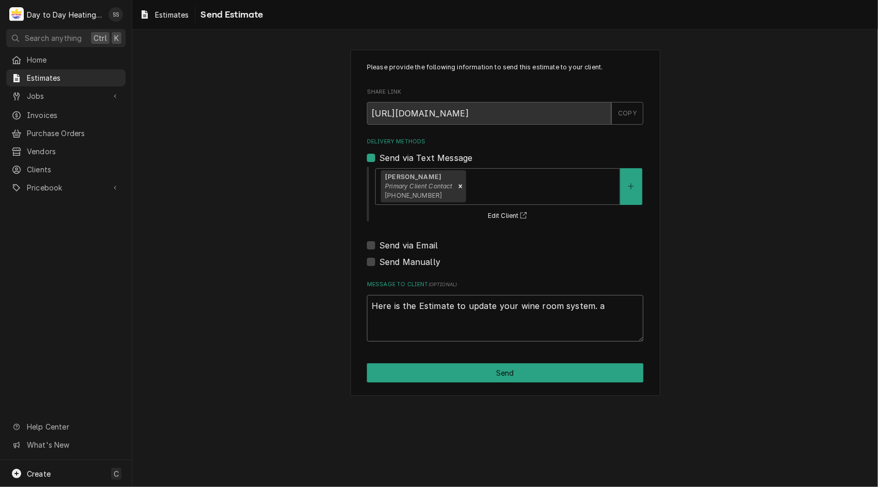
type textarea "Here is the Estimate to update your wine room system. an"
type textarea "x"
type textarea "Here is the Estimate to update your wine room system. any"
type textarea "x"
type textarea "Here is the Estimate to update your wine room system. any"
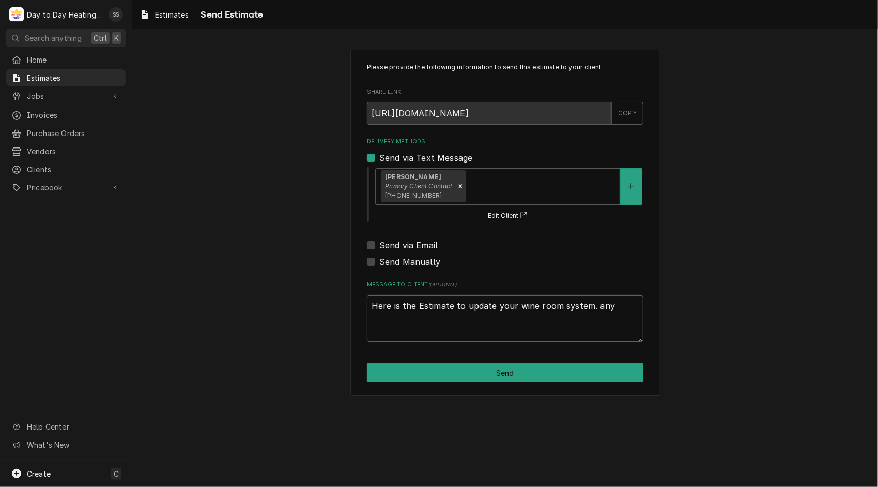
type textarea "x"
type textarea "Here is the Estimate to update your wine room system. any q"
type textarea "x"
type textarea "Here is the Estimate to update your wine room system. any qu"
type textarea "x"
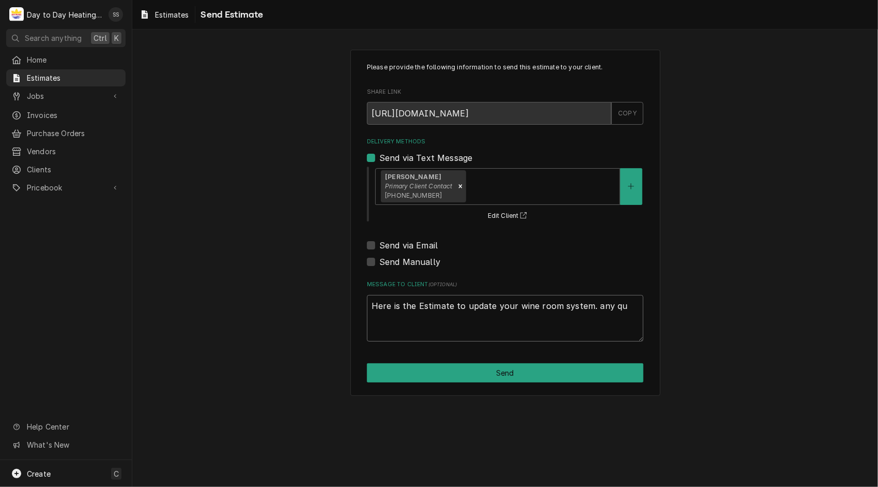
type textarea "Here is the Estimate to update your wine room system. any que"
type textarea "x"
type textarea "Here is the Estimate to update your wine room system. any ques"
type textarea "x"
type textarea "Here is the Estimate to update your wine room system. any quest"
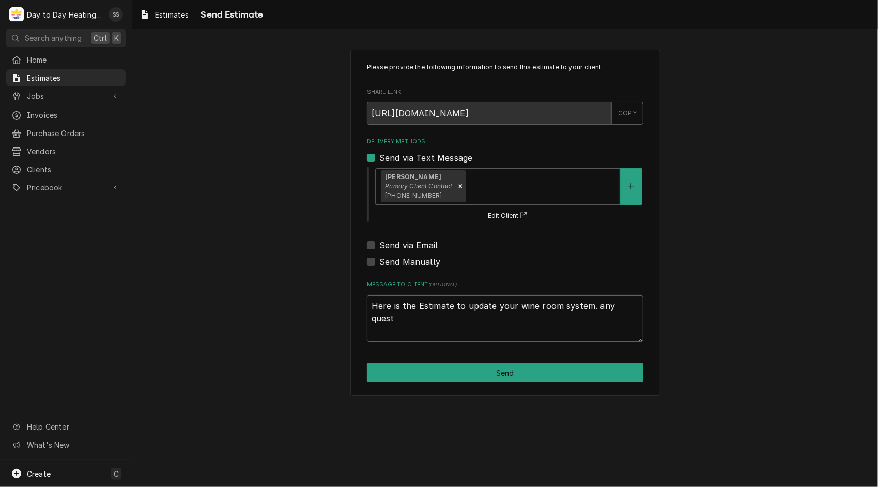
type textarea "x"
type textarea "Here is the Estimate to update your wine room system. any questi"
type textarea "x"
type textarea "Here is the Estimate to update your wine room system. any questio"
type textarea "x"
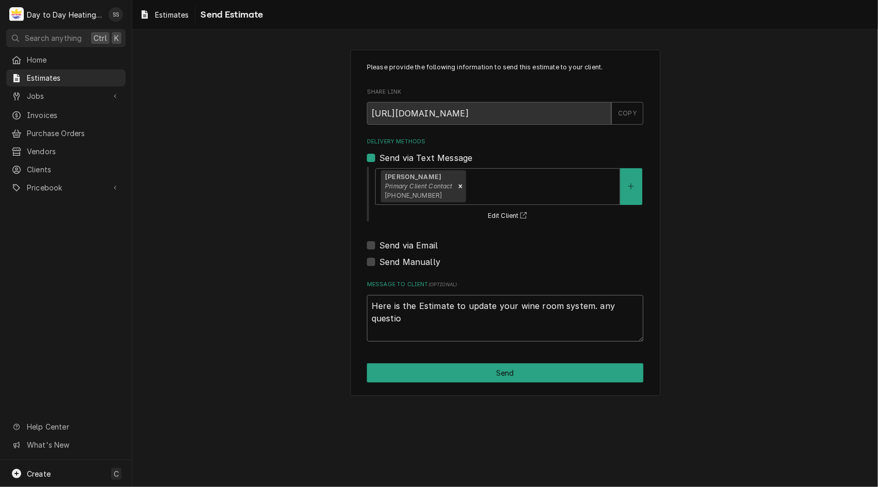
type textarea "Here is the Estimate to update your wine room system. any question"
type textarea "x"
type textarea "Here is the Estimate to update your wine room system. any questions"
type textarea "x"
type textarea "Here is the Estimate to update your wine room system. any questions"
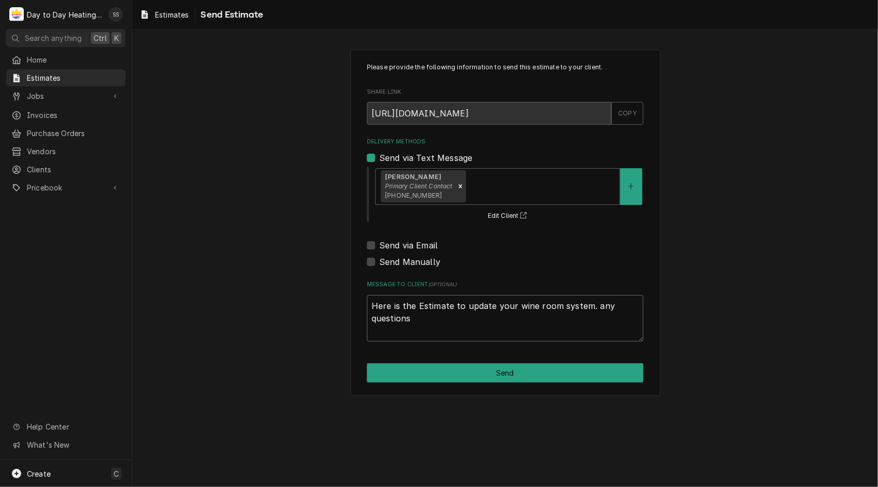
type textarea "x"
type textarea "Here is the Estimate to update your wine room system. any questions g"
type textarea "x"
type textarea "Here is the Estimate to update your wine room system. any questions gi"
type textarea "x"
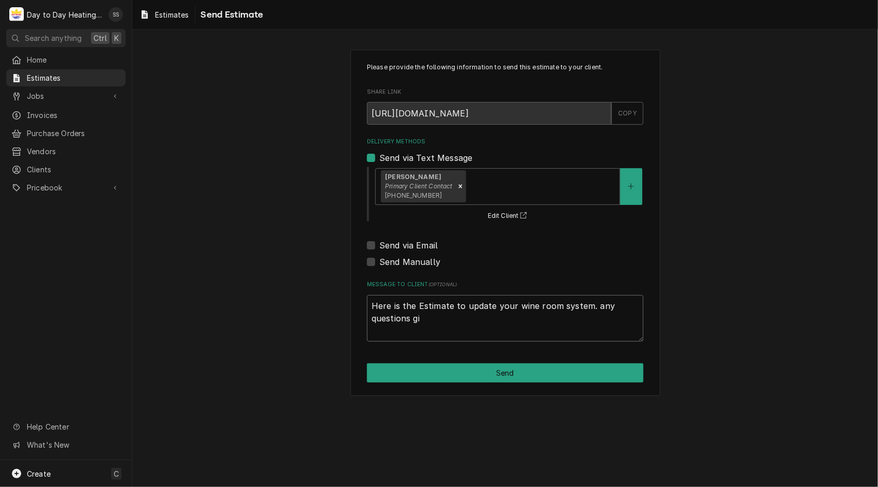
type textarea "Here is the Estimate to update your wine room system. any questions giv"
type textarea "x"
type textarea "Here is the Estimate to update your wine room system. any questions give"
type textarea "x"
type textarea "Here is the Estimate to update your wine room system. any questions give"
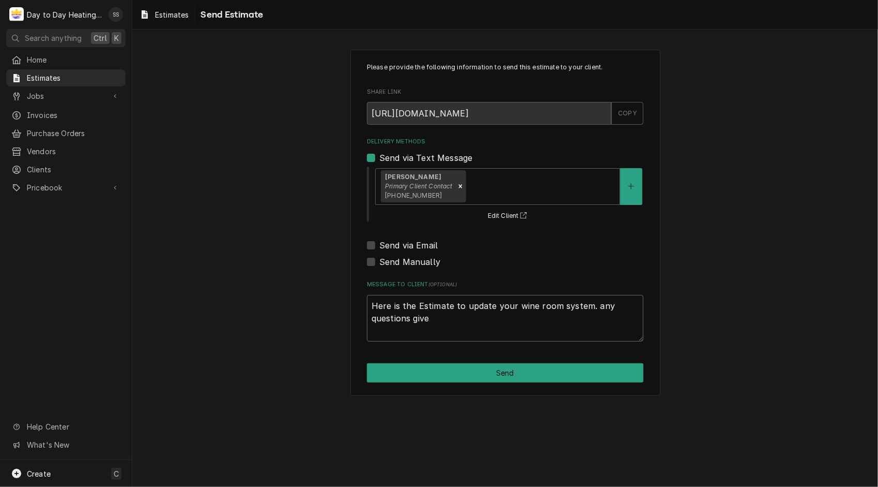
type textarea "x"
type textarea "Here is the Estimate to update your wine room system. any questions give u"
type textarea "x"
type textarea "Here is the Estimate to update your wine room system. any questions give us"
type textarea "x"
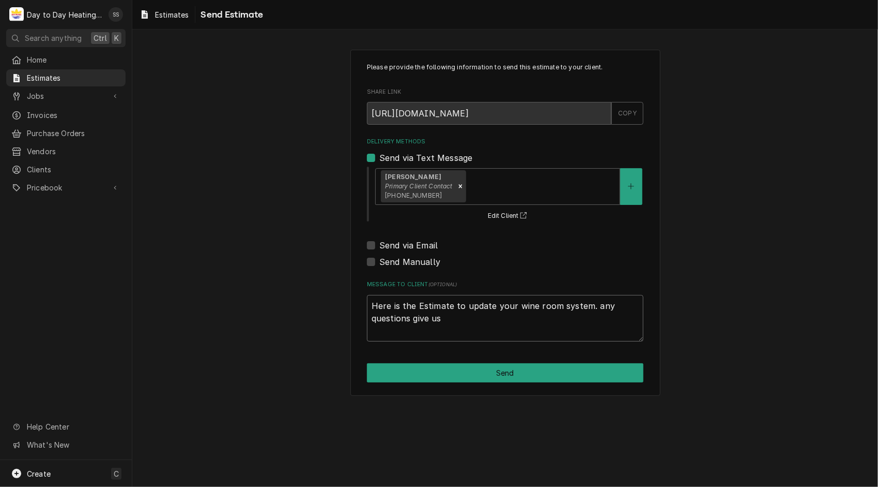
type textarea "Here is the Estimate to update your wine room system. any questions give us"
type textarea "x"
type textarea "Here is the Estimate to update your wine room system. any questions give us a"
type textarea "x"
type textarea "Here is the Estimate to update your wine room system. any questions give us a"
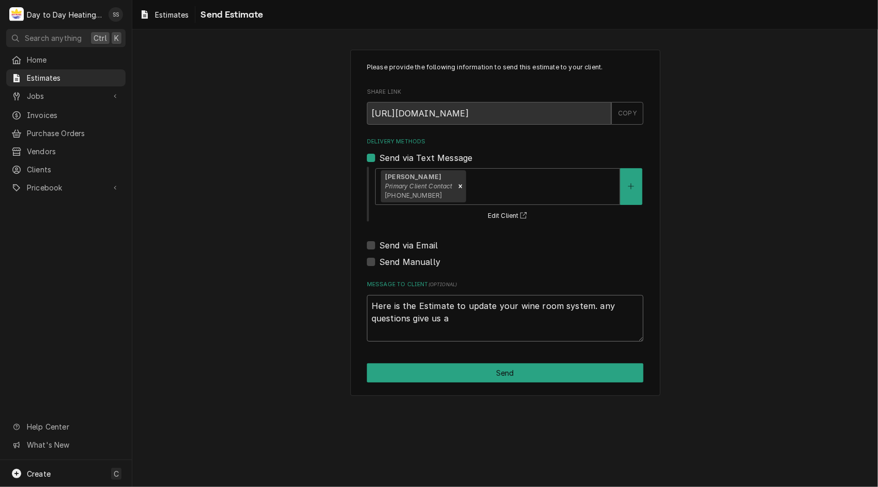
type textarea "x"
type textarea "Here is the Estimate to update your wine room system. any questions give us a c"
type textarea "x"
type textarea "Here is the Estimate to update your wine room system. any questions give us a ca"
type textarea "x"
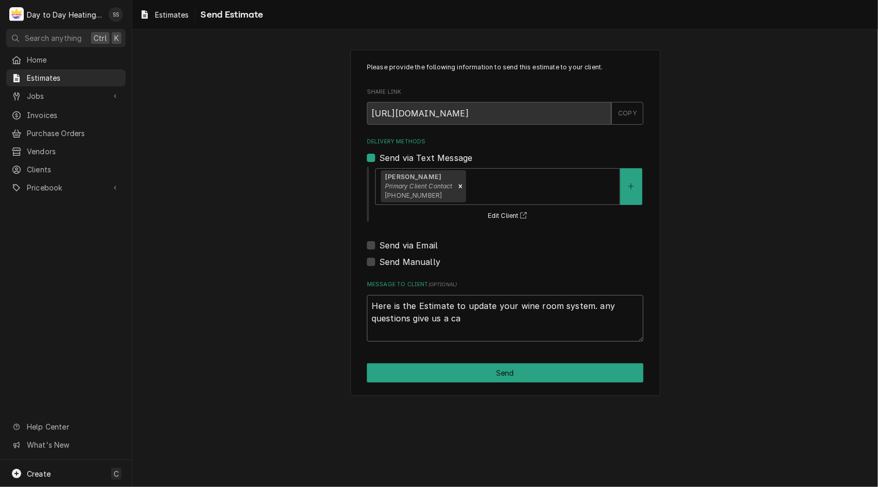
type textarea "Here is the Estimate to update your wine room system. any questions give us a c…"
type textarea "x"
type textarea "Here is the Estimate to update your wine room system. any questions give us a c…"
type textarea "x"
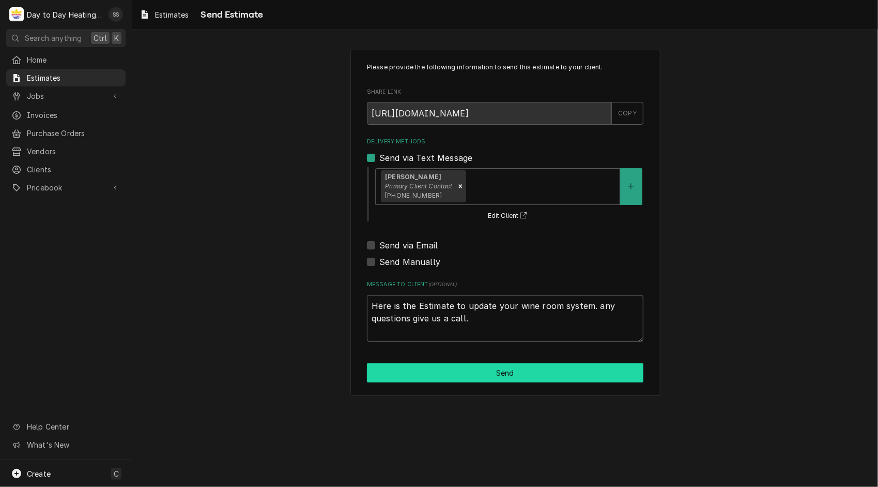
type textarea "Here is the Estimate to update your wine room system. any questions give us a c…"
click at [540, 375] on button "Send" at bounding box center [505, 372] width 277 height 19
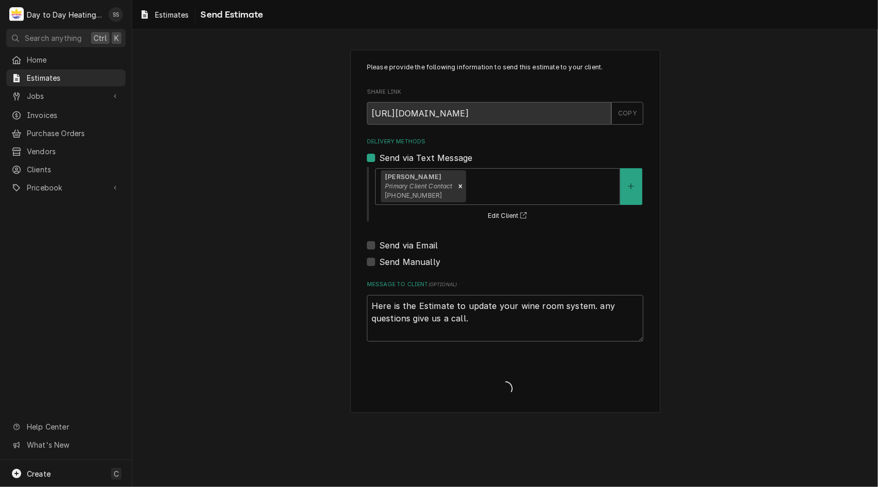
type textarea "x"
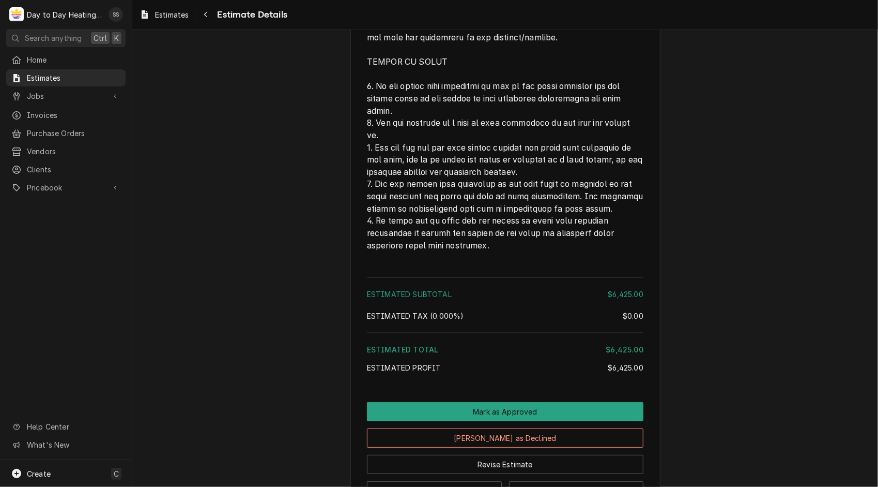
scroll to position [3095, 0]
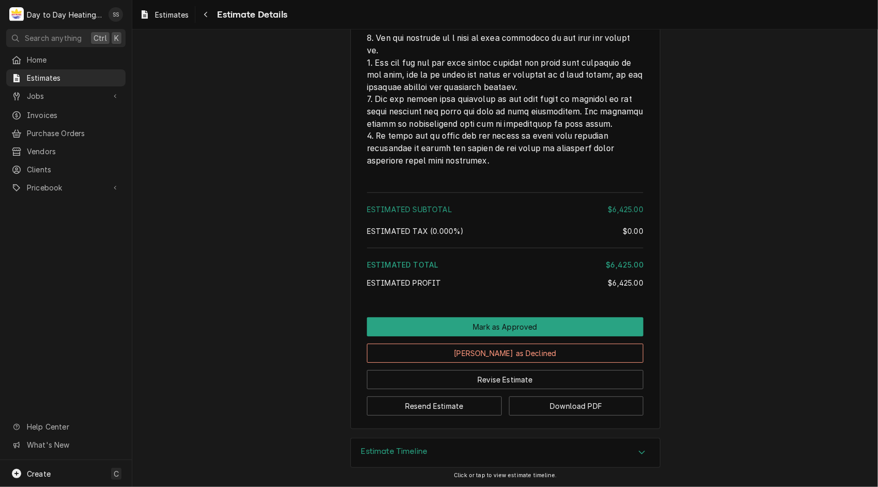
click at [130, 168] on div "Home Estimates Jobs Jobs Job Series Invoices Purchase Orders Vendors Clients Pr…" at bounding box center [66, 124] width 132 height 146
